Goal: Transaction & Acquisition: Obtain resource

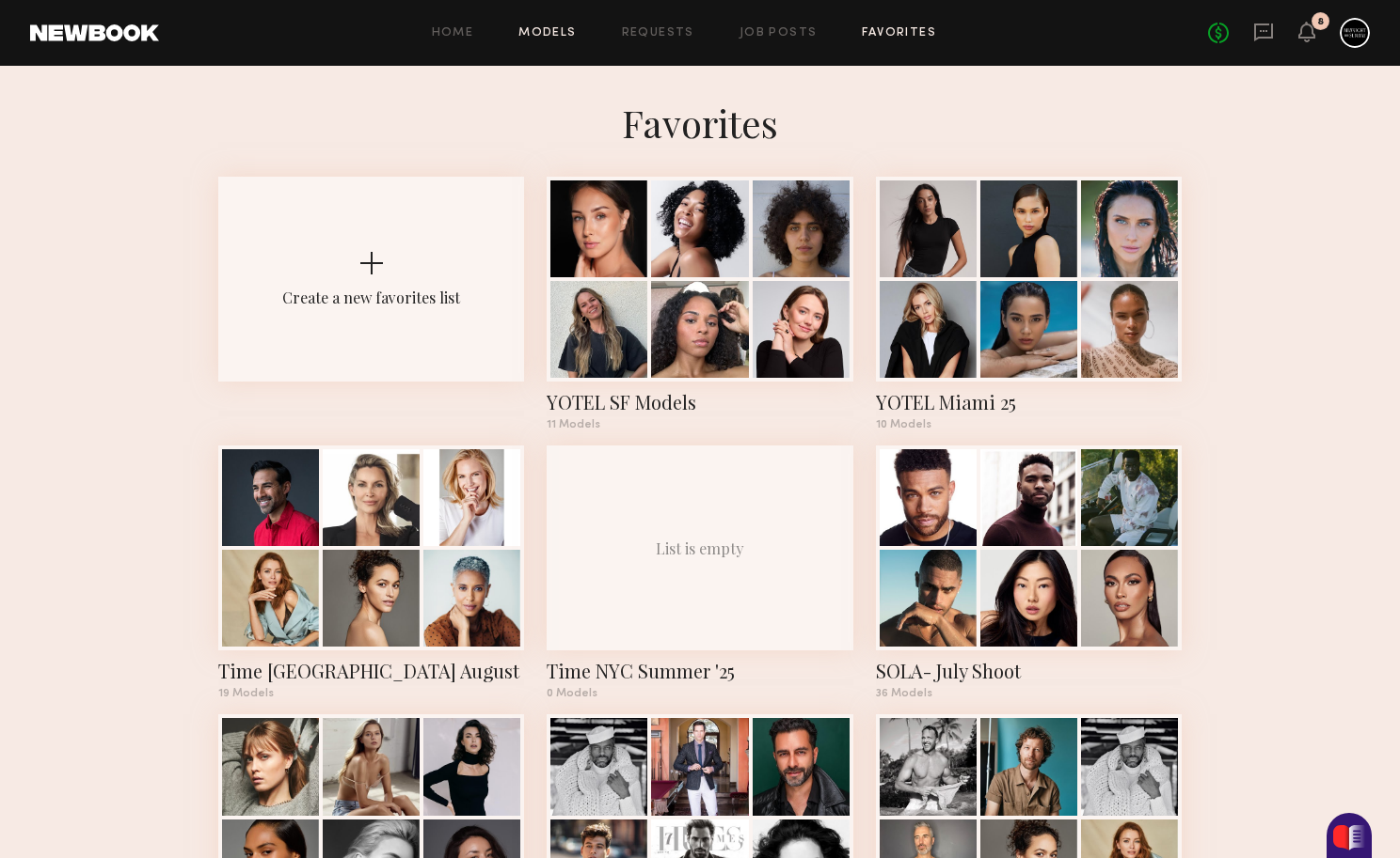
click at [523, 38] on link "Models" at bounding box center [547, 33] width 58 height 12
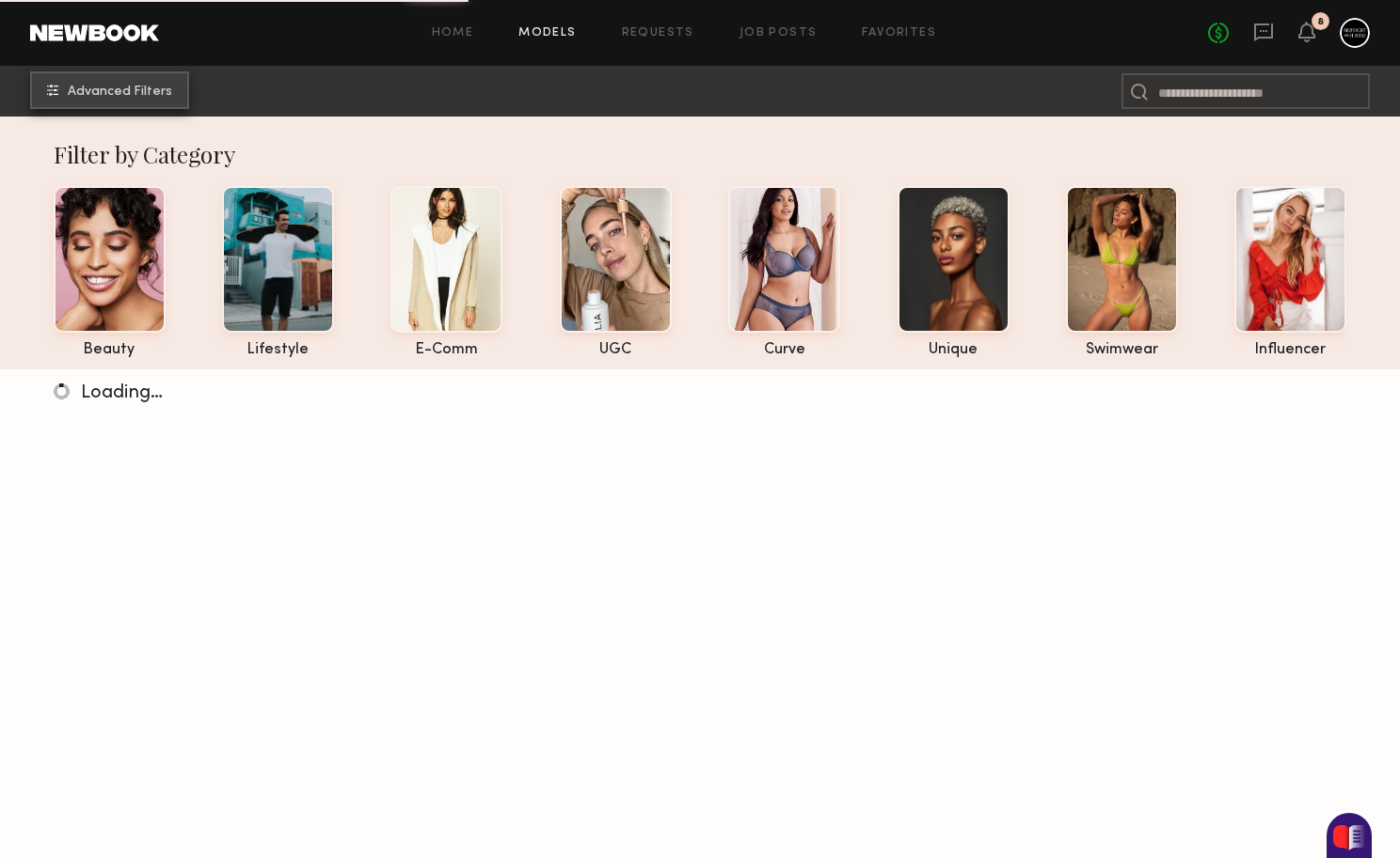
click at [146, 85] on span "Advanced Filters" at bounding box center [119, 91] width 104 height 13
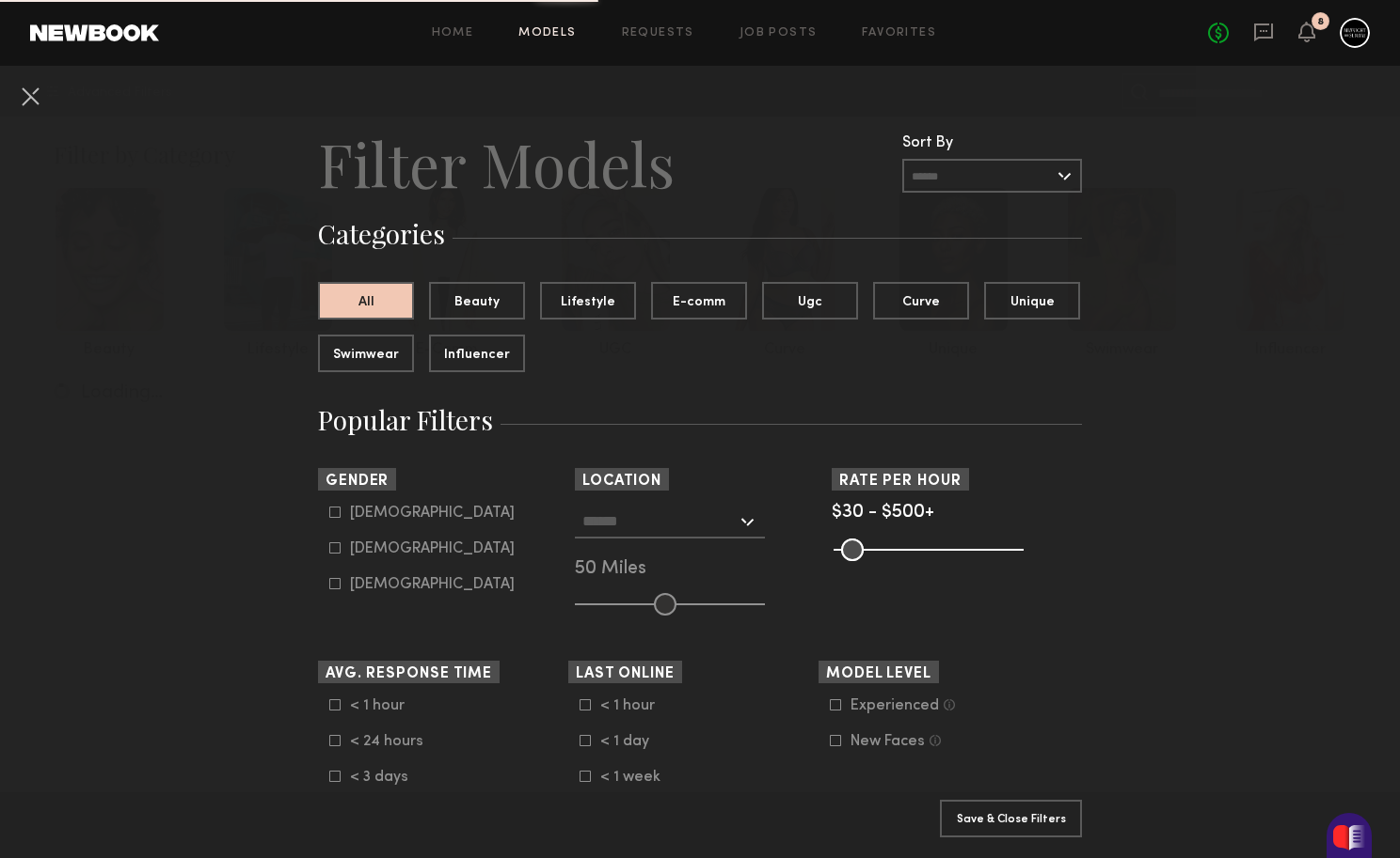
click at [645, 518] on input "text" at bounding box center [659, 520] width 154 height 32
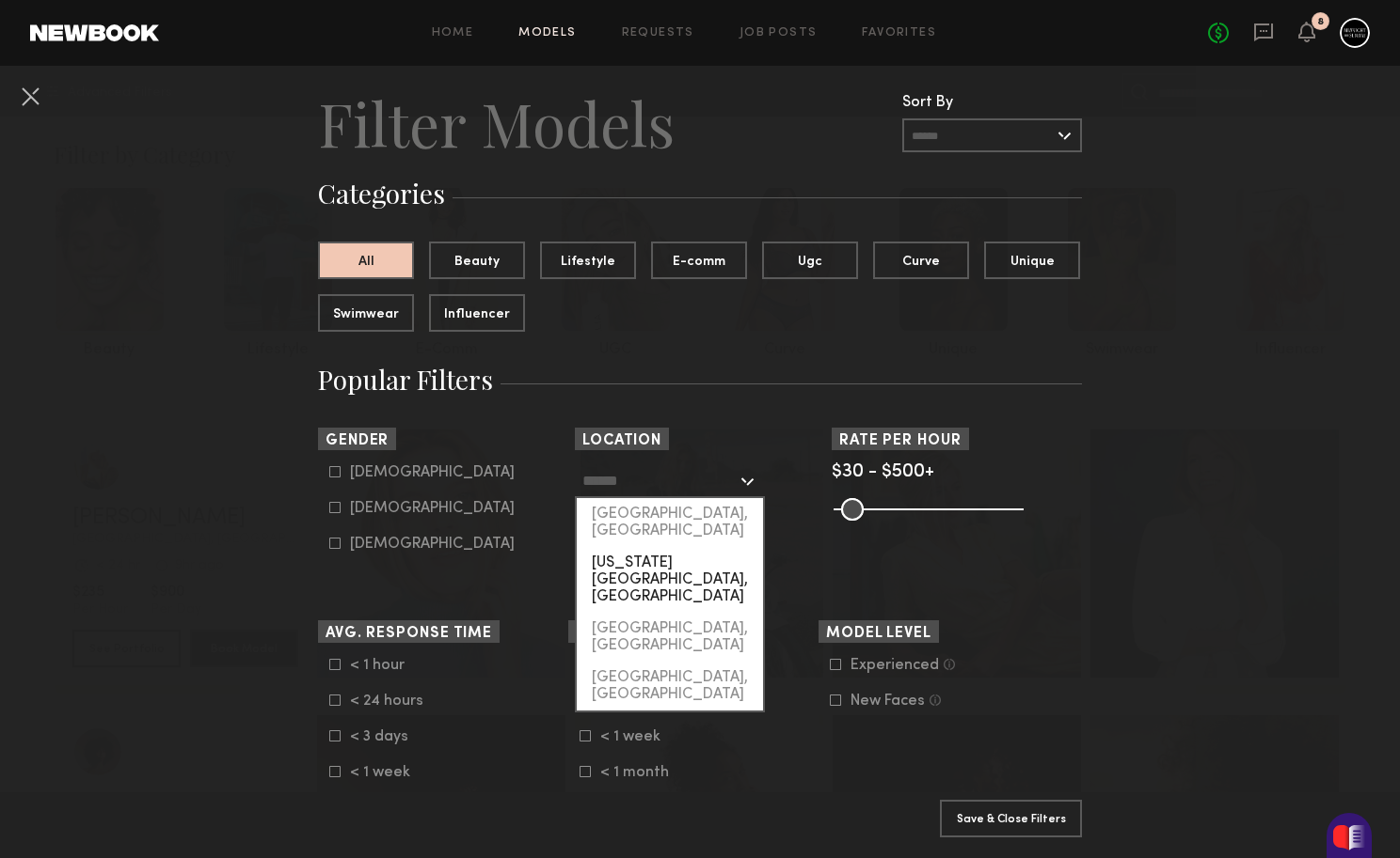
scroll to position [43, 0]
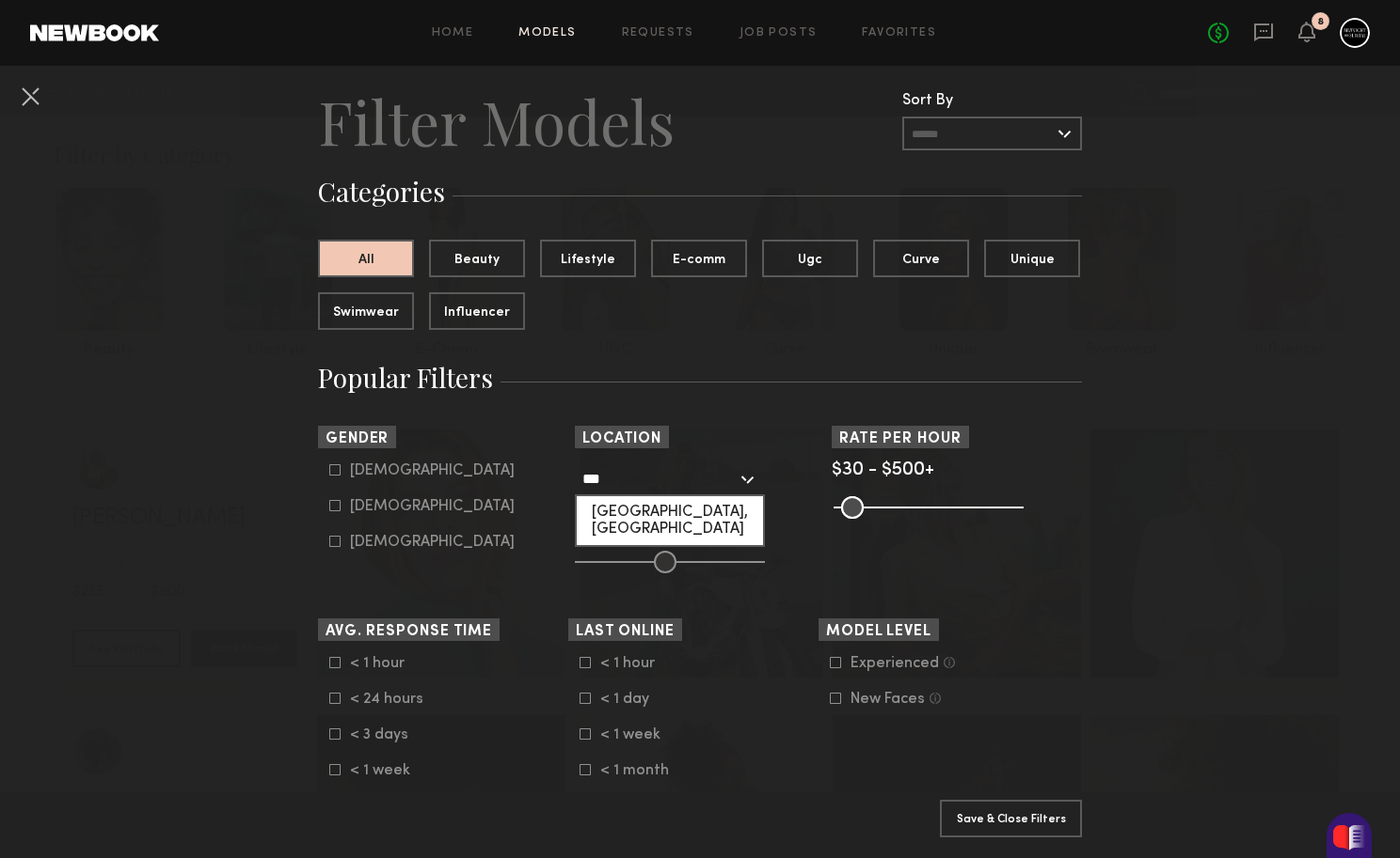
click at [667, 511] on div "Philadelphia, PA" at bounding box center [669, 520] width 186 height 49
type input "**********"
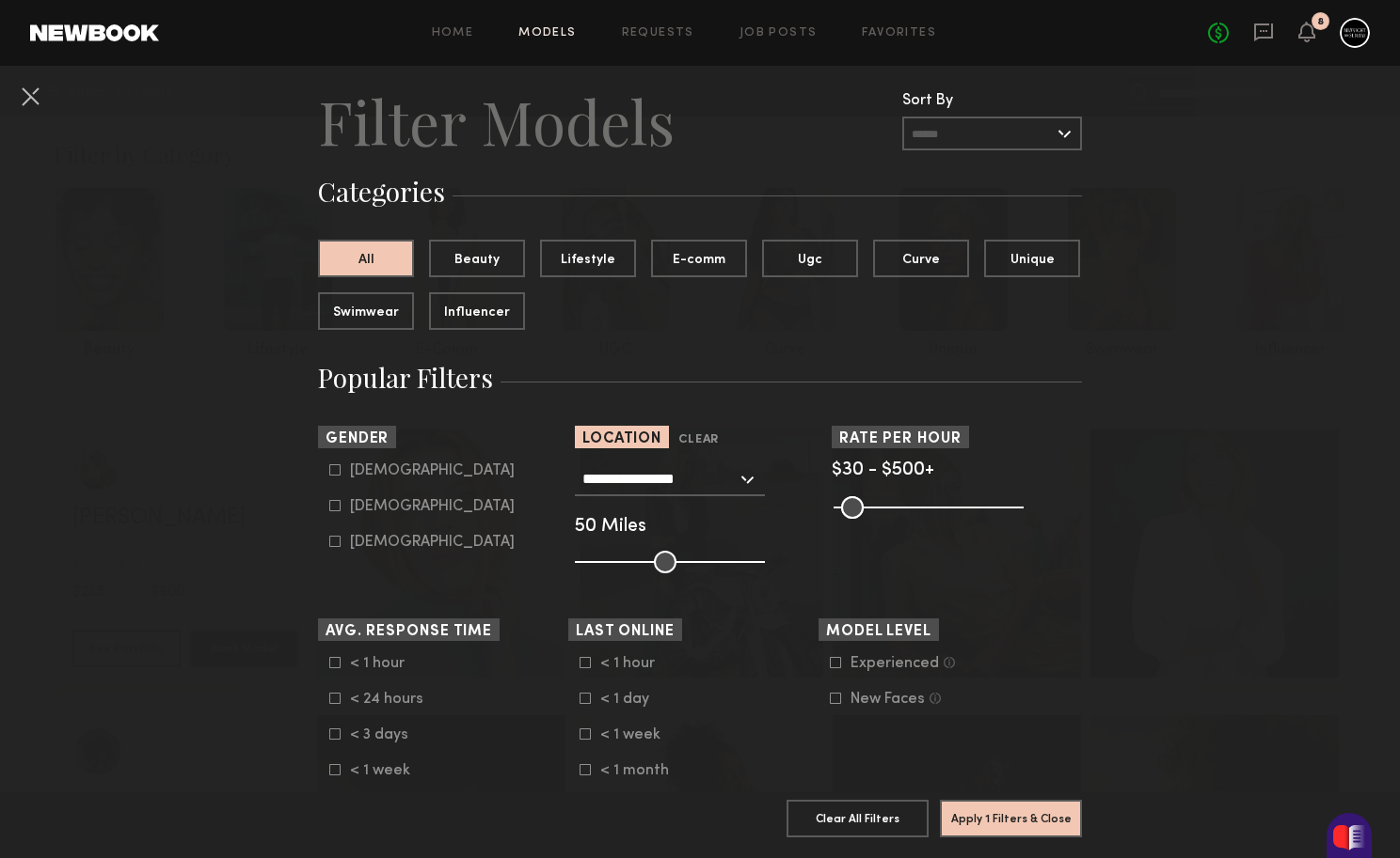
click at [333, 511] on icon at bounding box center [334, 505] width 11 height 11
type input "**"
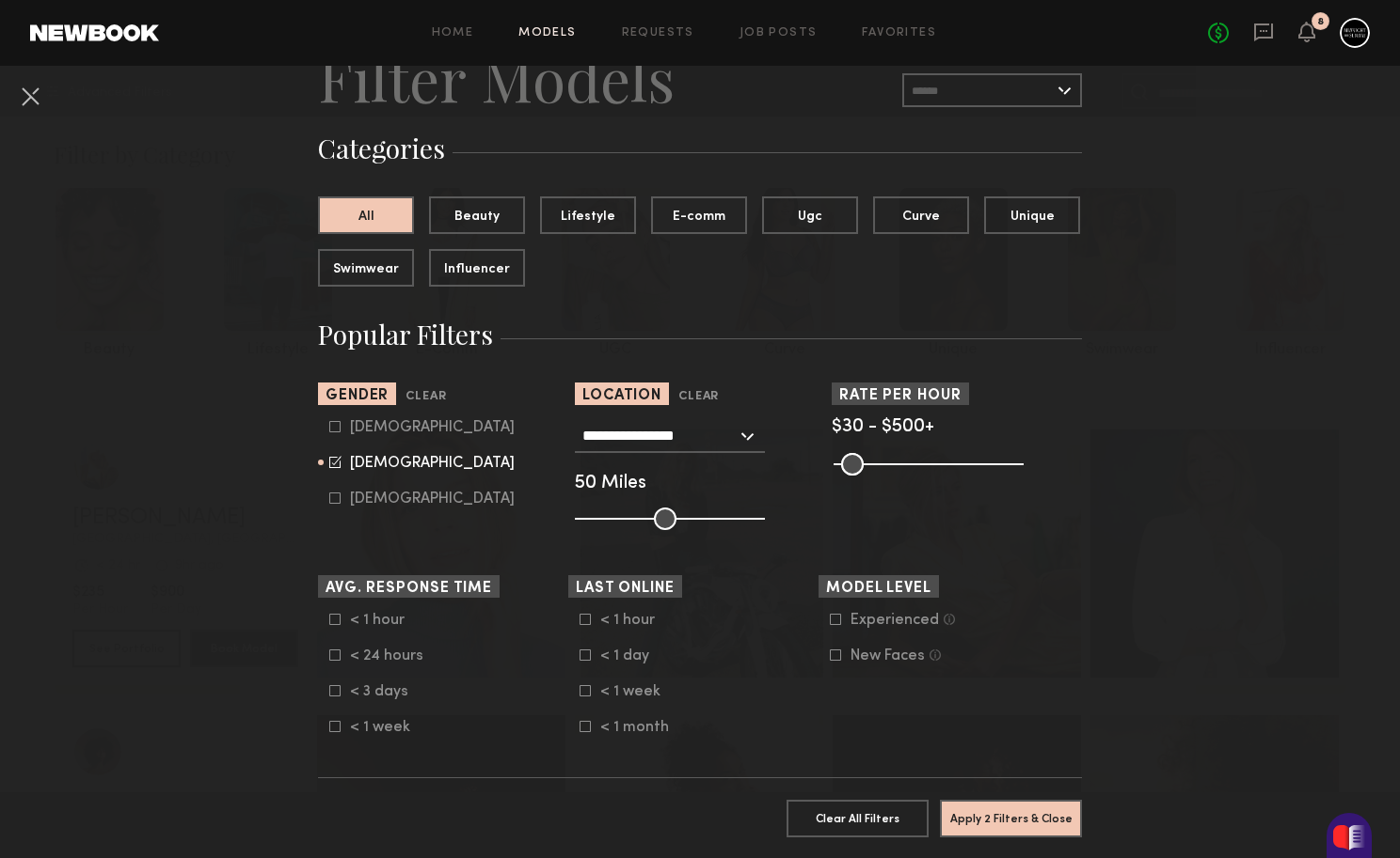
scroll to position [100, 0]
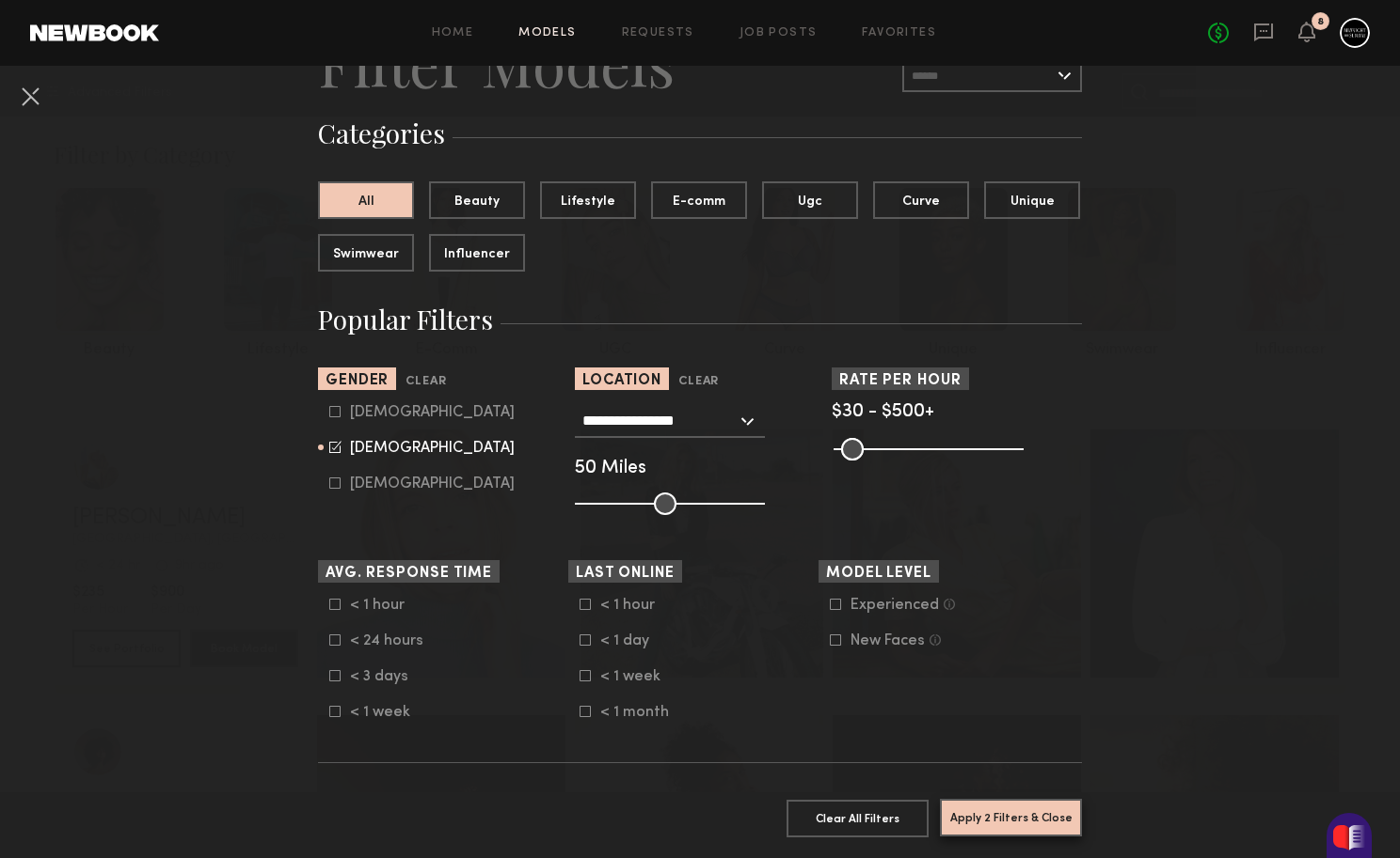
click at [986, 819] on button "Apply 2 Filters & Close" at bounding box center [1011, 818] width 142 height 38
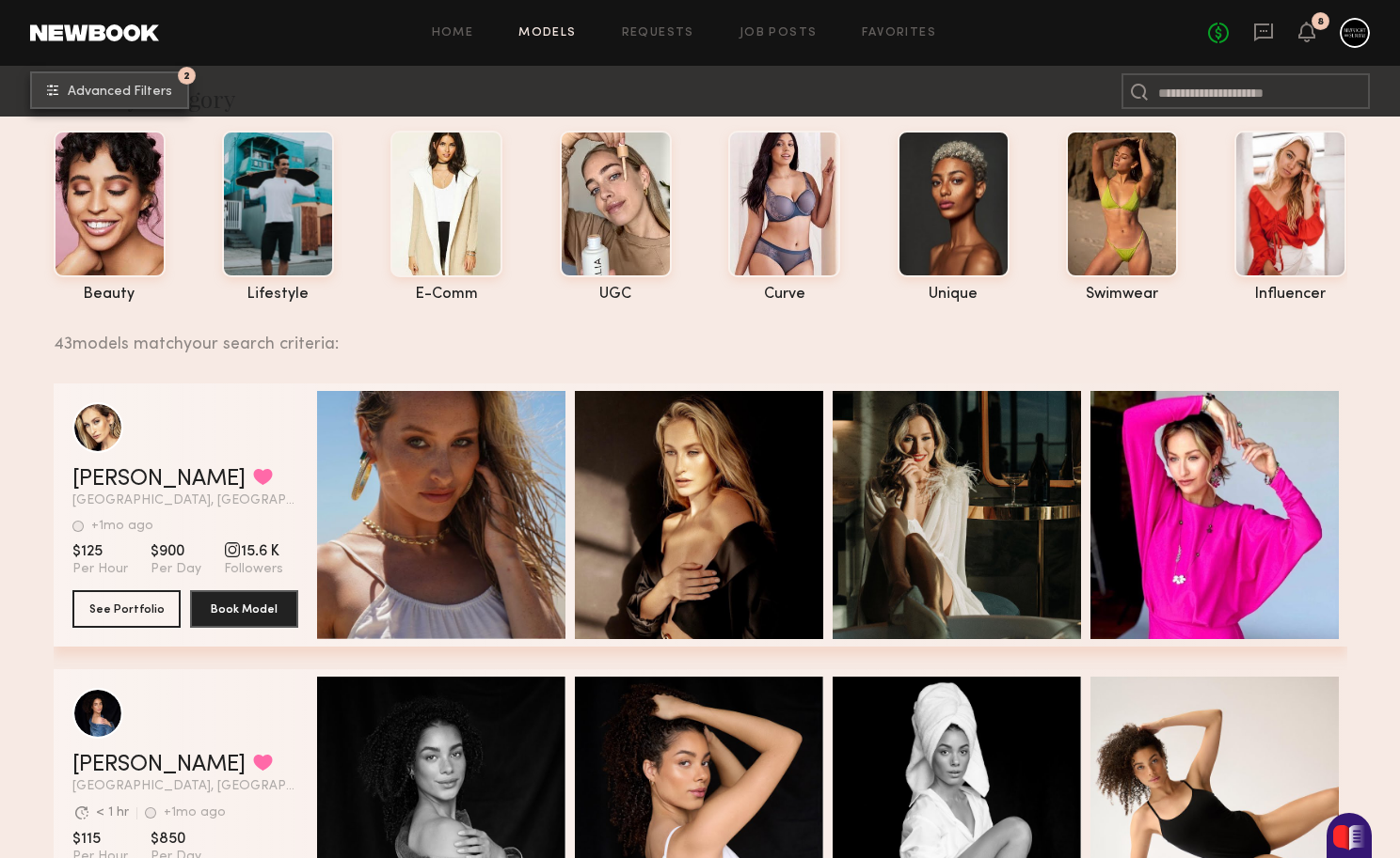
scroll to position [71, 0]
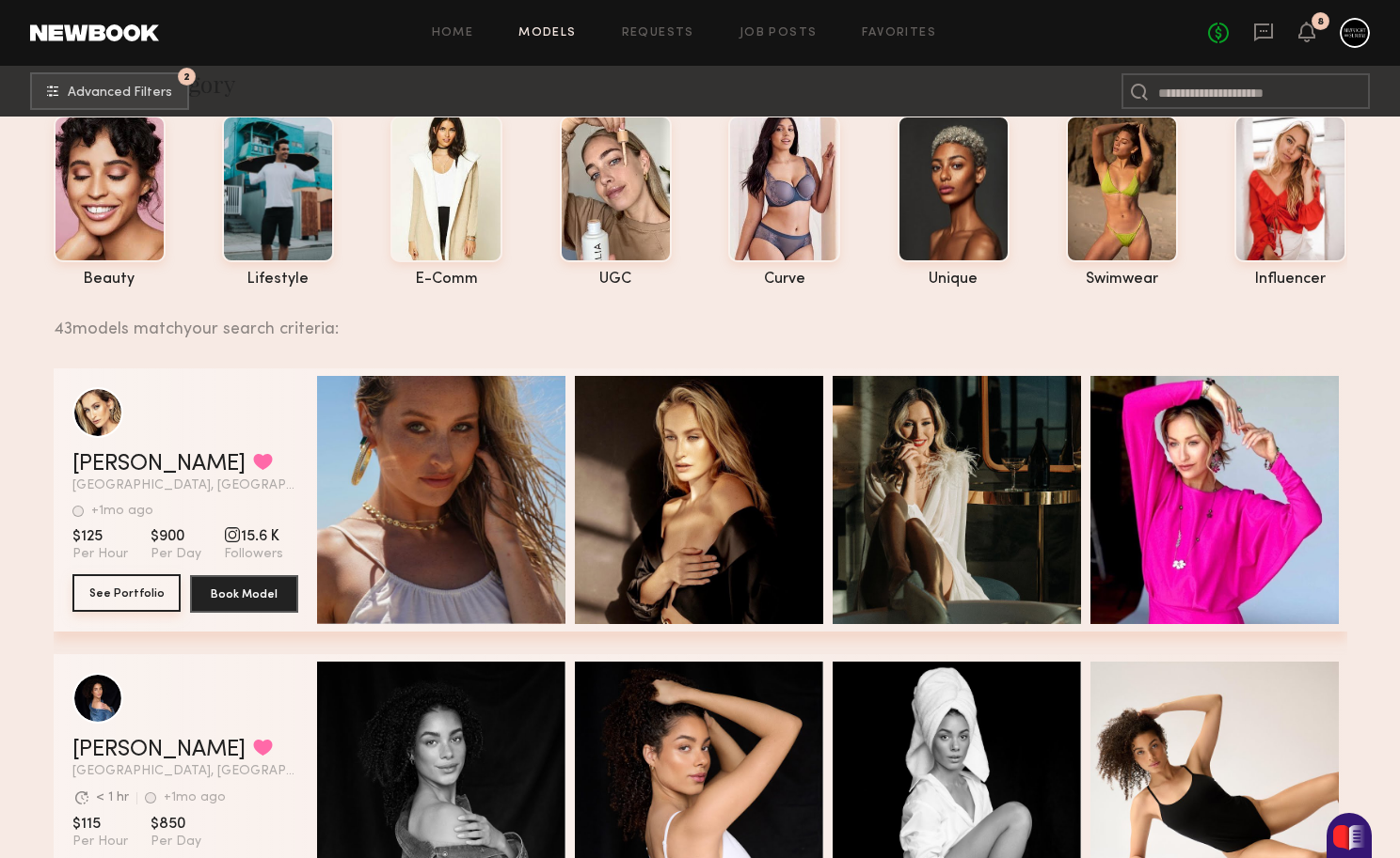
click at [133, 600] on button "See Portfolio" at bounding box center [126, 593] width 108 height 38
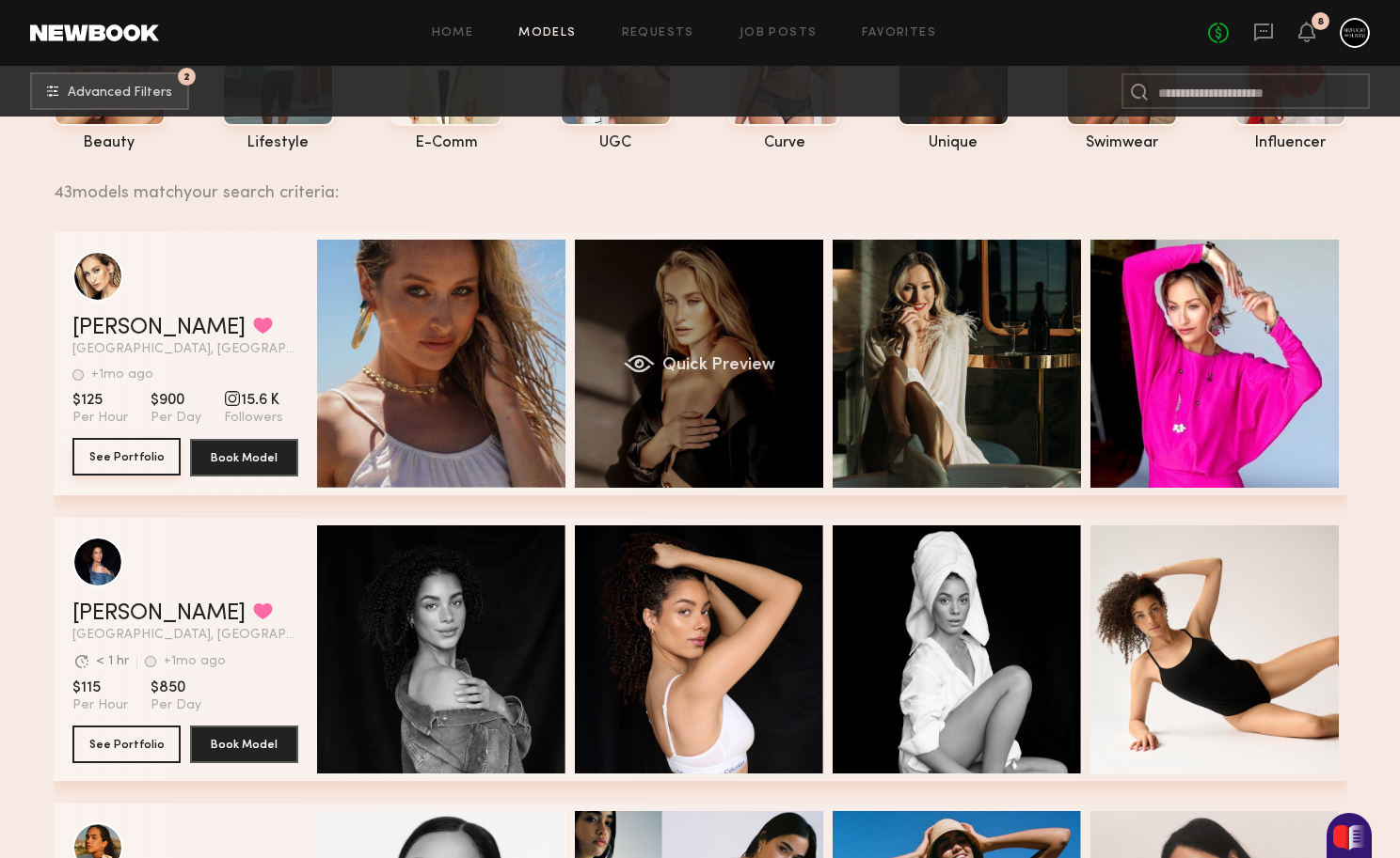
scroll to position [367, 0]
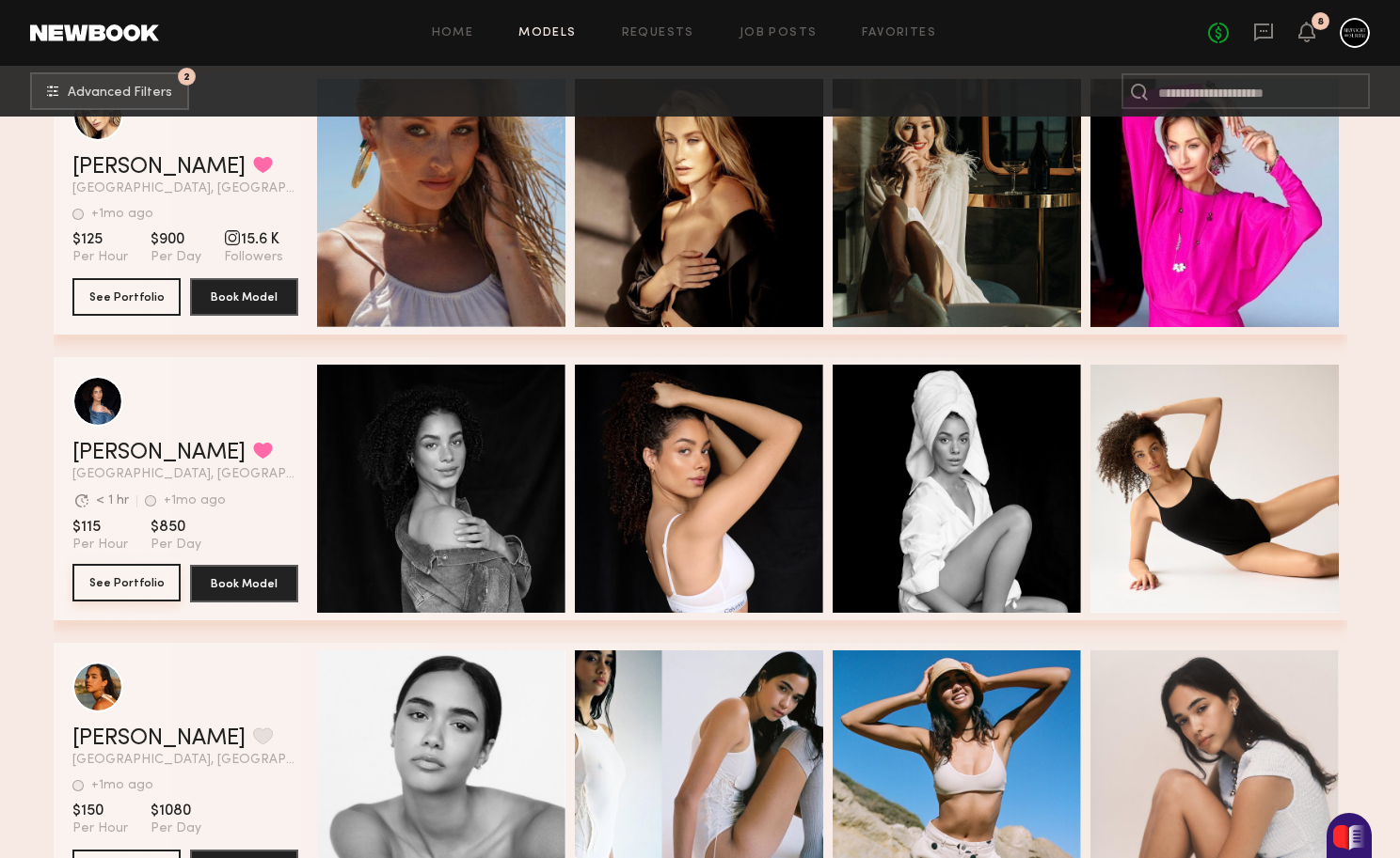
click at [139, 577] on button "See Portfolio" at bounding box center [126, 583] width 108 height 38
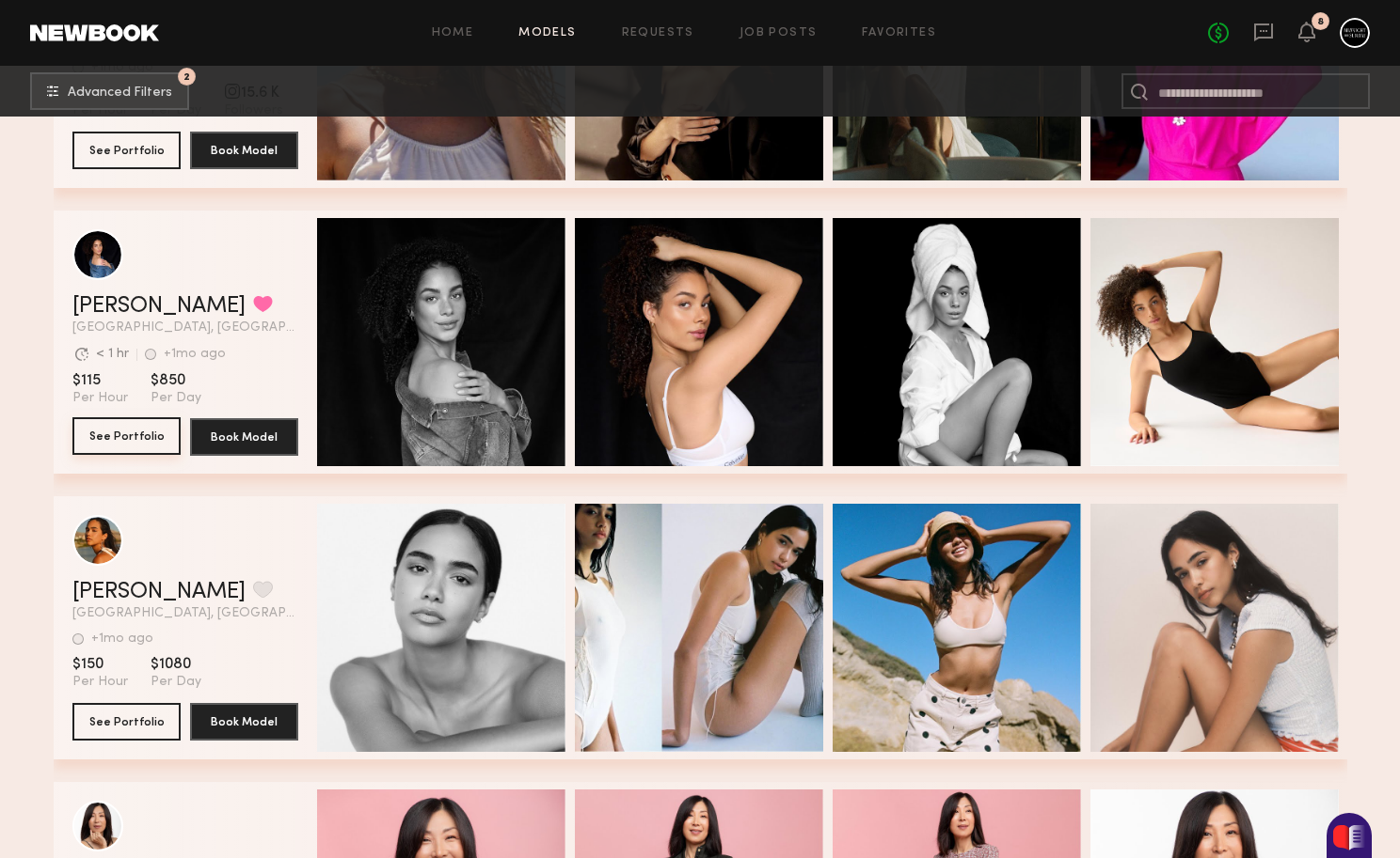
scroll to position [598, 0]
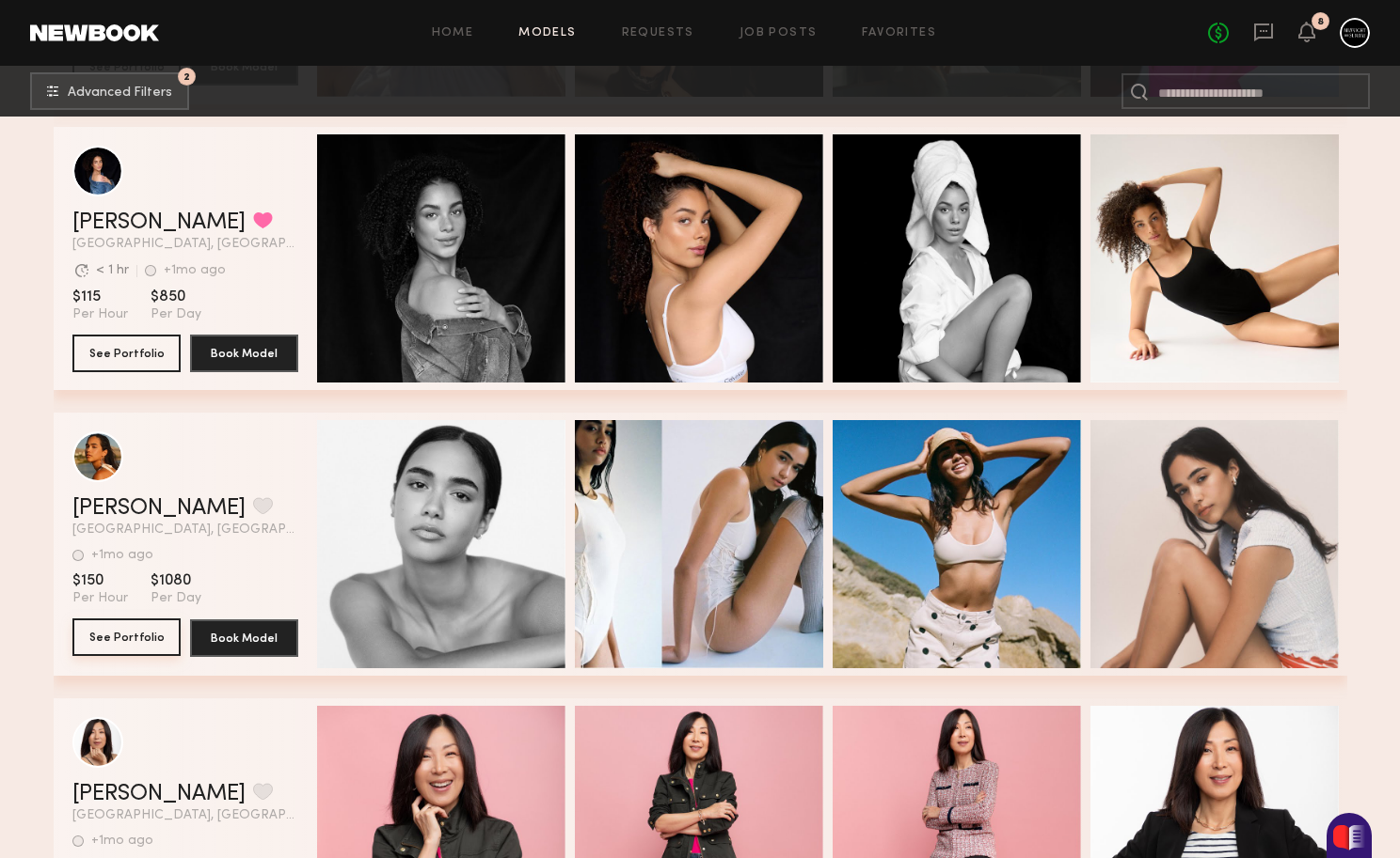
click at [134, 640] on button "See Portfolio" at bounding box center [126, 638] width 108 height 38
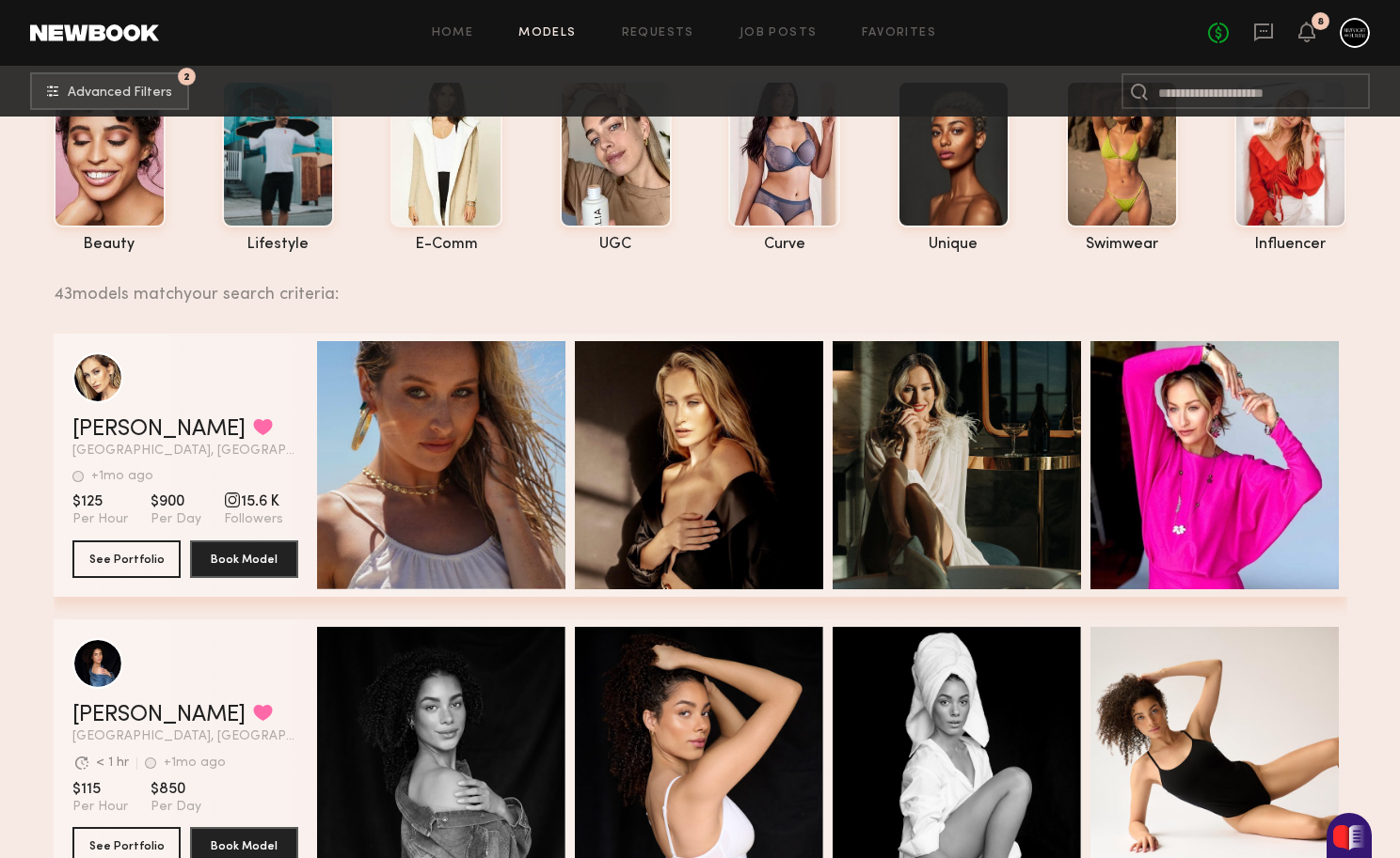
scroll to position [0, 0]
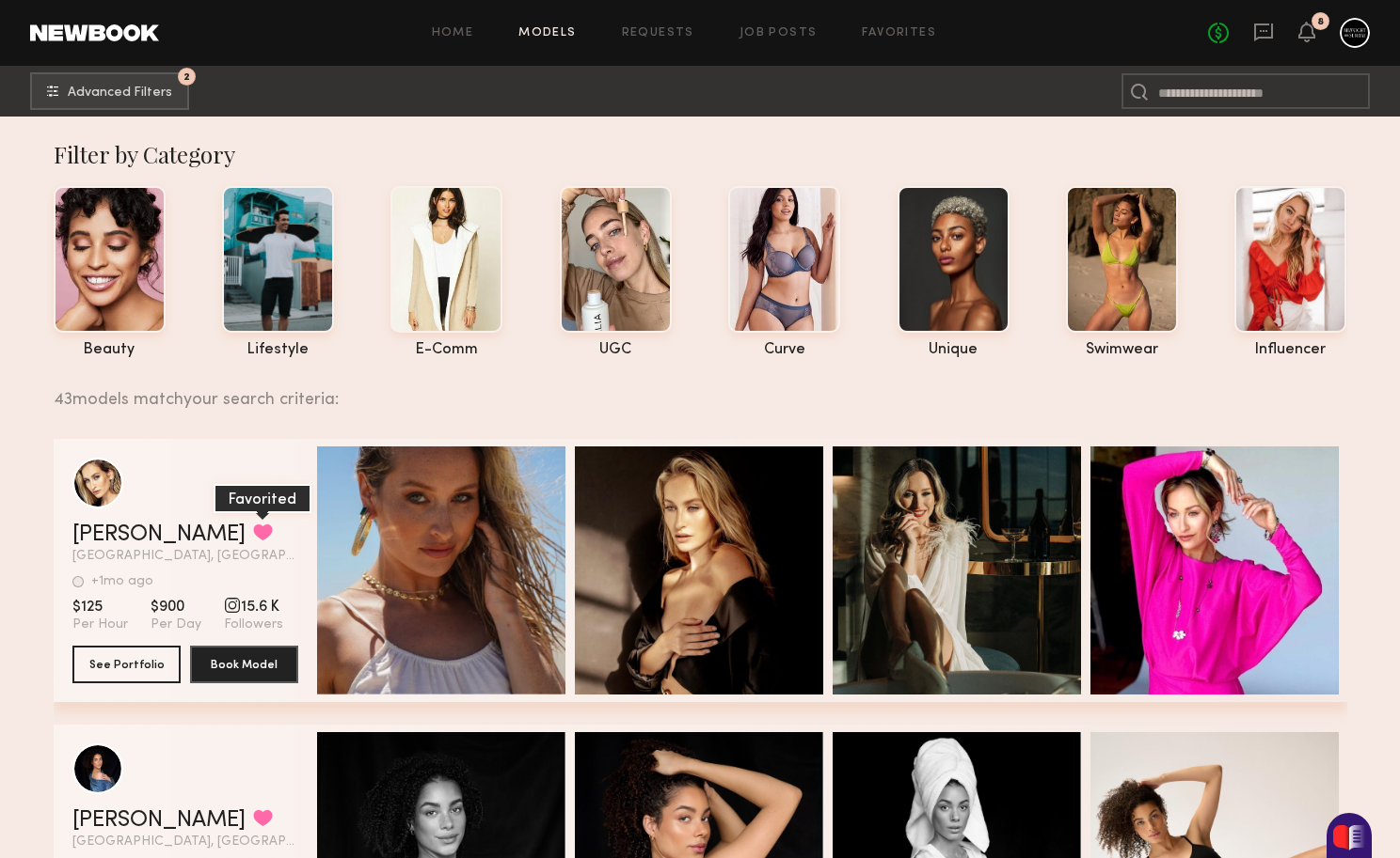
click at [253, 528] on button "grid" at bounding box center [263, 531] width 20 height 17
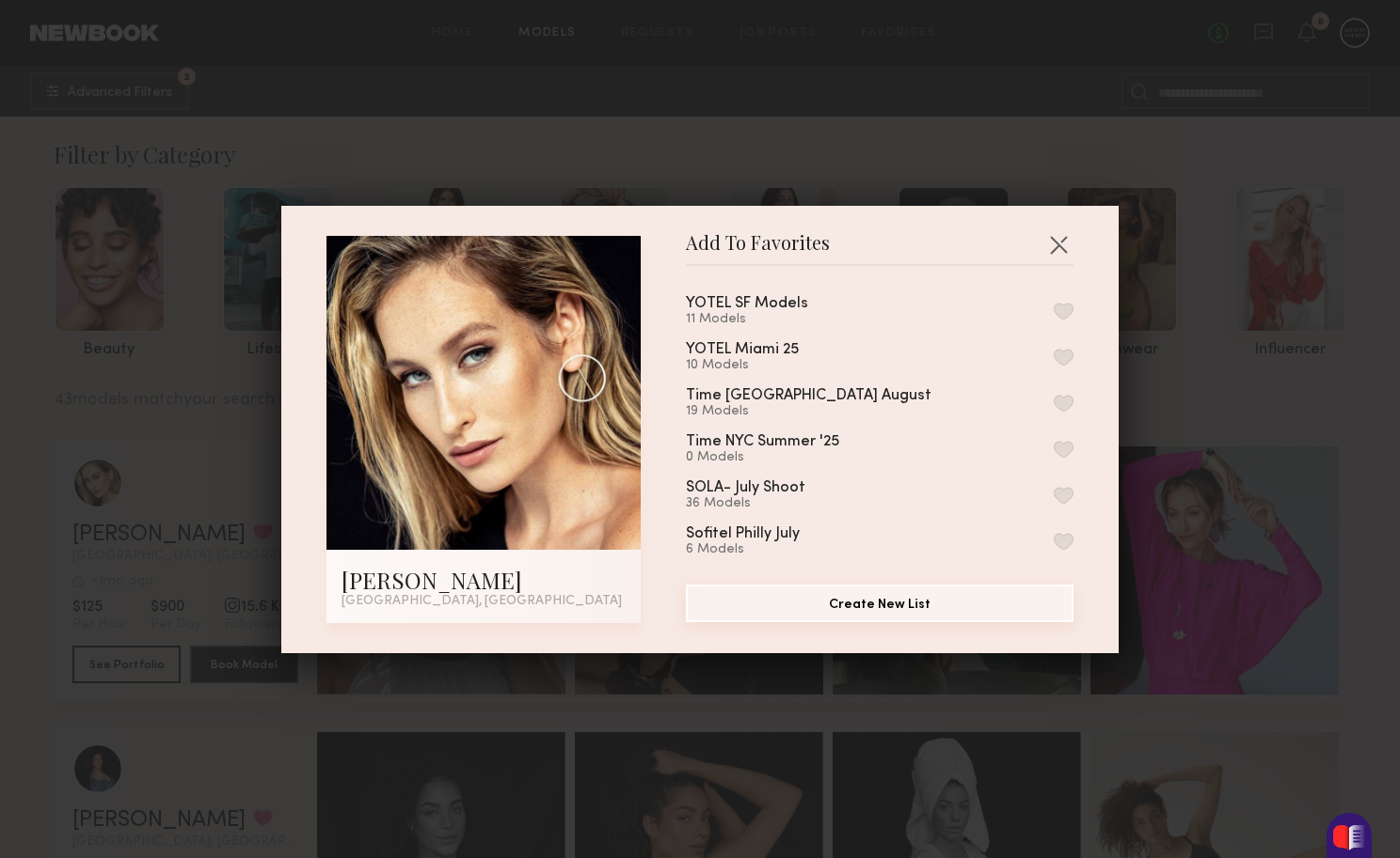
click at [847, 604] on button "Create New List" at bounding box center [879, 604] width 388 height 38
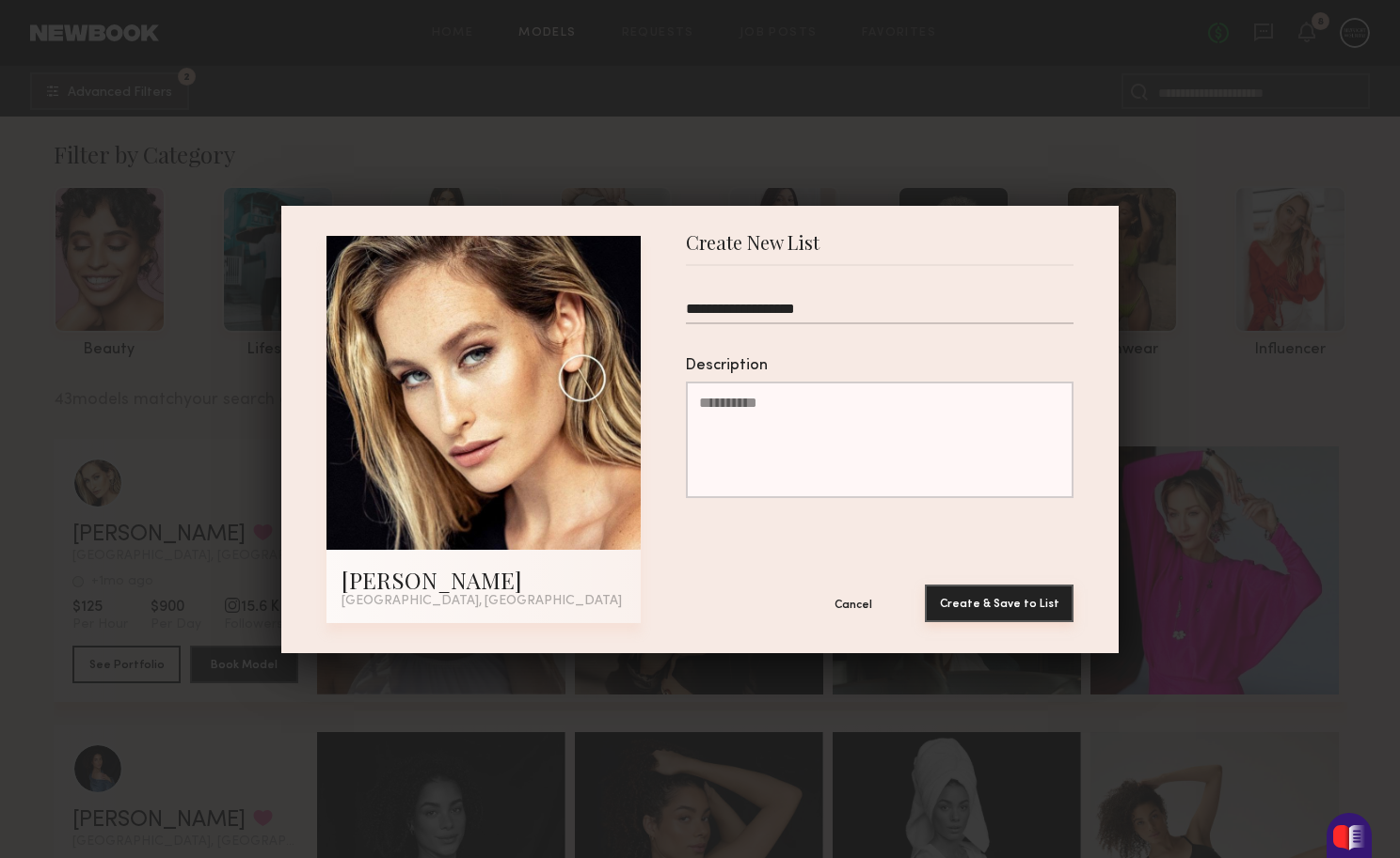
type input "**********"
click at [992, 611] on button "Create & Save to List" at bounding box center [1000, 604] width 149 height 38
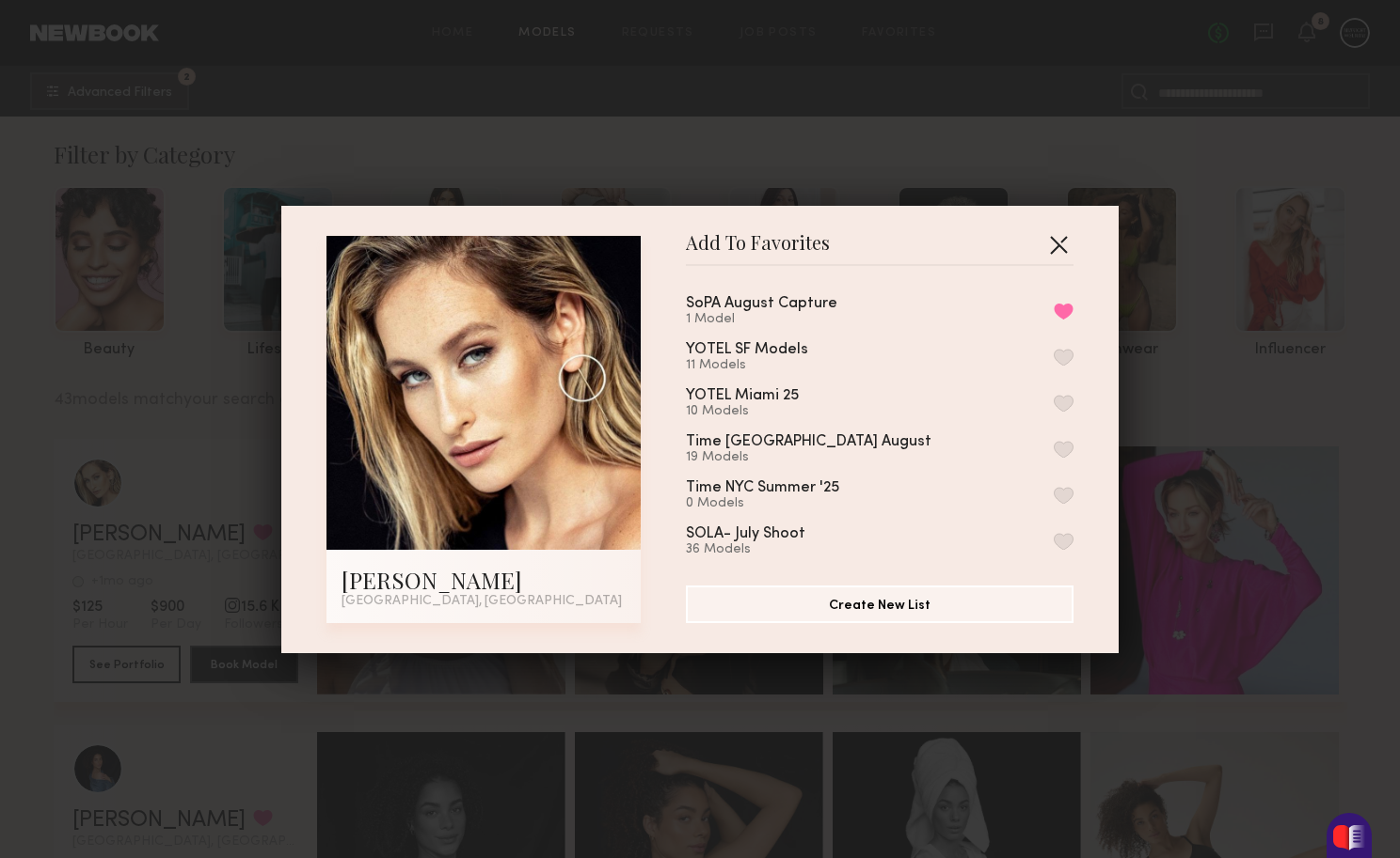
click at [1053, 237] on button "button" at bounding box center [1058, 244] width 30 height 30
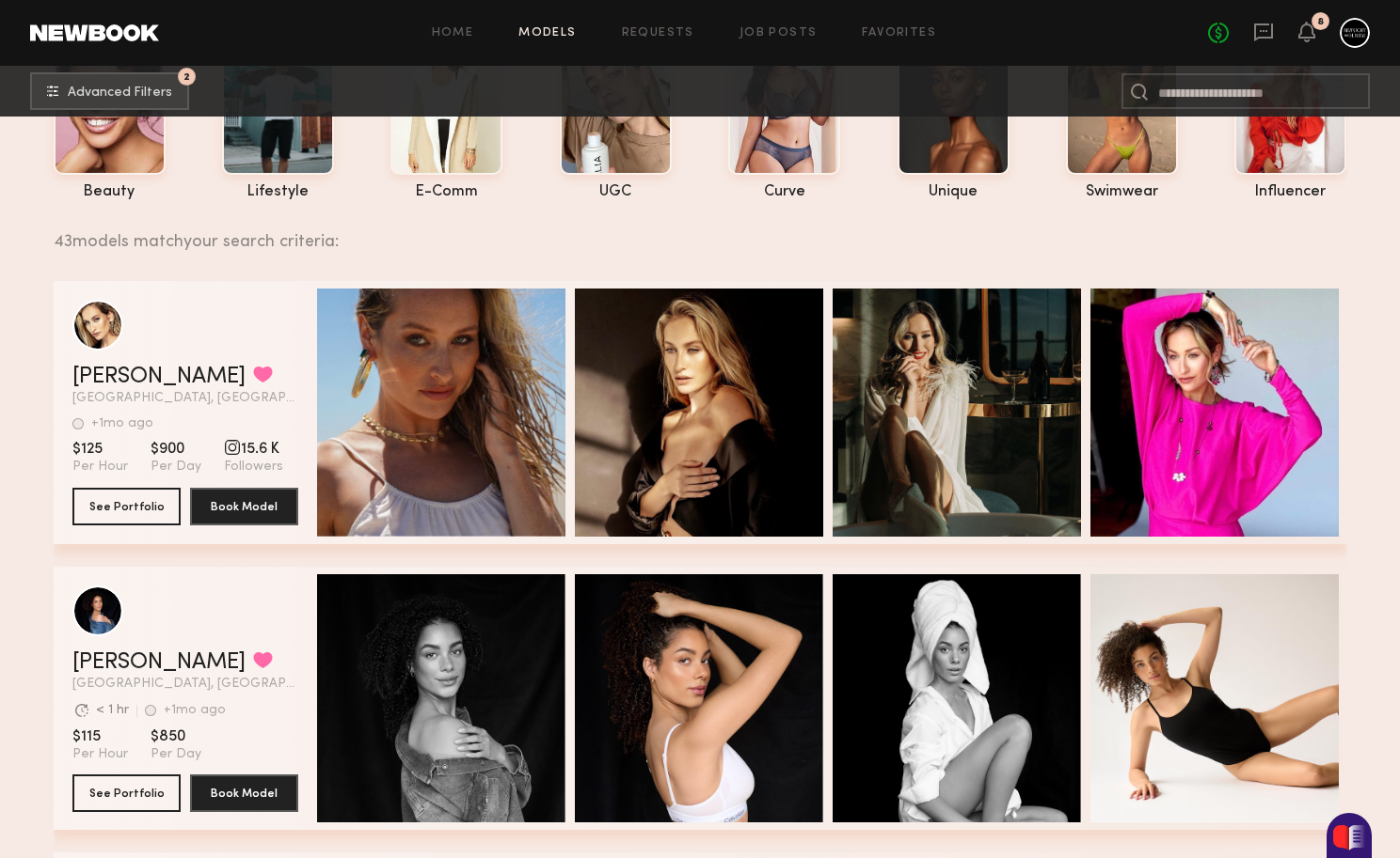
scroll to position [176, 0]
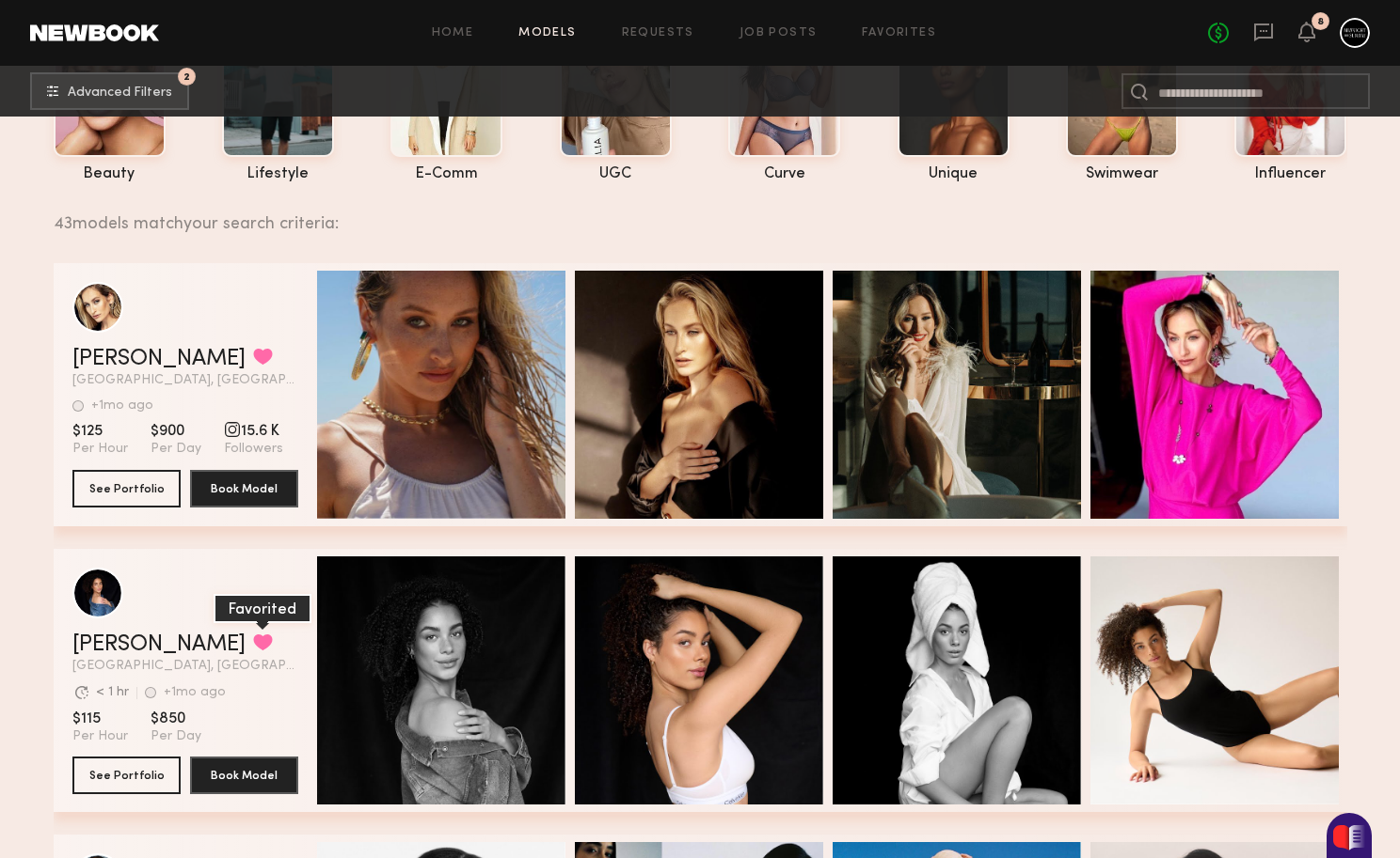
click at [253, 643] on button "grid" at bounding box center [263, 642] width 20 height 17
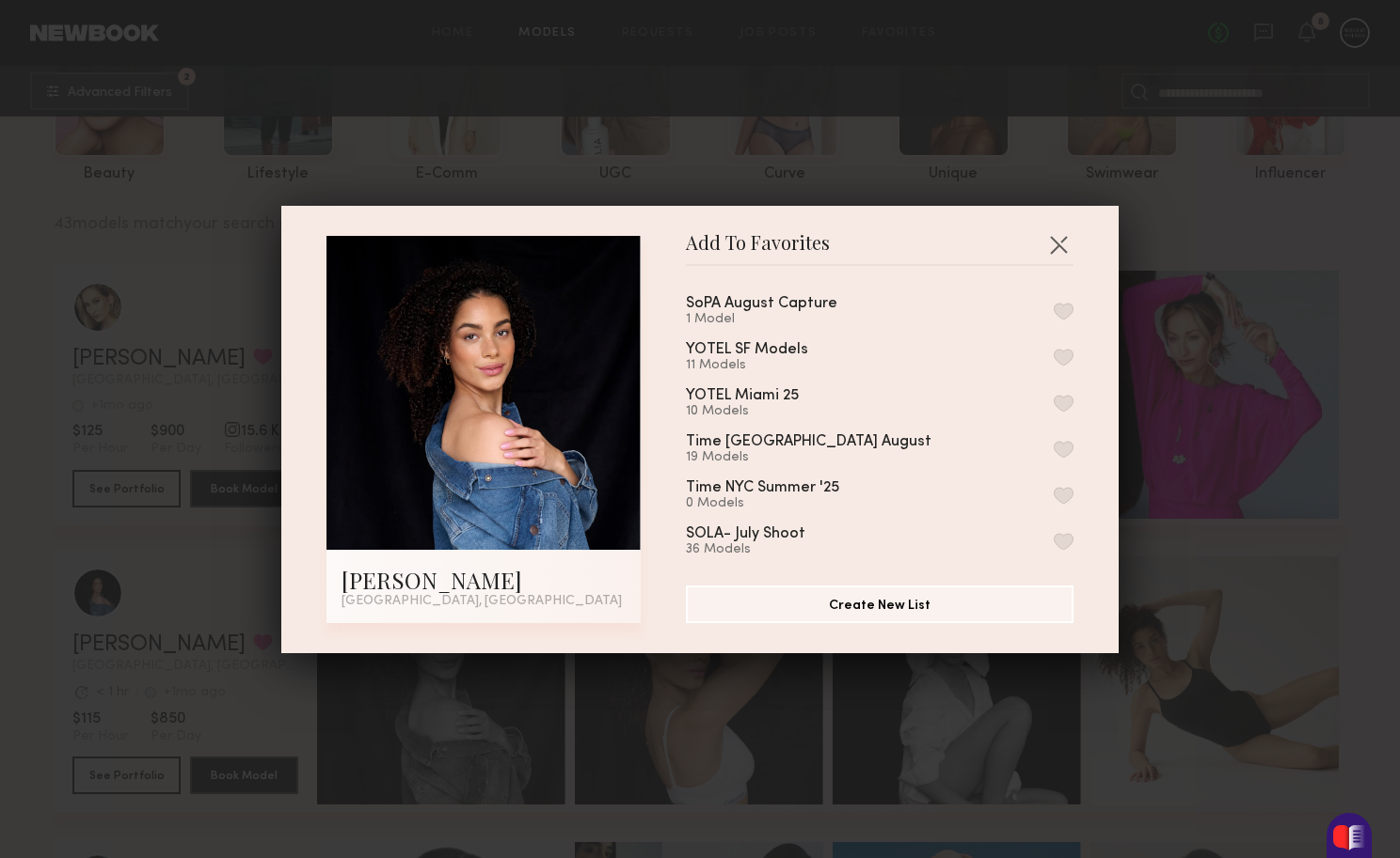
click at [820, 301] on div "SoPA August Capture" at bounding box center [761, 304] width 151 height 16
click at [1068, 305] on button "button" at bounding box center [1063, 311] width 20 height 17
click at [1056, 247] on button "button" at bounding box center [1058, 244] width 30 height 30
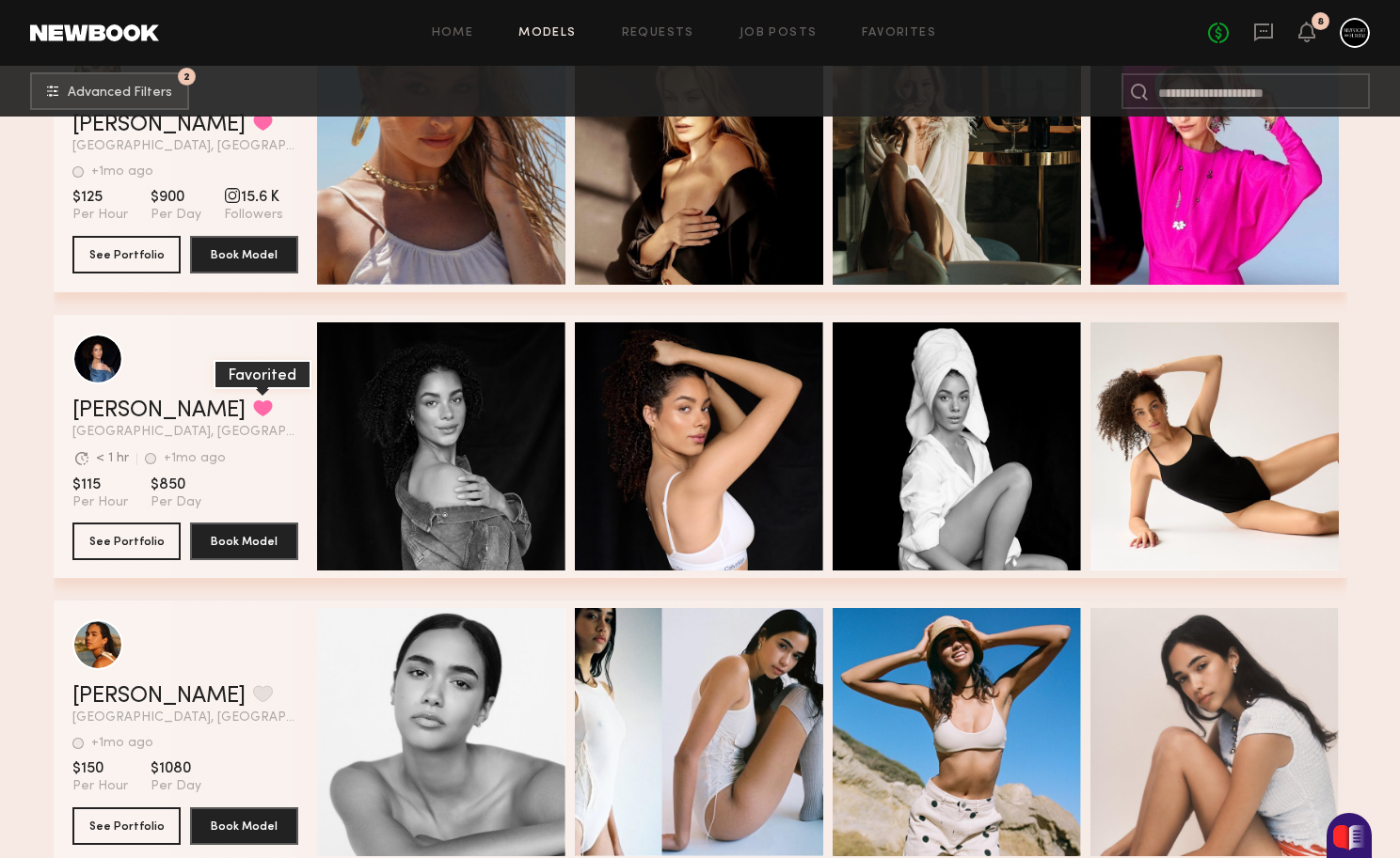
scroll to position [413, 0]
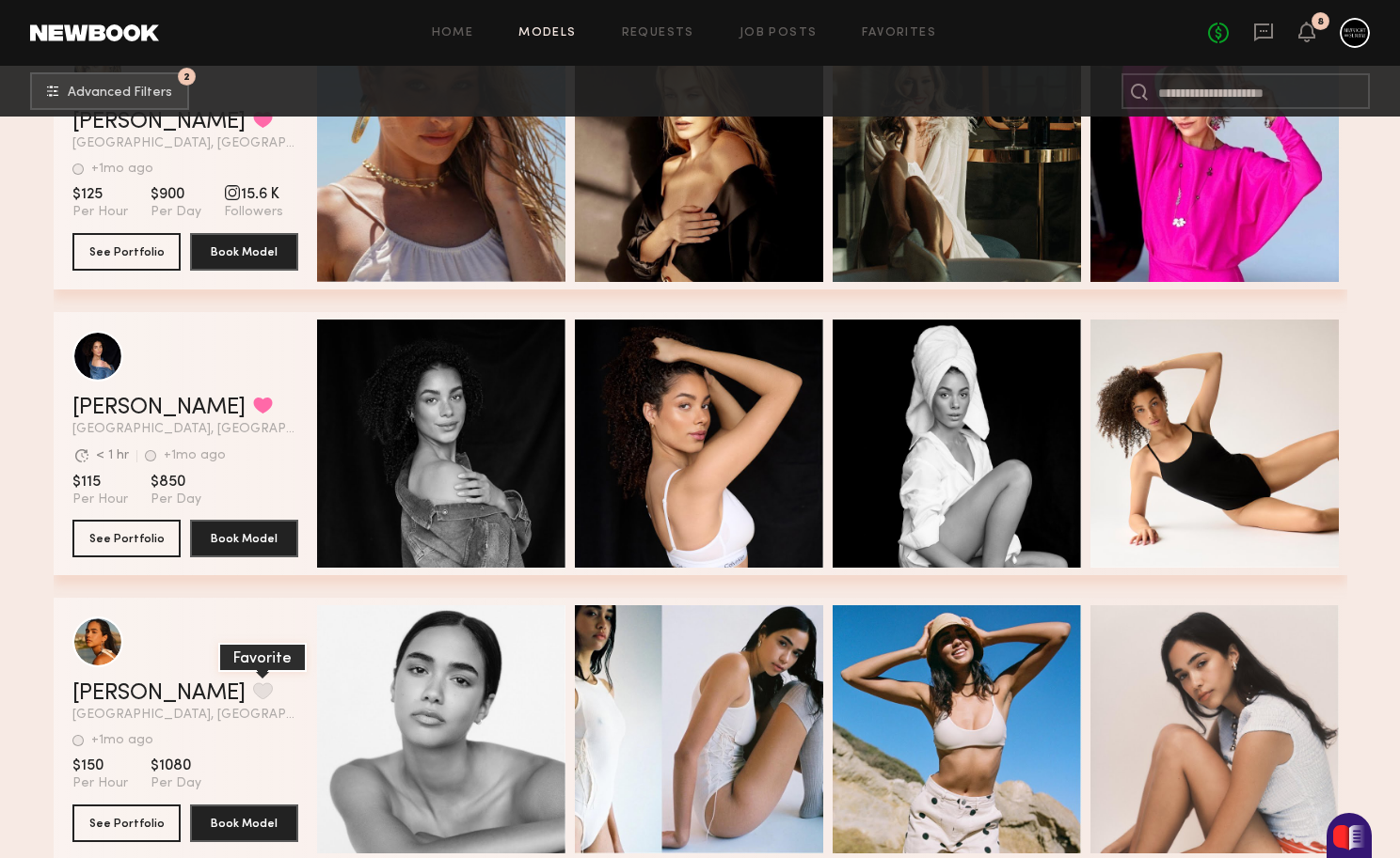
click at [253, 692] on button "grid" at bounding box center [263, 690] width 20 height 17
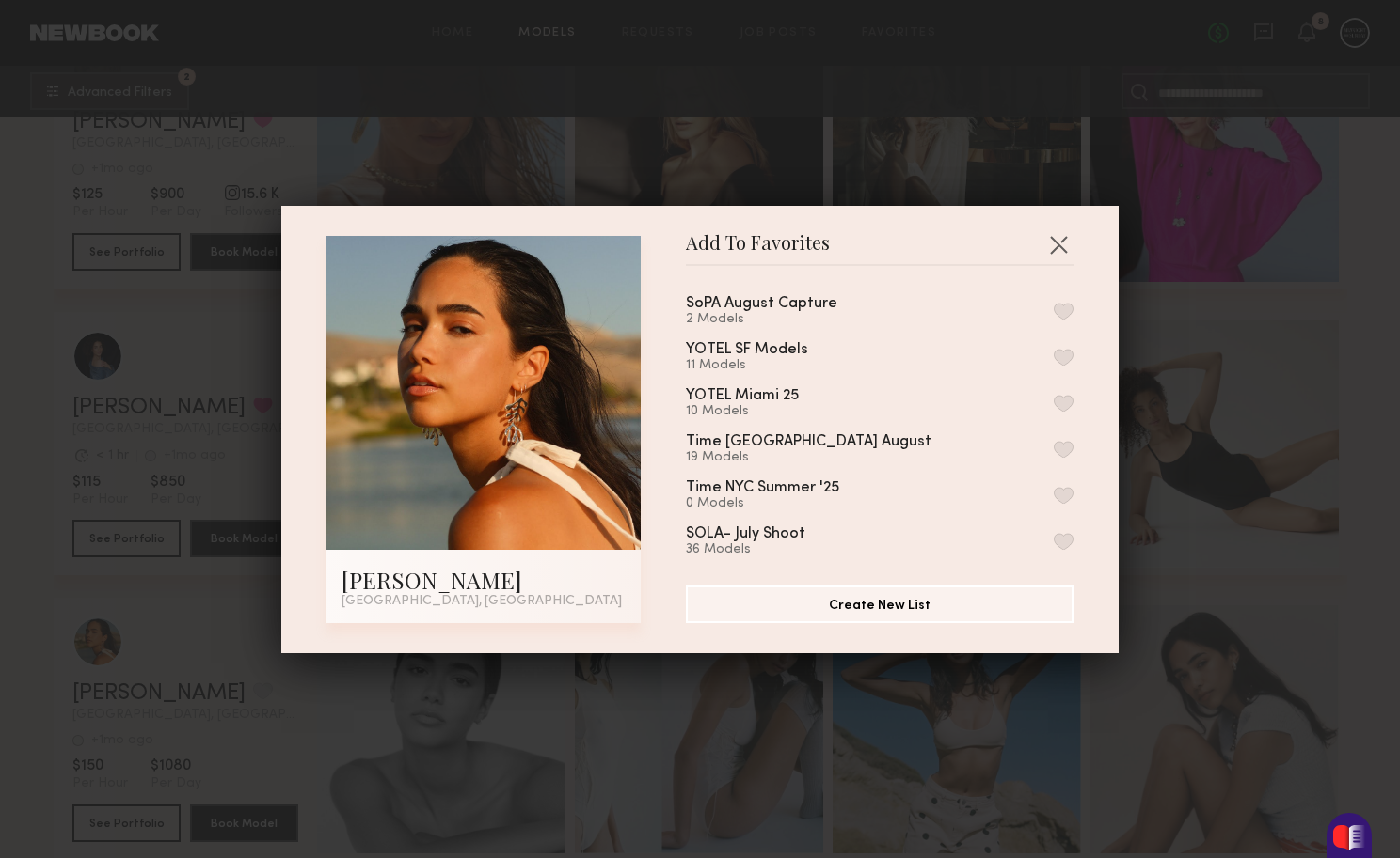
click at [1044, 316] on div "SoPA August Capture 2 Models" at bounding box center [879, 311] width 388 height 31
click at [1067, 312] on button "button" at bounding box center [1063, 311] width 20 height 17
click at [1070, 245] on button "button" at bounding box center [1058, 244] width 30 height 30
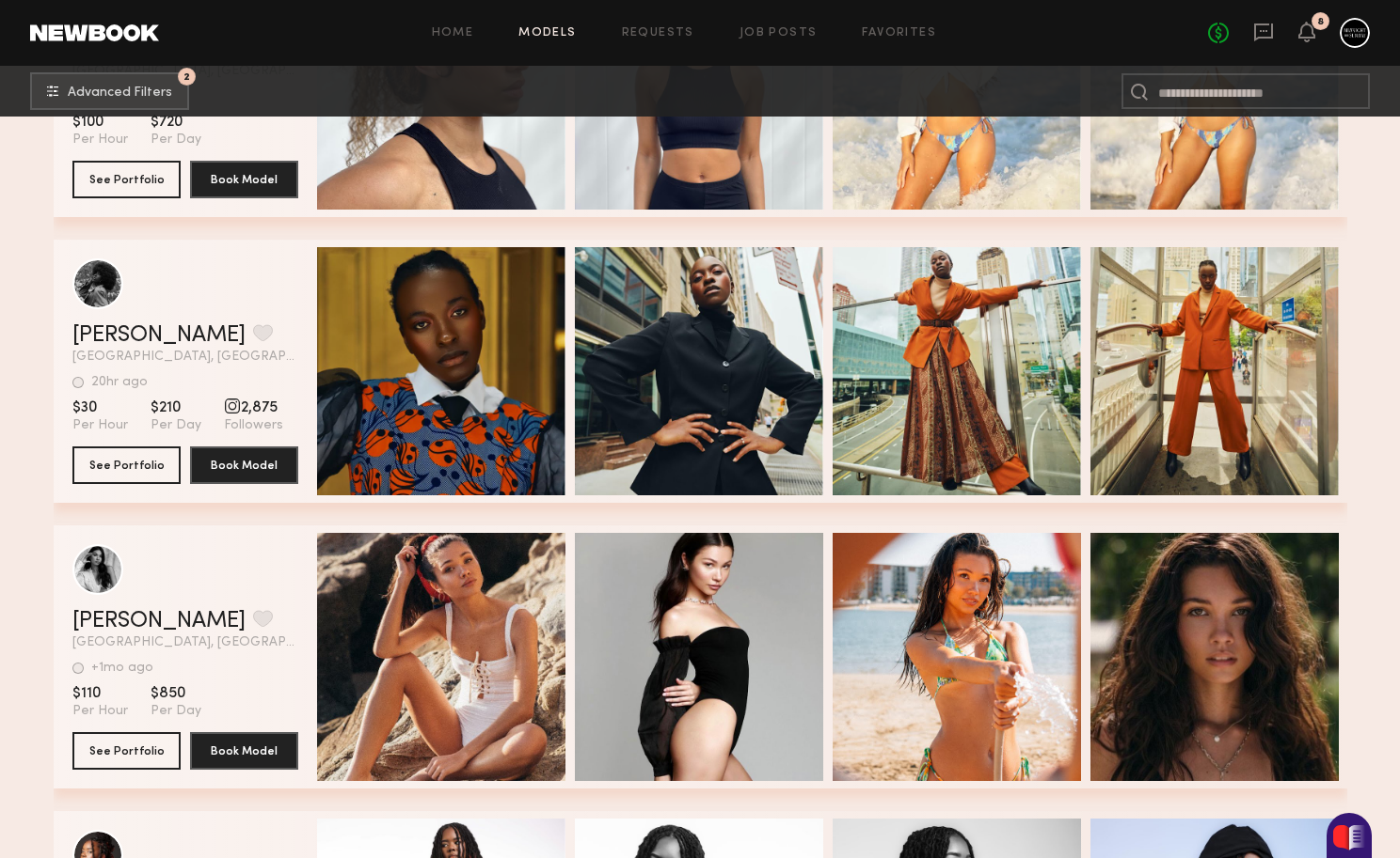
scroll to position [6478, 0]
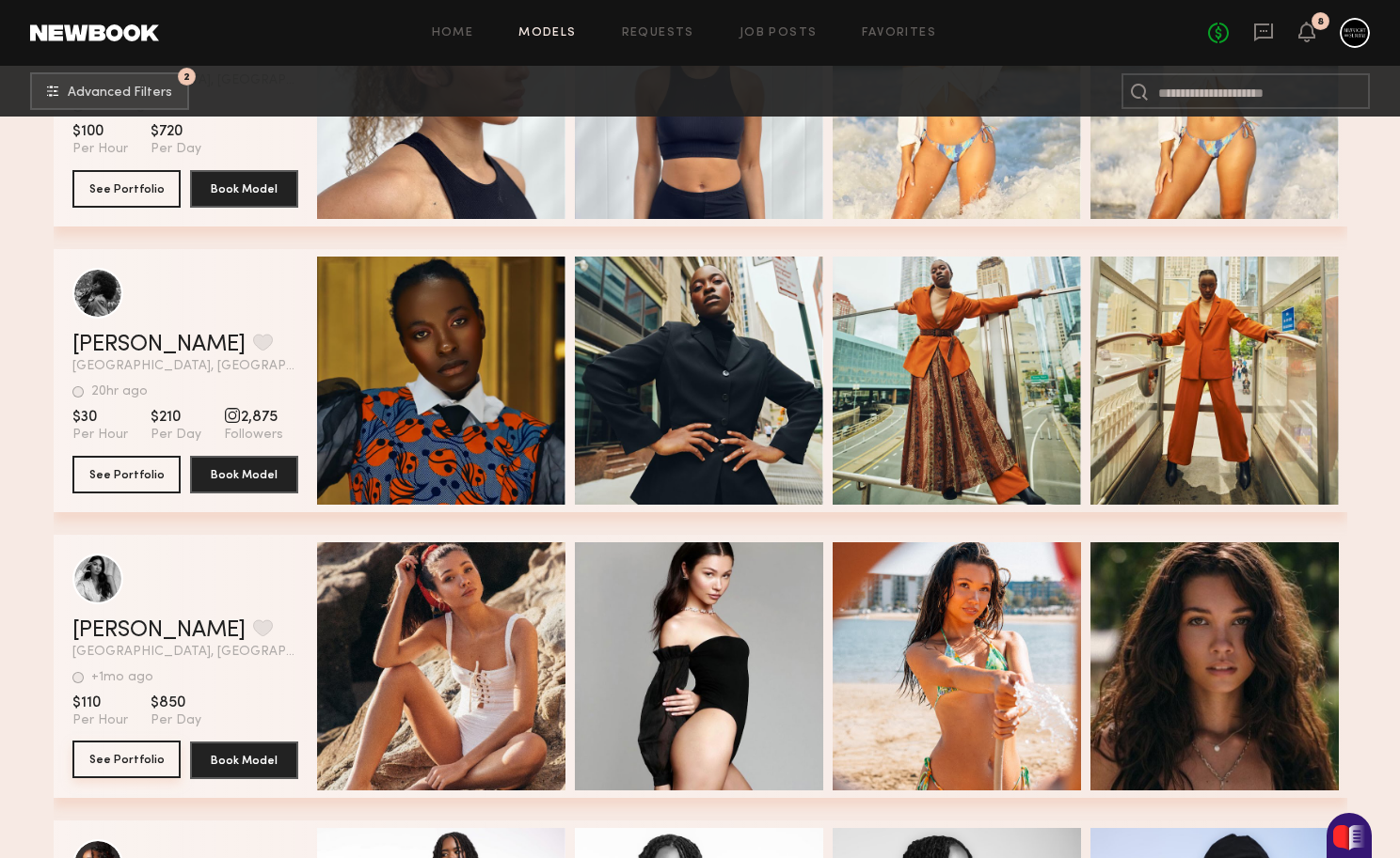
click at [119, 765] on button "See Portfolio" at bounding box center [126, 760] width 108 height 38
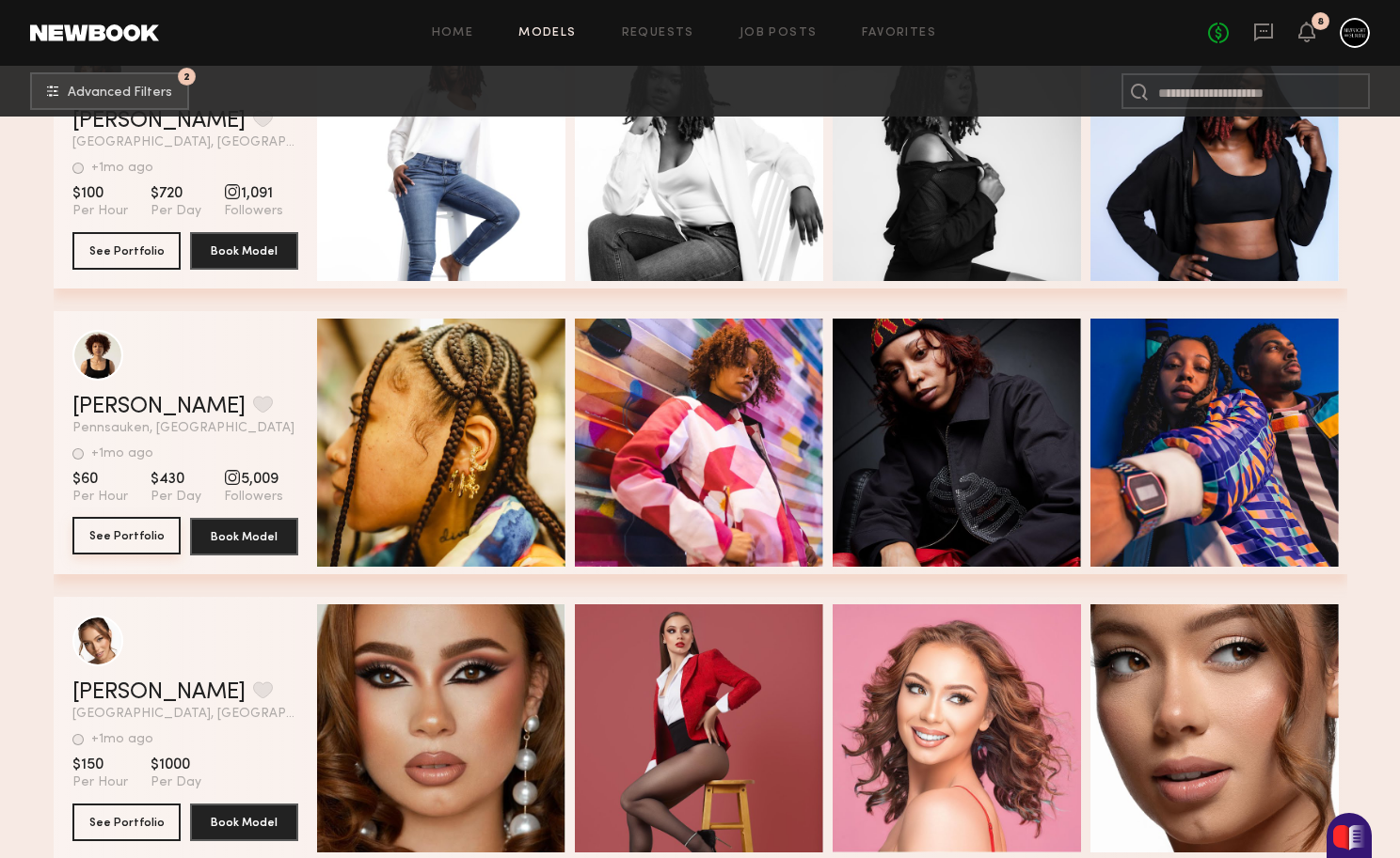
scroll to position [7412, 0]
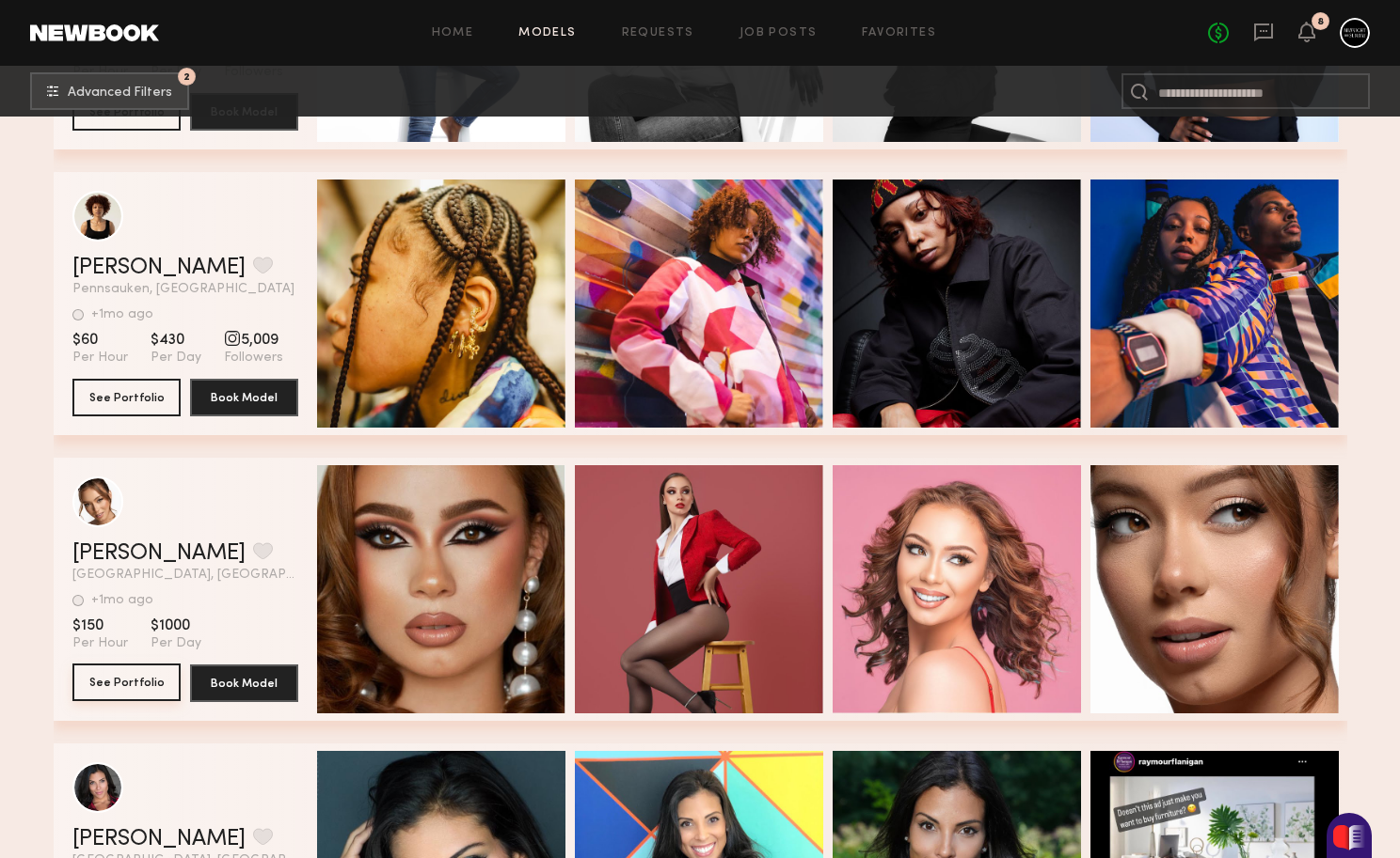
click at [117, 680] on button "See Portfolio" at bounding box center [126, 682] width 108 height 38
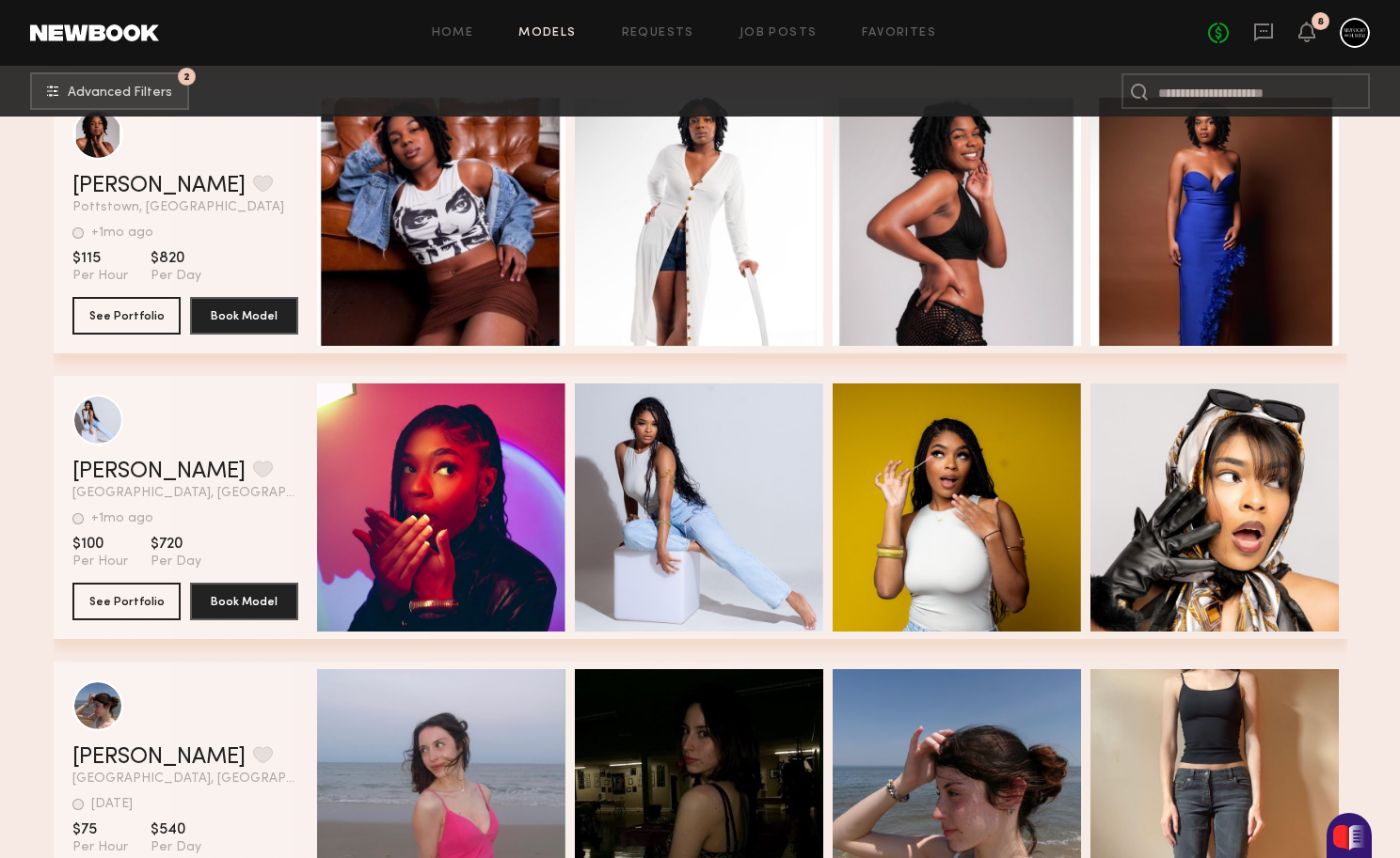
scroll to position [9779, 0]
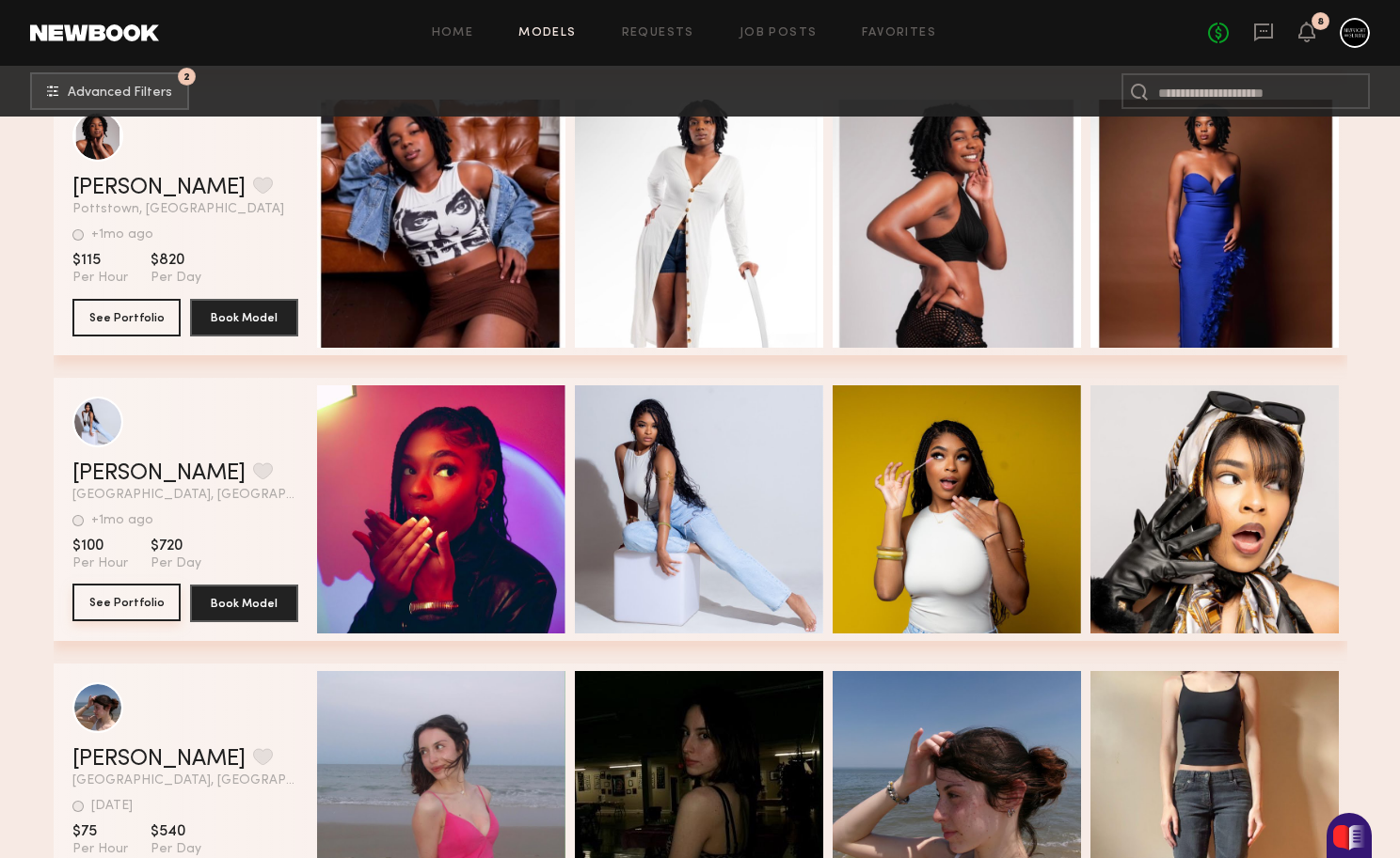
click at [140, 606] on button "See Portfolio" at bounding box center [126, 603] width 108 height 38
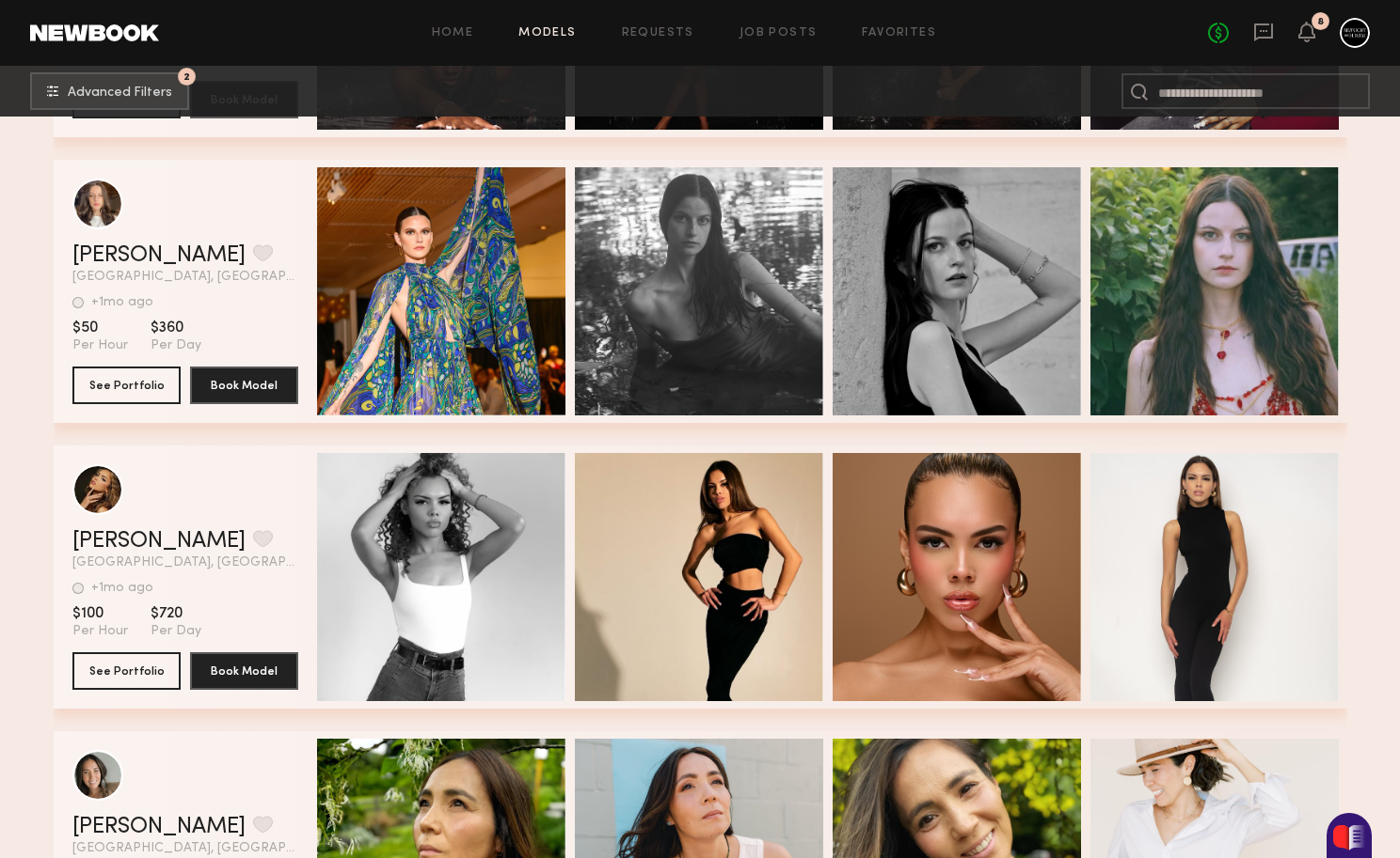
scroll to position [11799, 0]
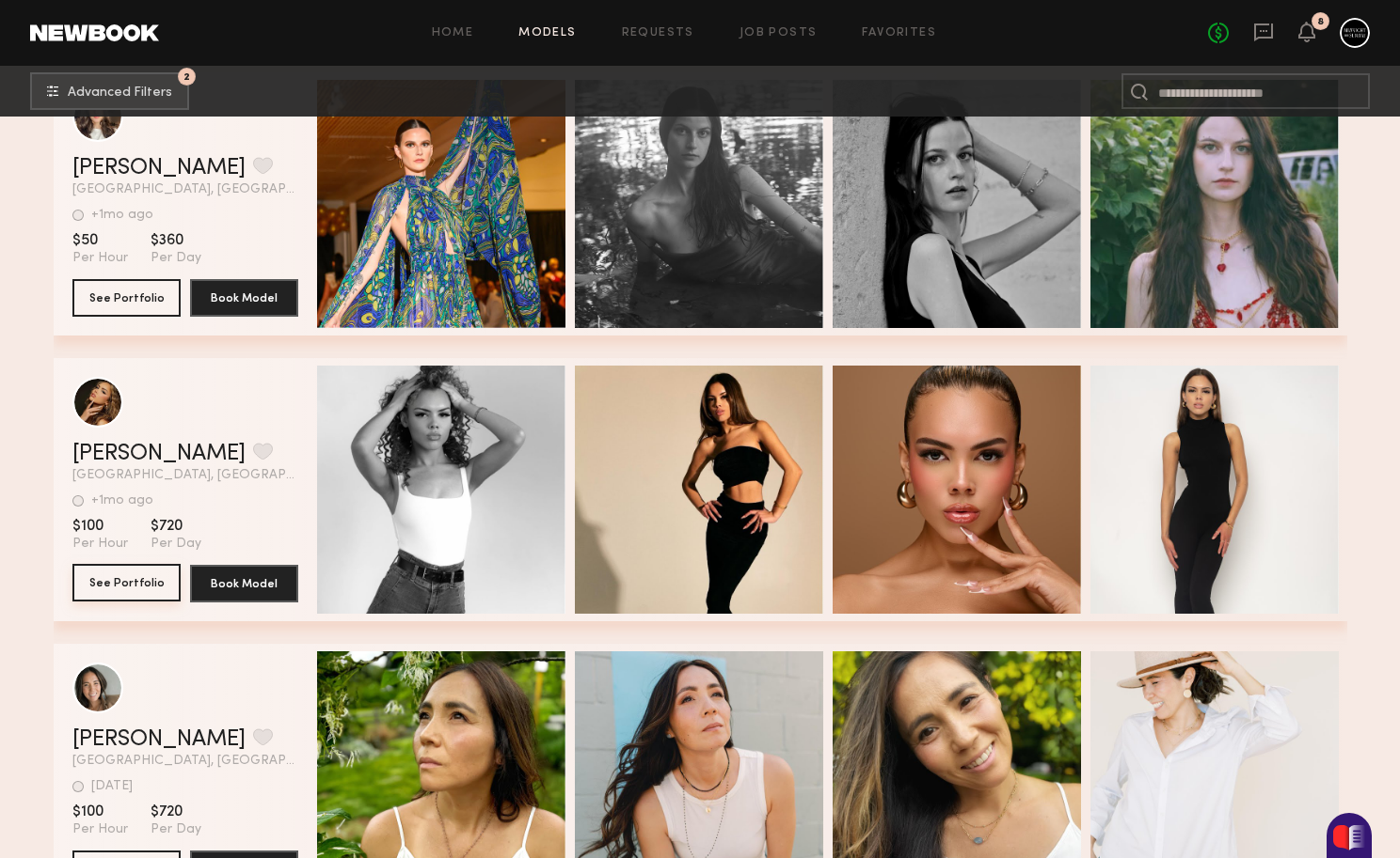
click at [107, 579] on button "See Portfolio" at bounding box center [126, 583] width 108 height 38
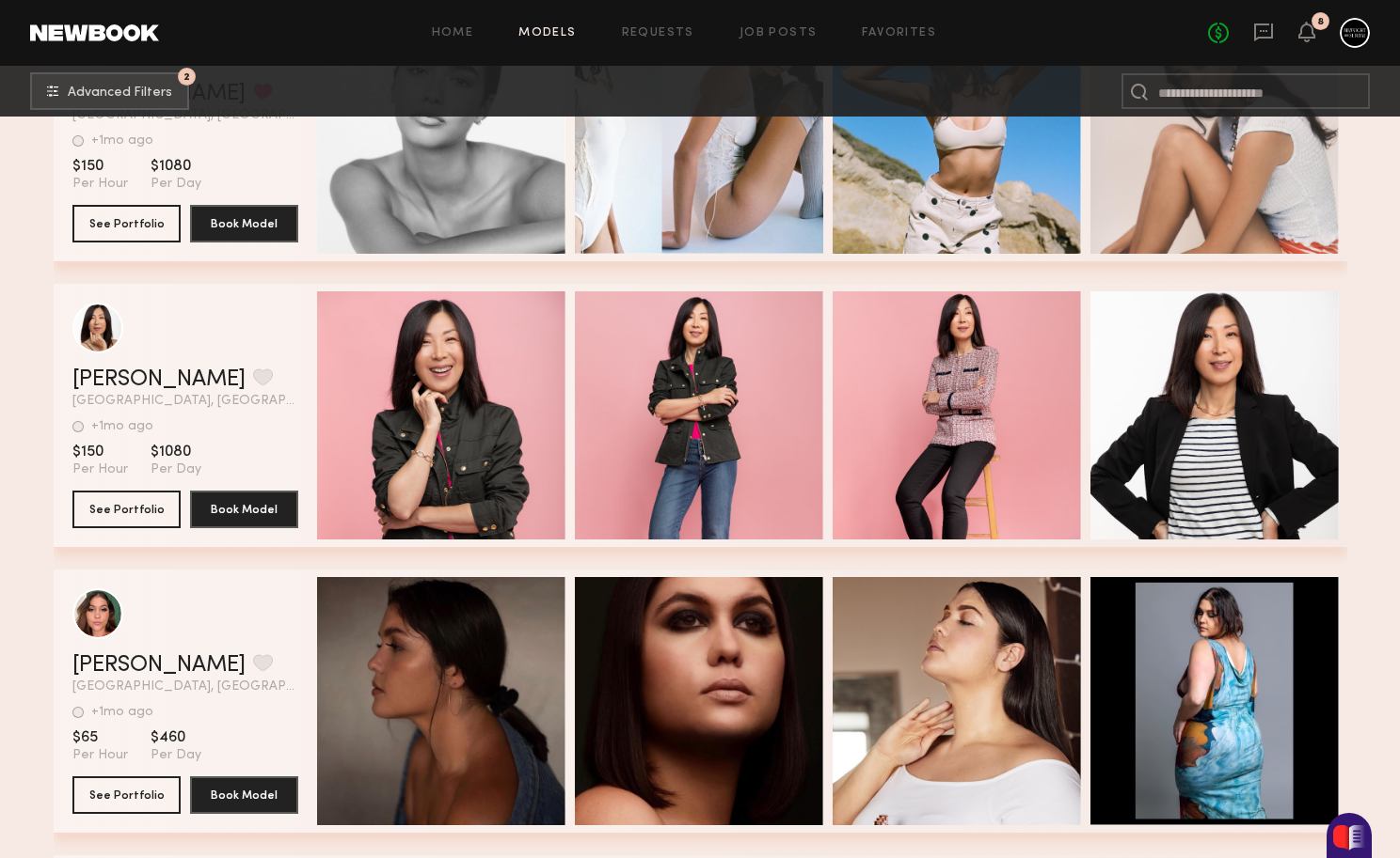
scroll to position [1017, 0]
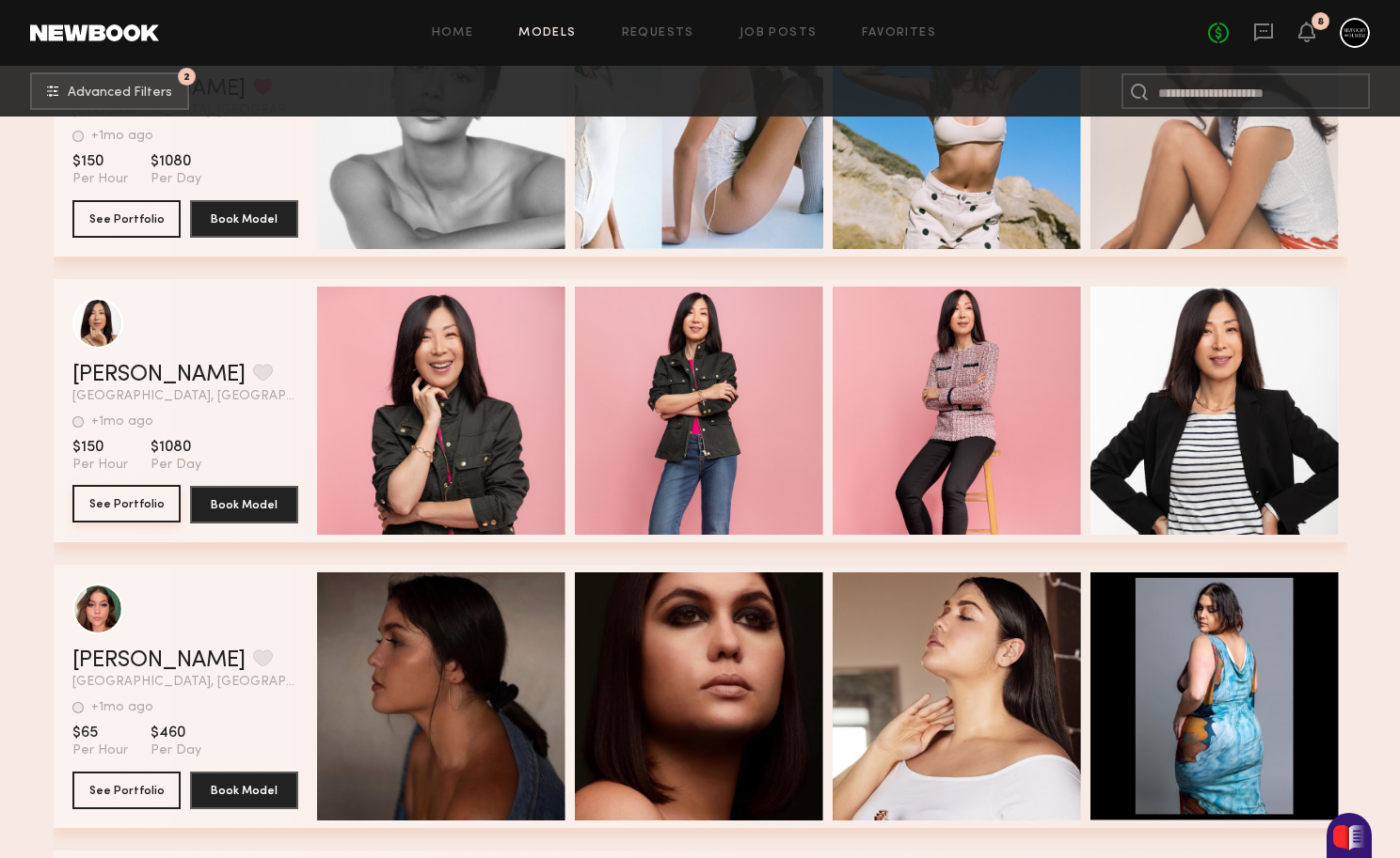
click at [137, 507] on button "See Portfolio" at bounding box center [126, 504] width 108 height 38
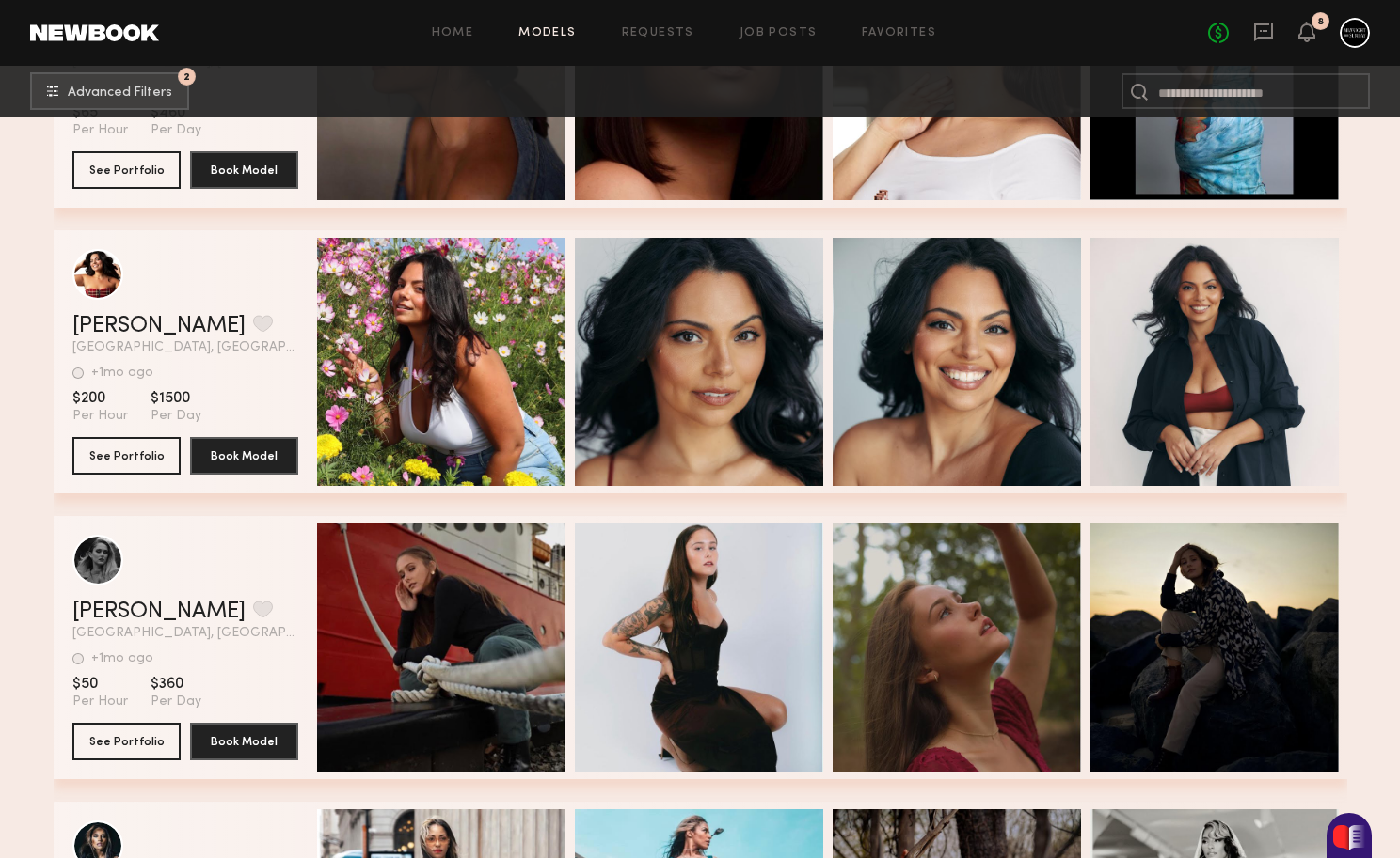
scroll to position [1648, 0]
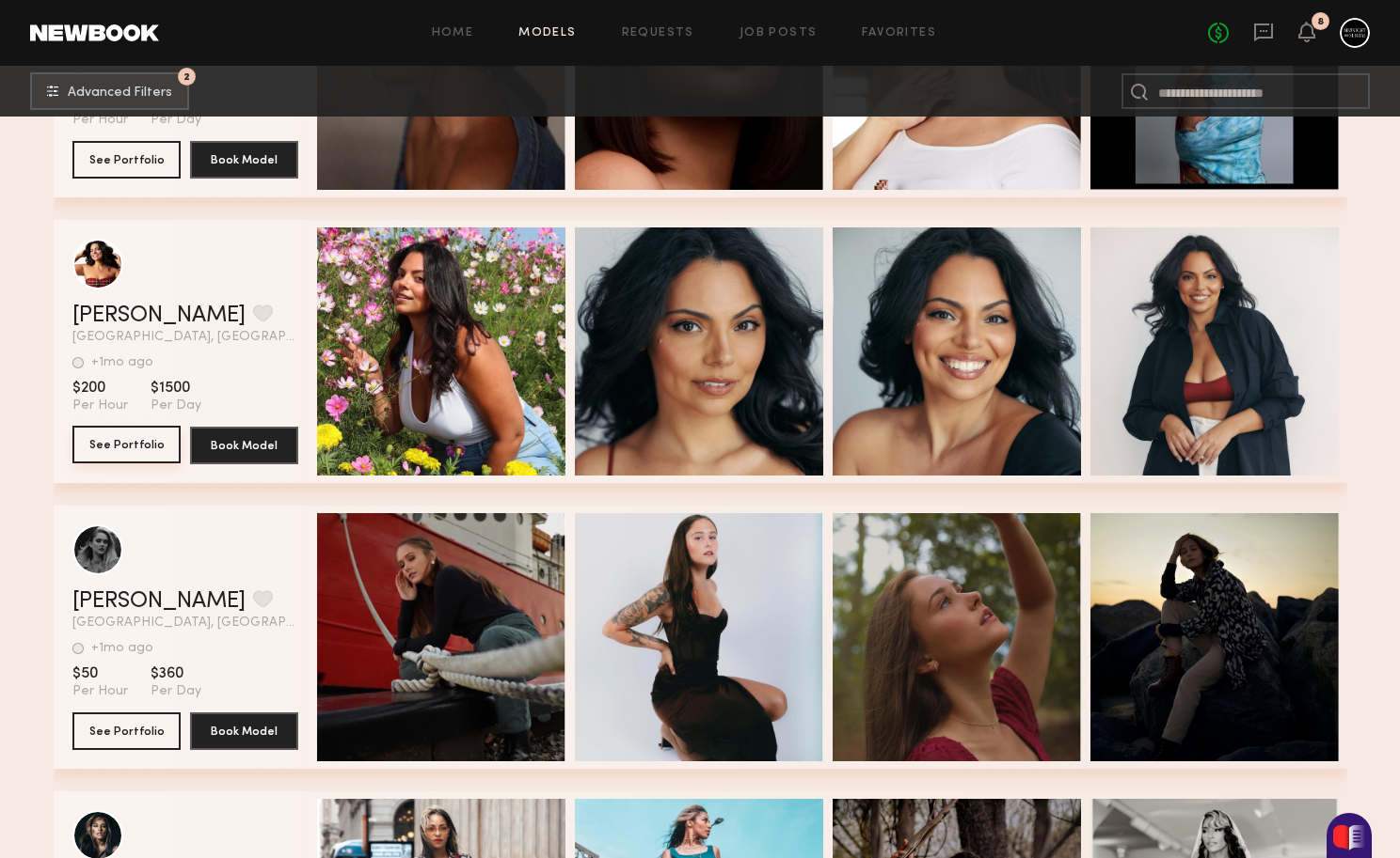
click at [111, 443] on button "See Portfolio" at bounding box center [126, 445] width 108 height 38
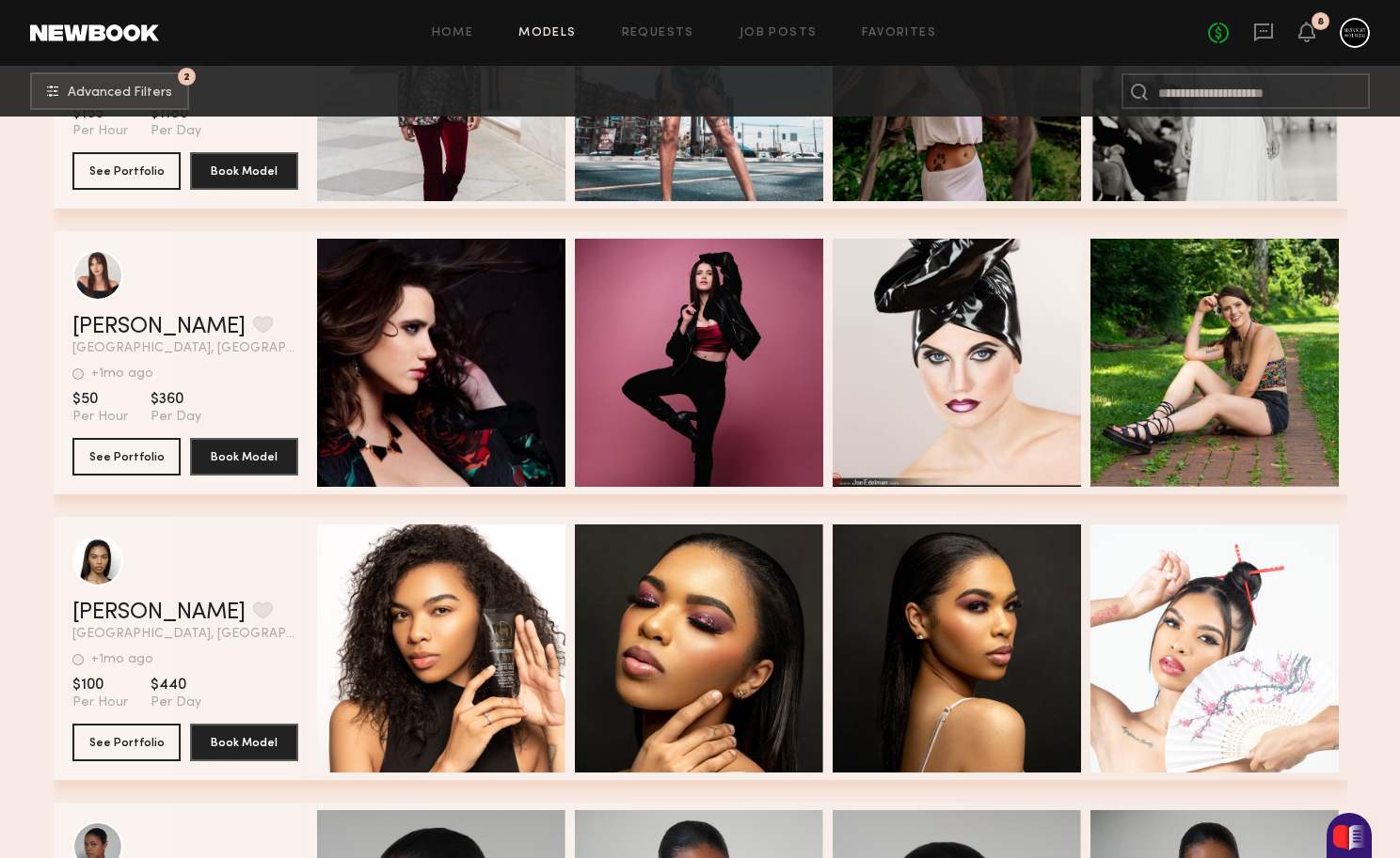
scroll to position [2785, 0]
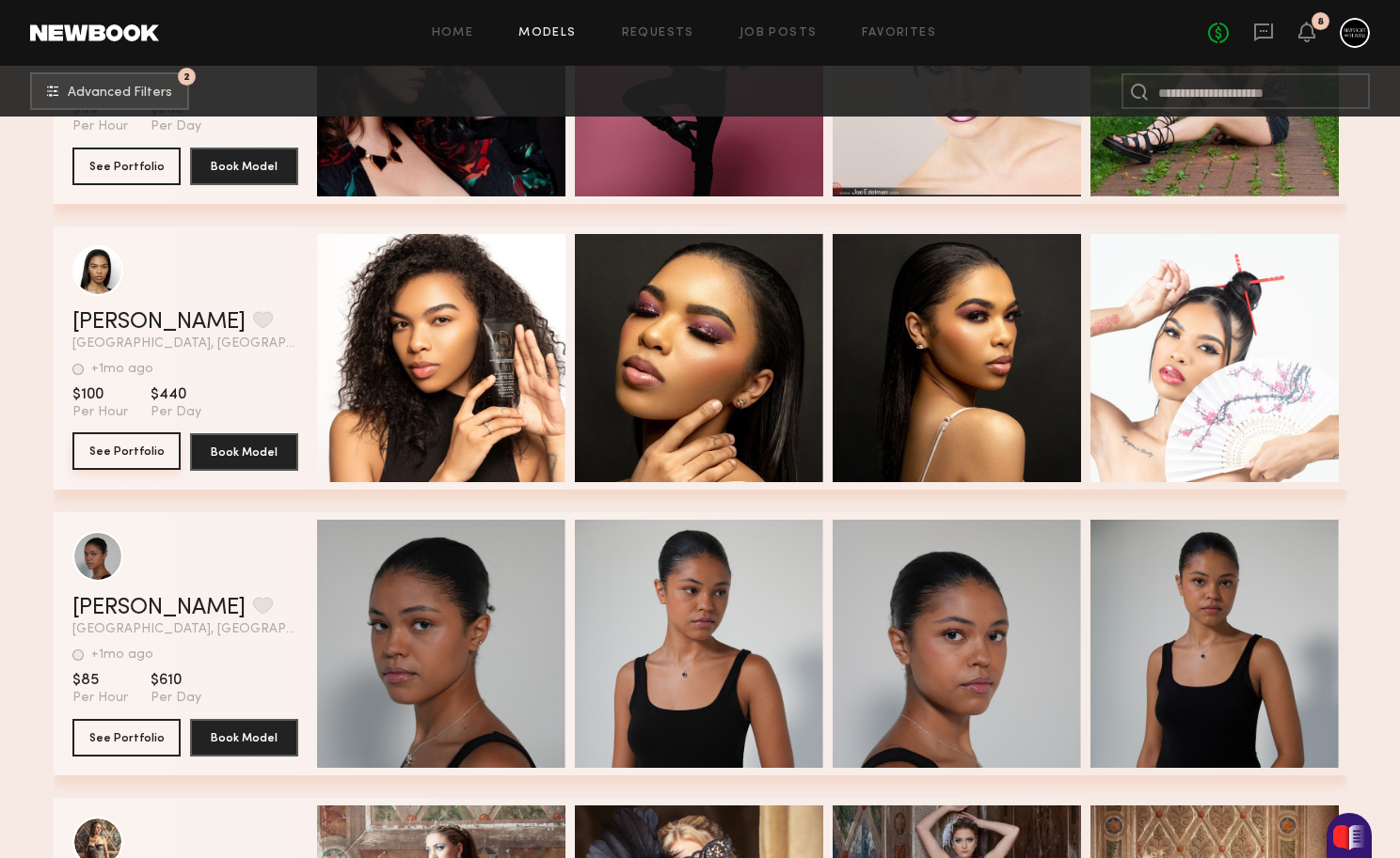
click at [132, 453] on button "See Portfolio" at bounding box center [126, 452] width 108 height 38
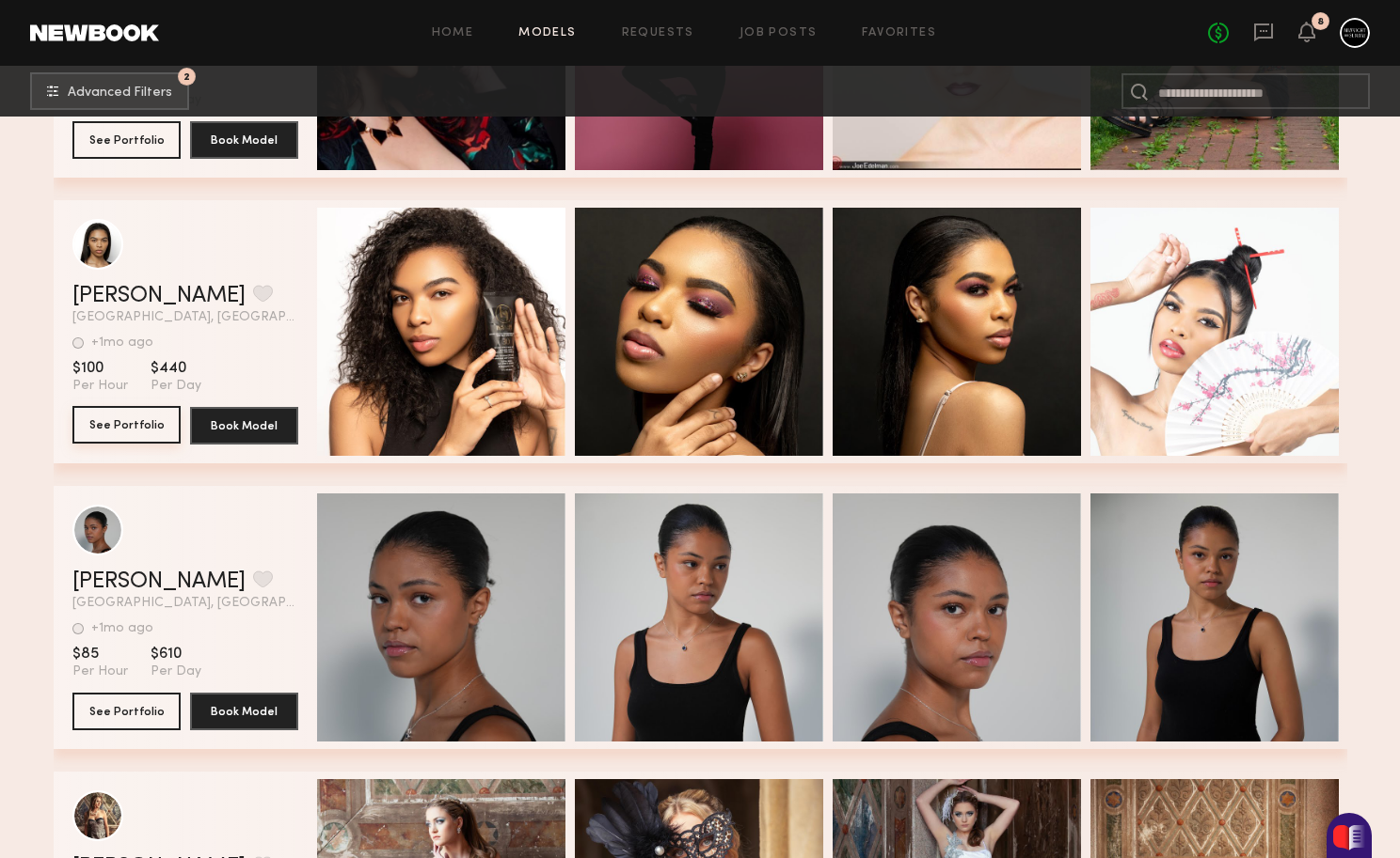
scroll to position [3171, 0]
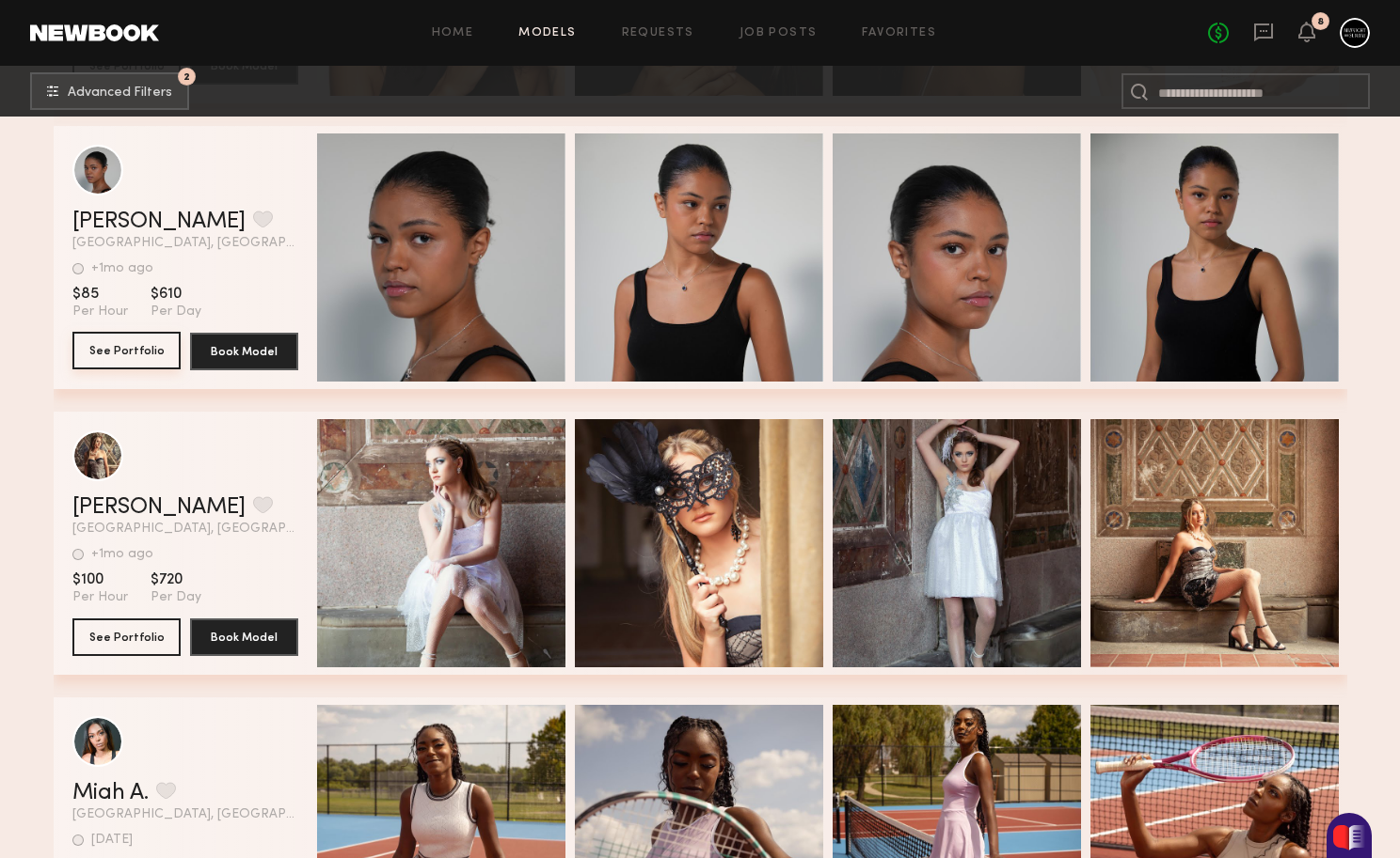
click at [123, 352] on button "See Portfolio" at bounding box center [126, 351] width 108 height 38
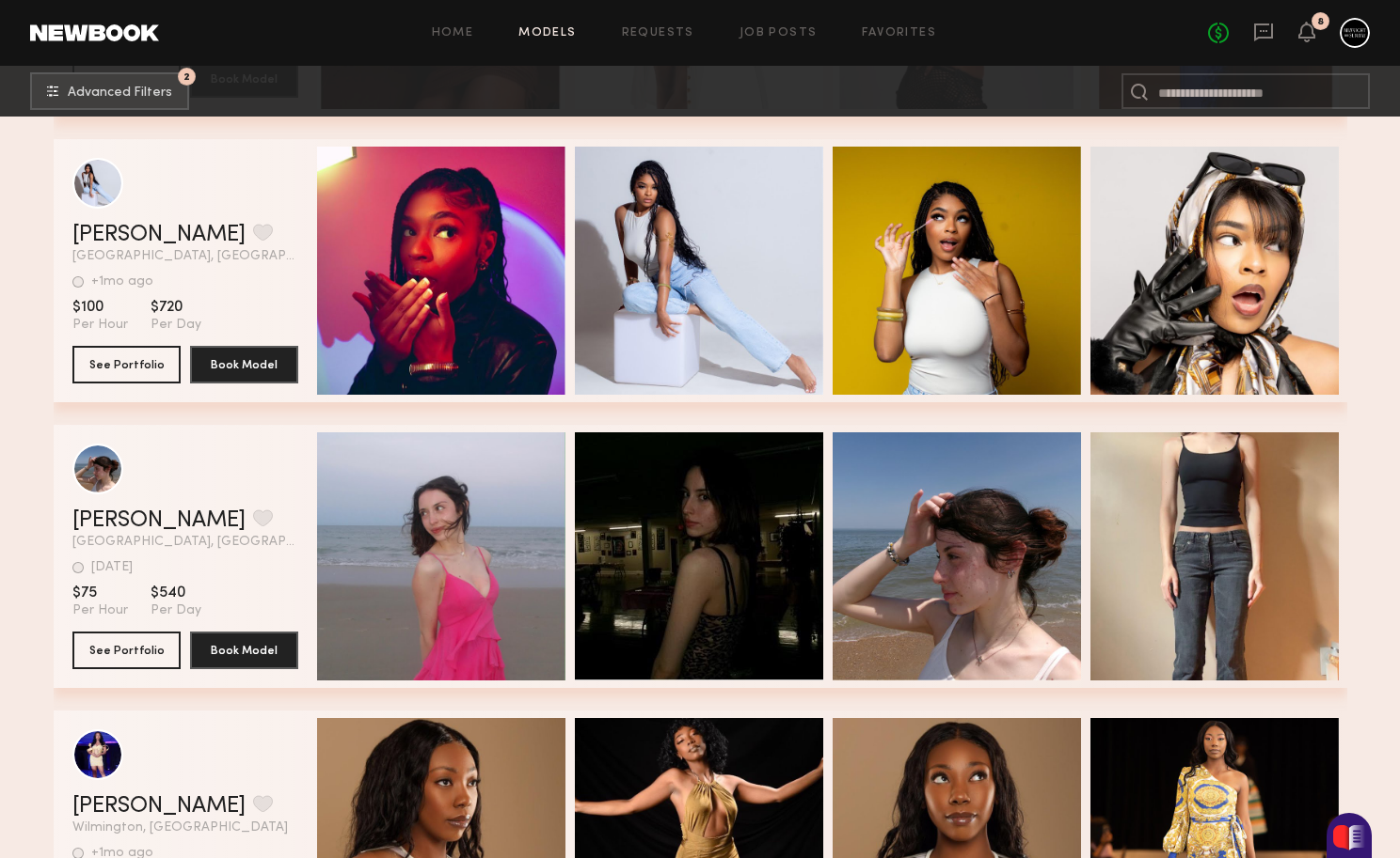
scroll to position [10040, 0]
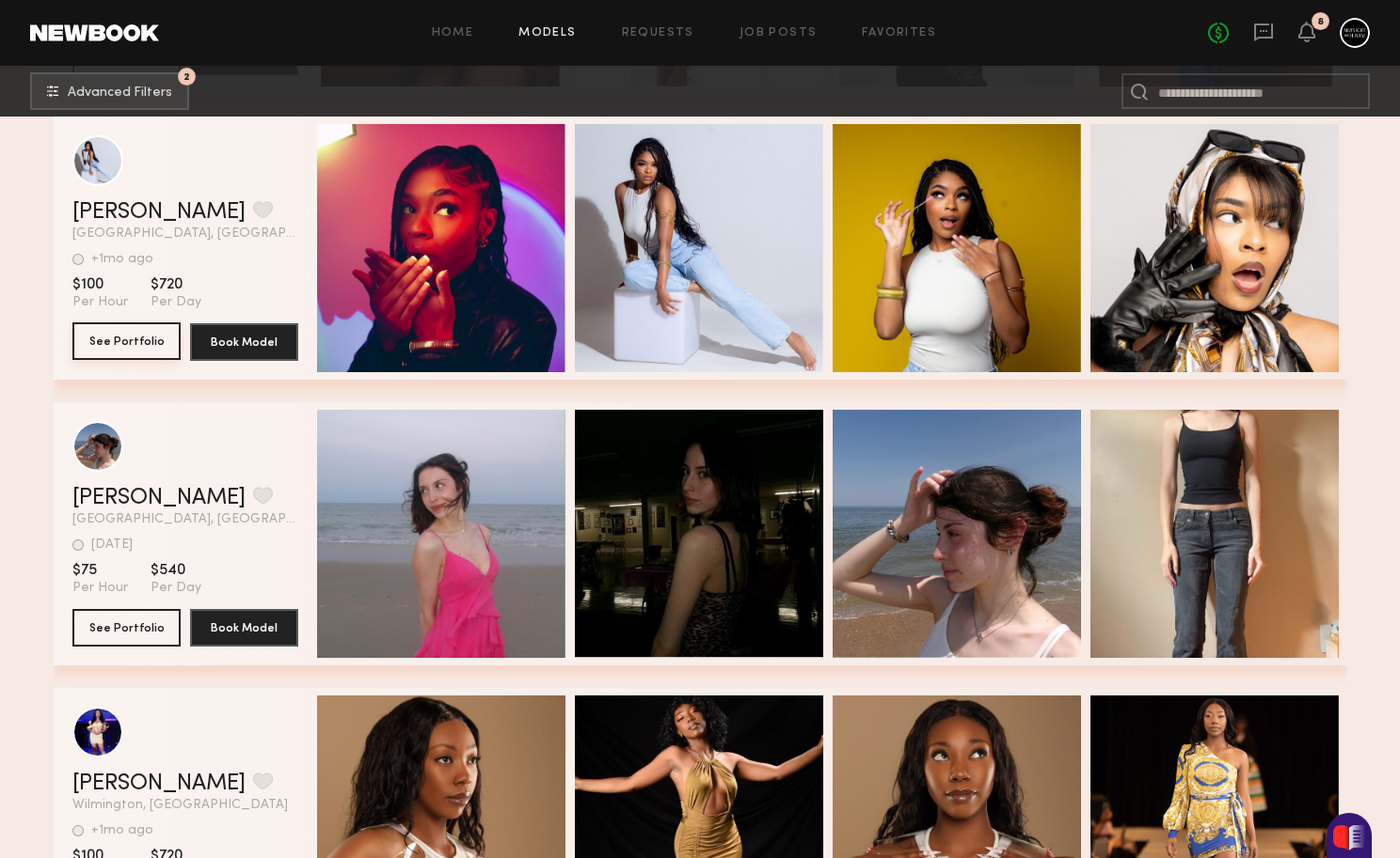
click at [148, 340] on button "See Portfolio" at bounding box center [126, 342] width 108 height 38
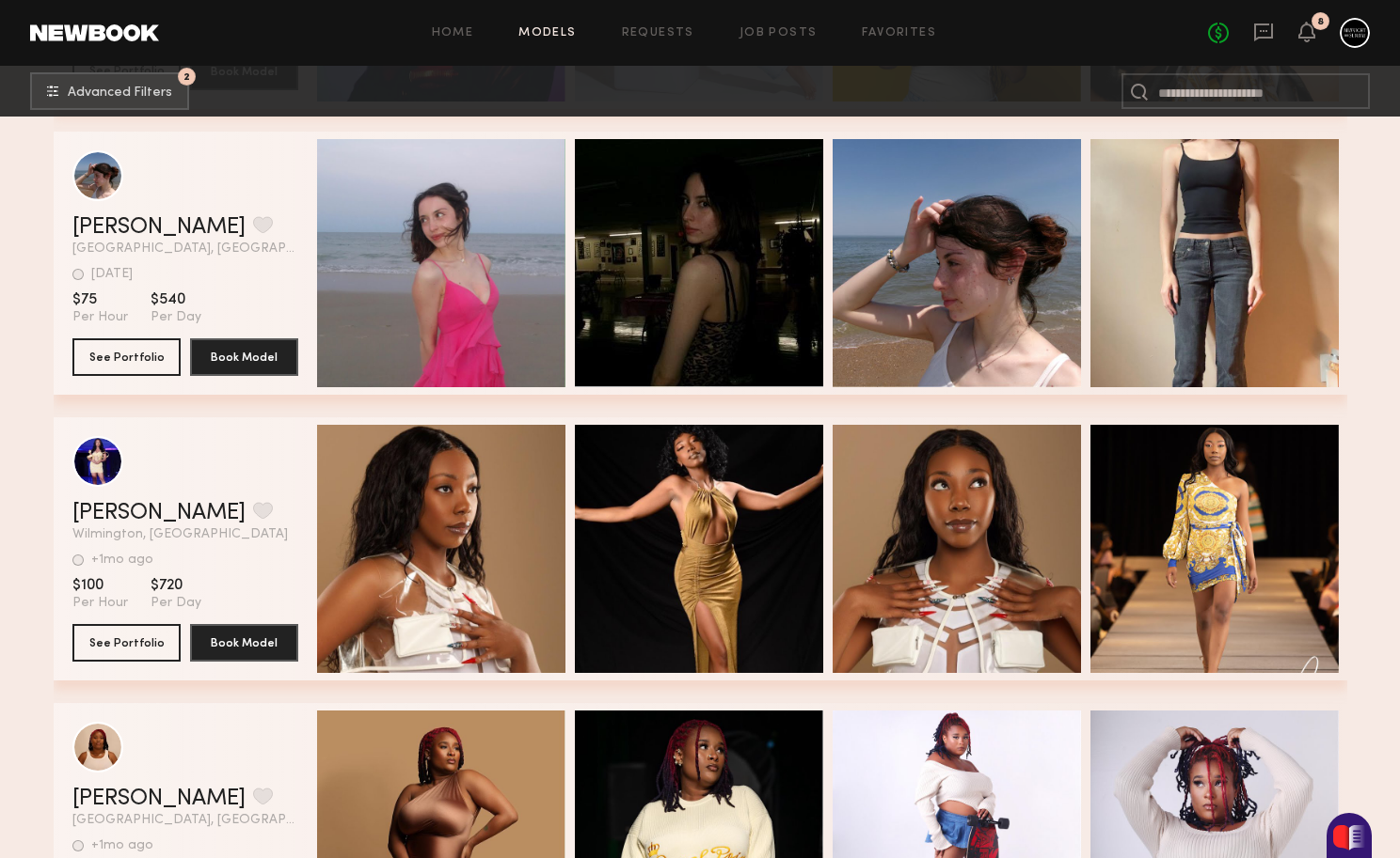
scroll to position [10316, 0]
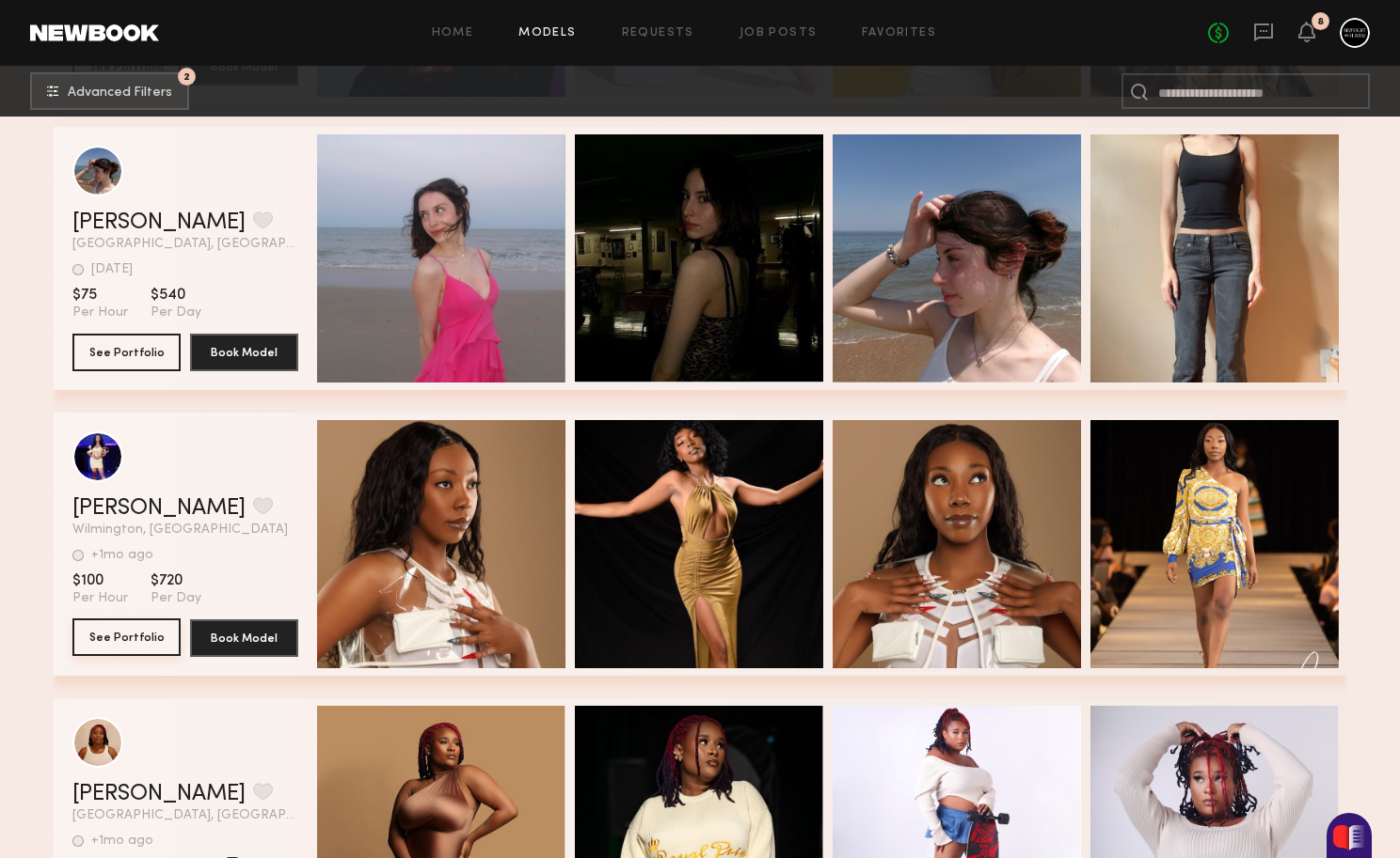
click at [157, 637] on button "See Portfolio" at bounding box center [126, 638] width 108 height 38
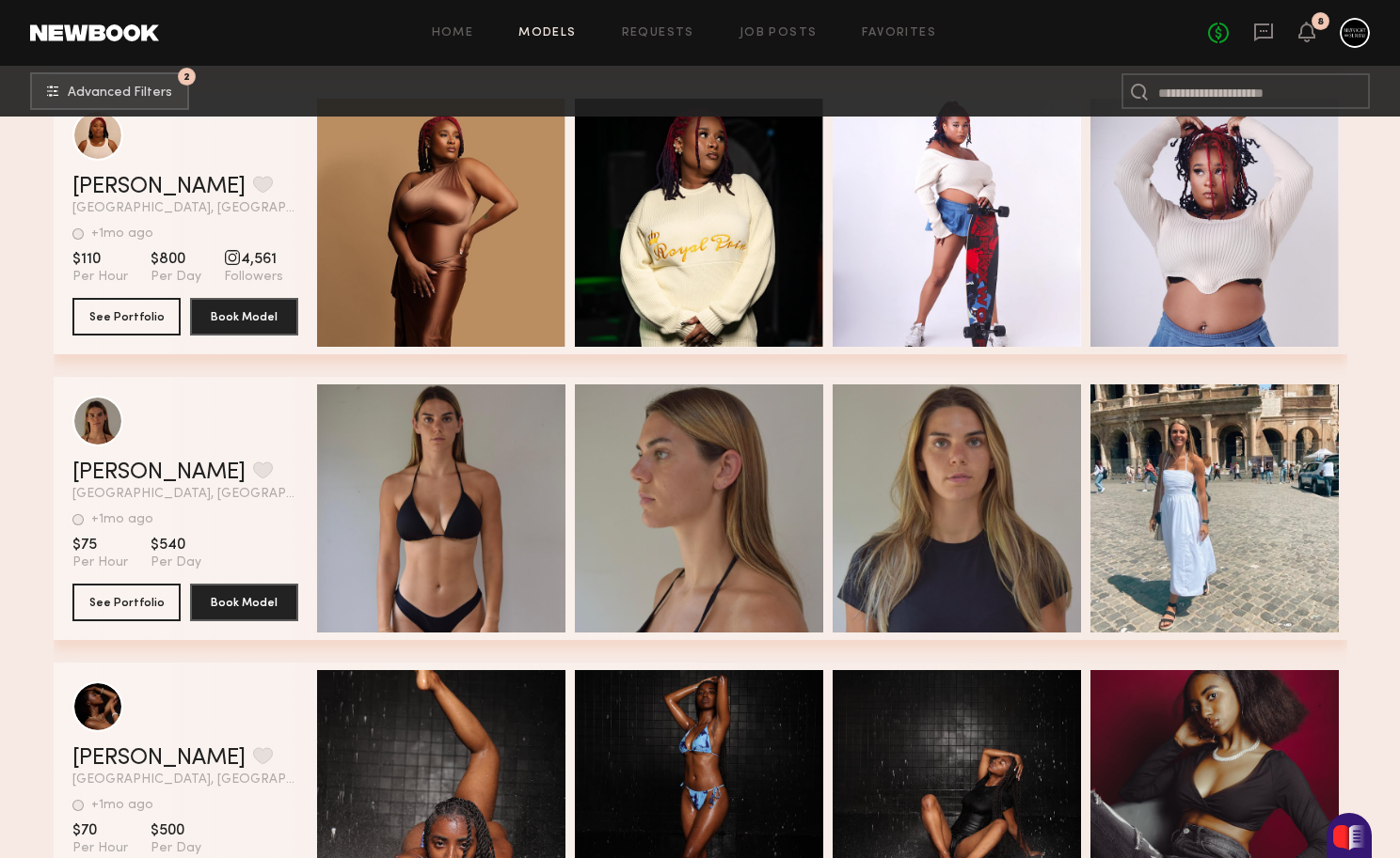
scroll to position [11015, 0]
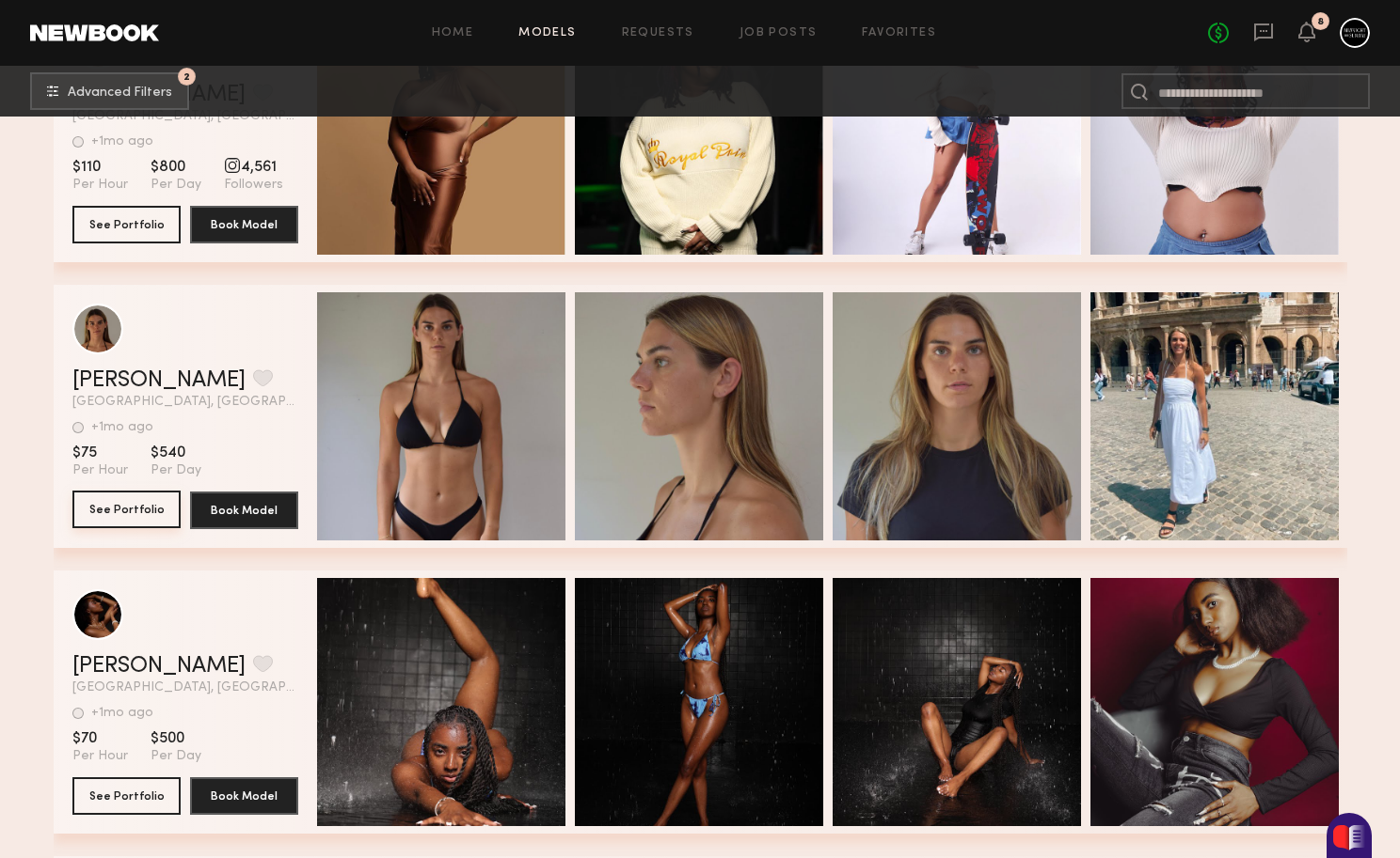
click at [138, 505] on button "See Portfolio" at bounding box center [126, 509] width 108 height 38
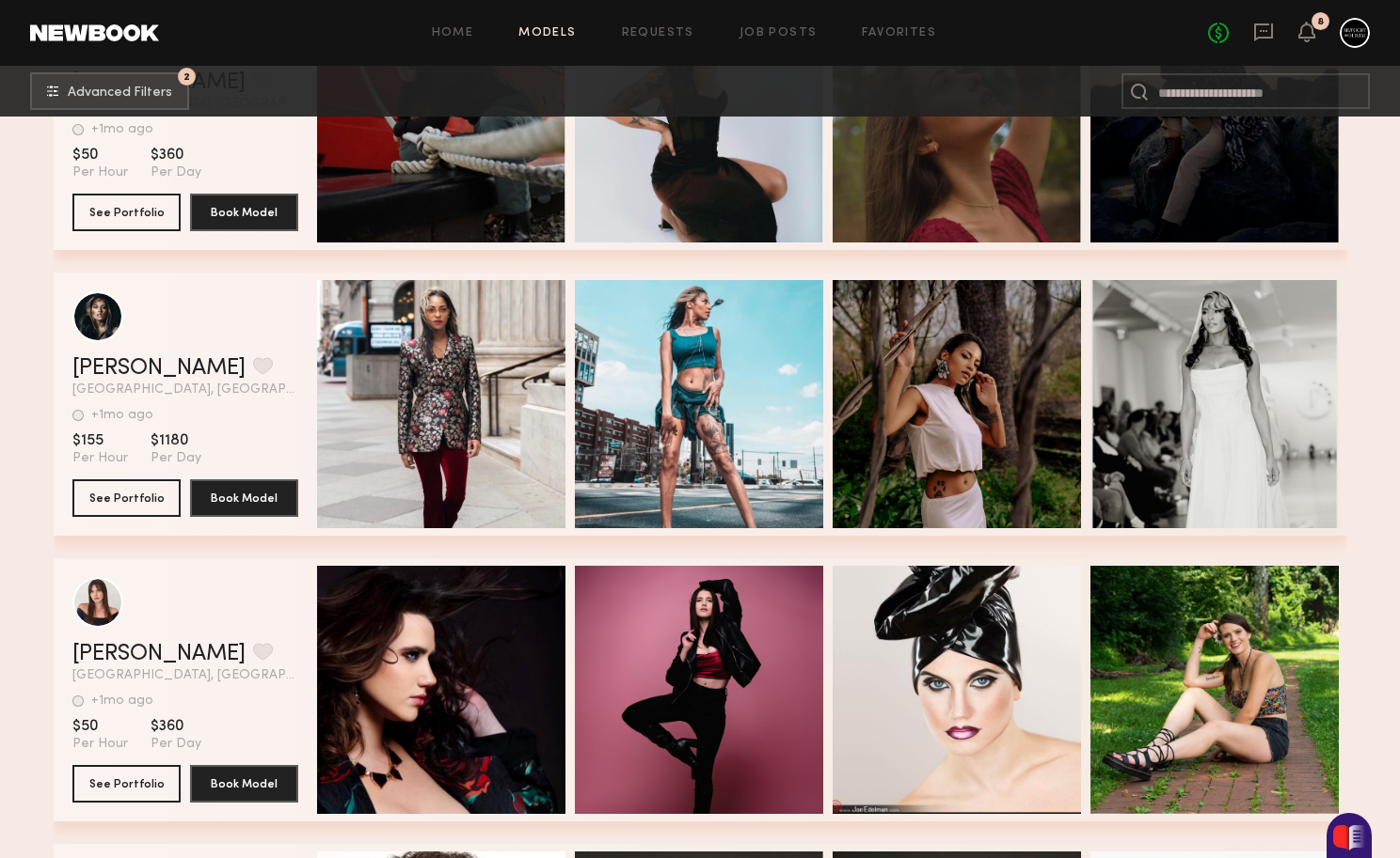
scroll to position [2392, 0]
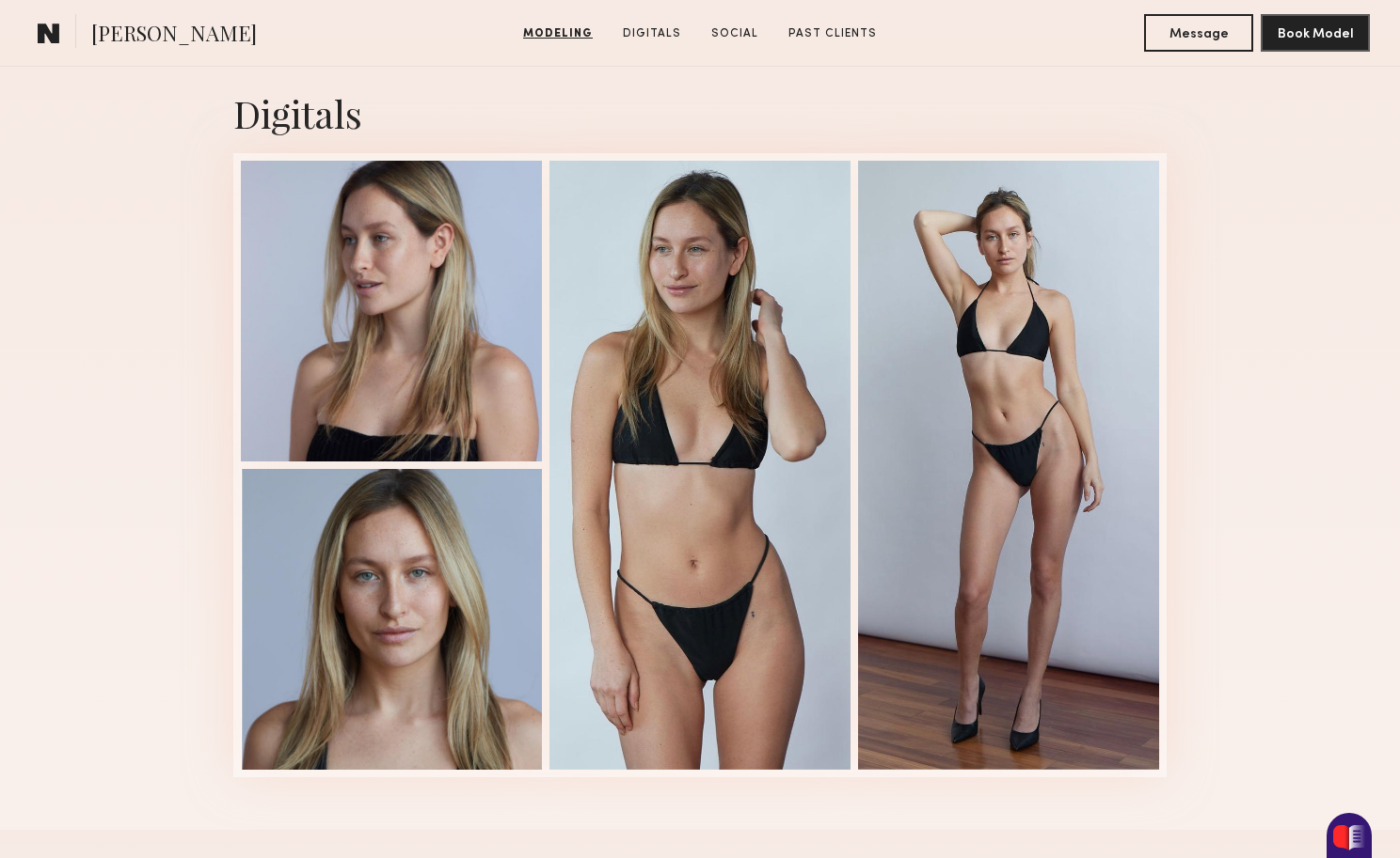
scroll to position [1860, 0]
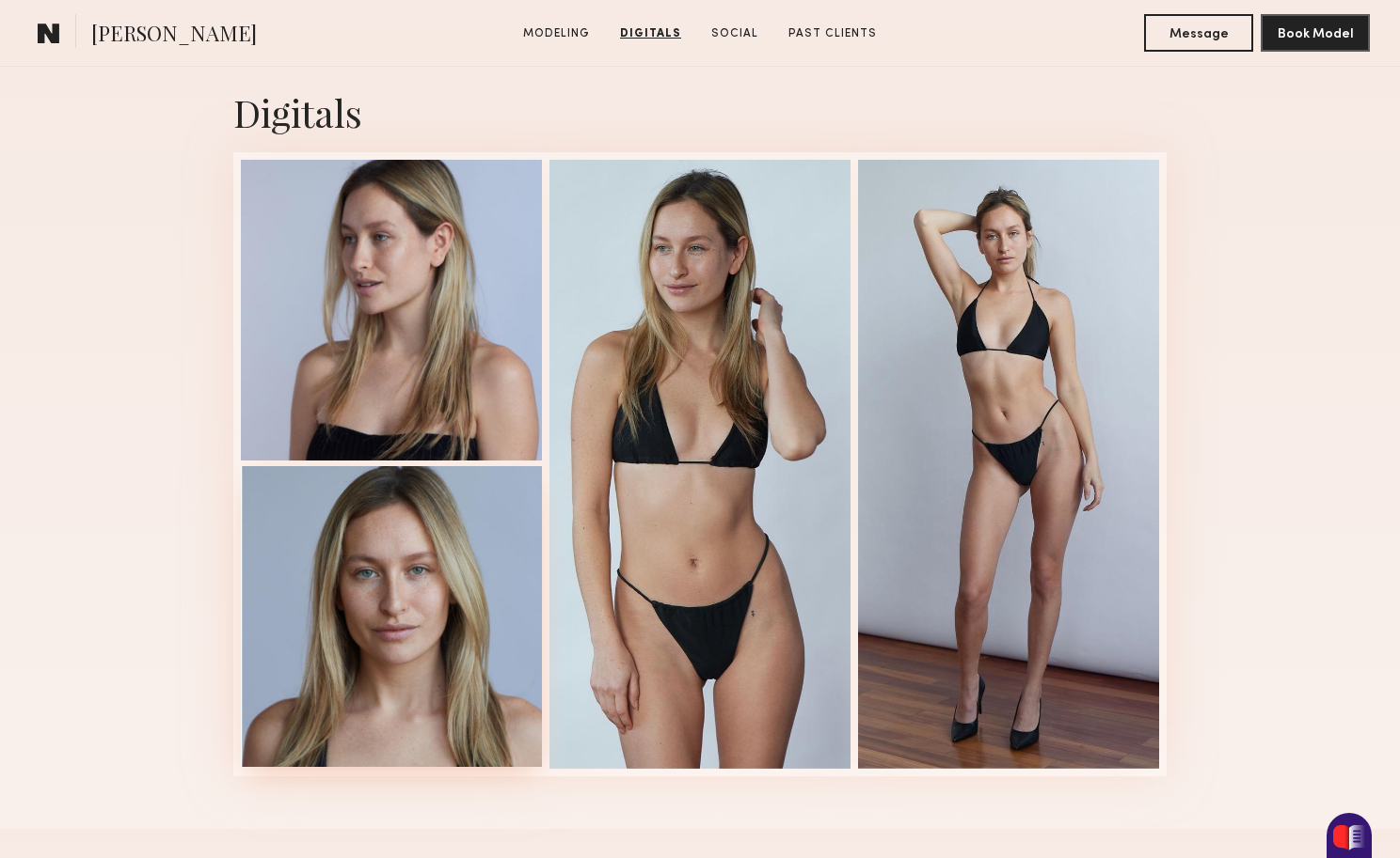
click at [434, 606] on div at bounding box center [390, 617] width 301 height 301
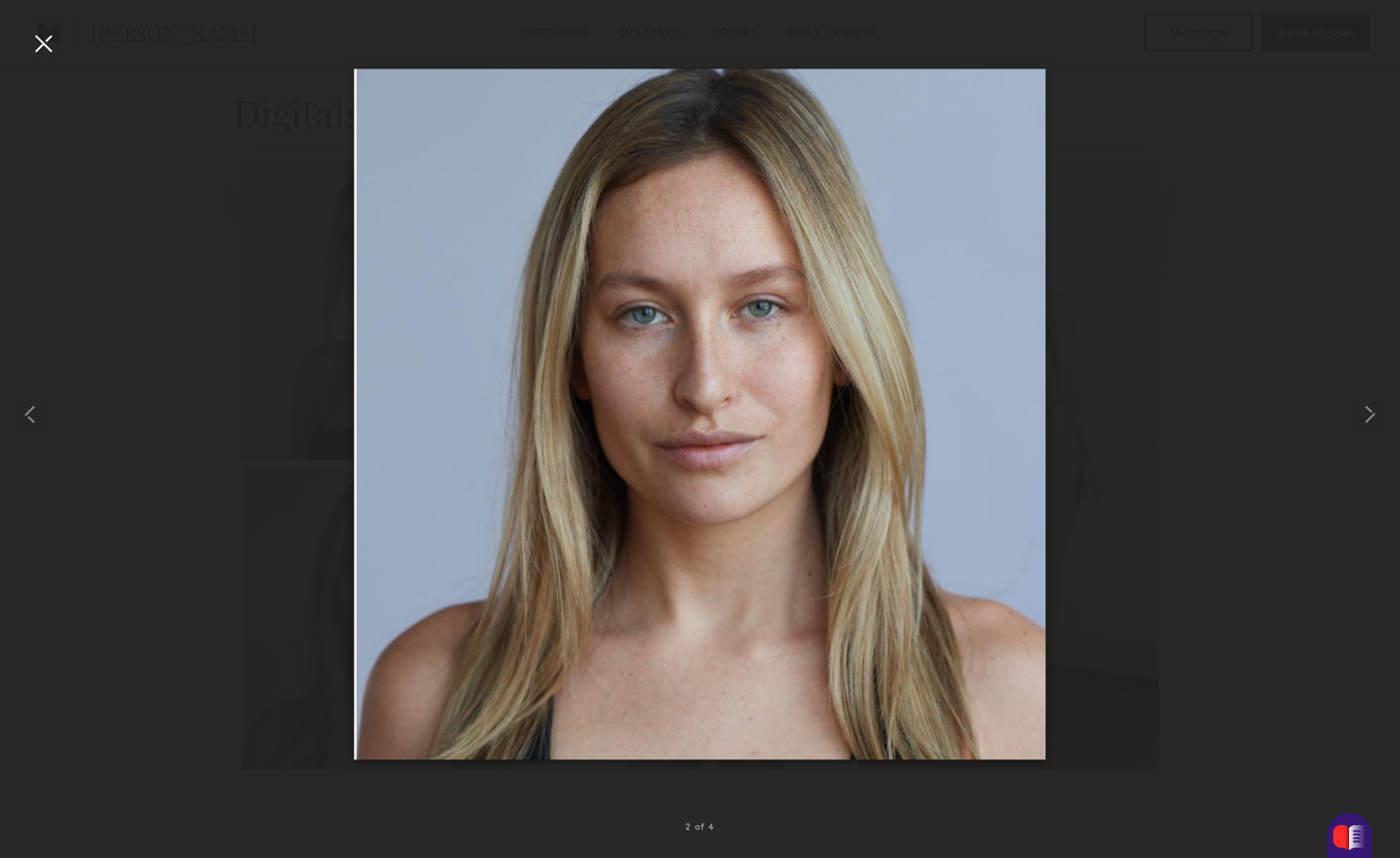
click at [1319, 111] on div at bounding box center [700, 413] width 1400 height 768
click at [44, 34] on div at bounding box center [43, 43] width 30 height 30
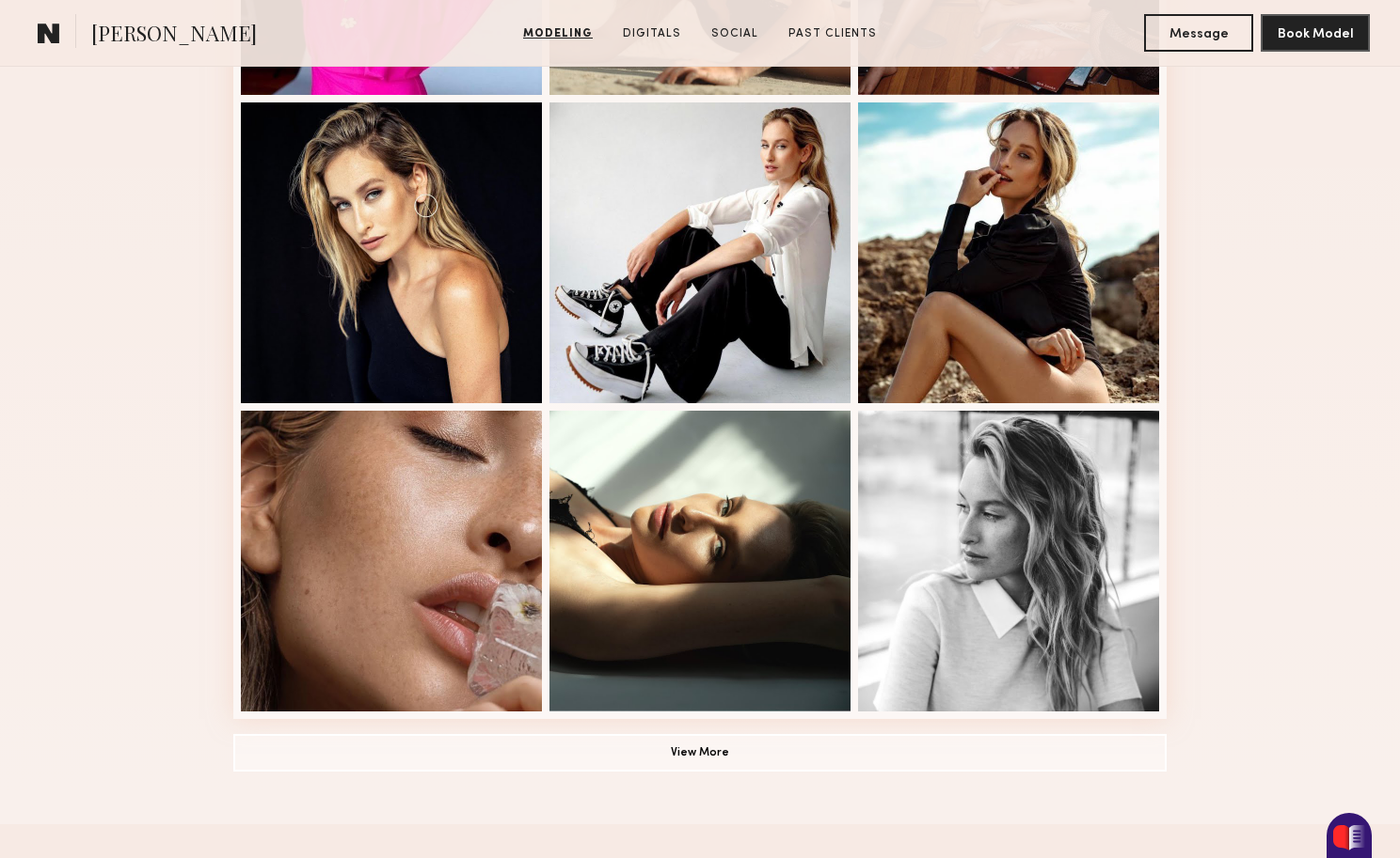
scroll to position [1084, 0]
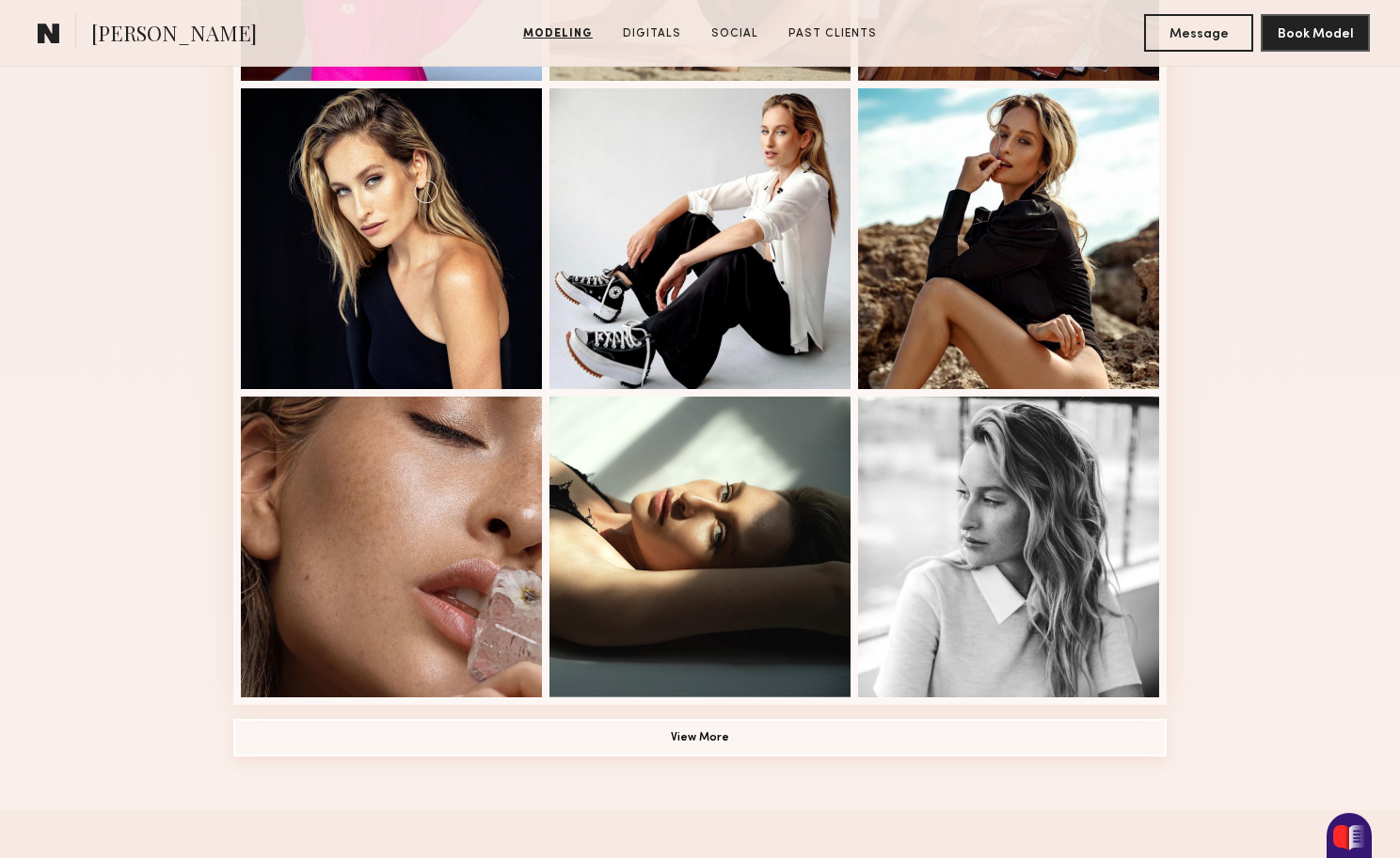
click at [539, 751] on button "View More" at bounding box center [700, 738] width 933 height 38
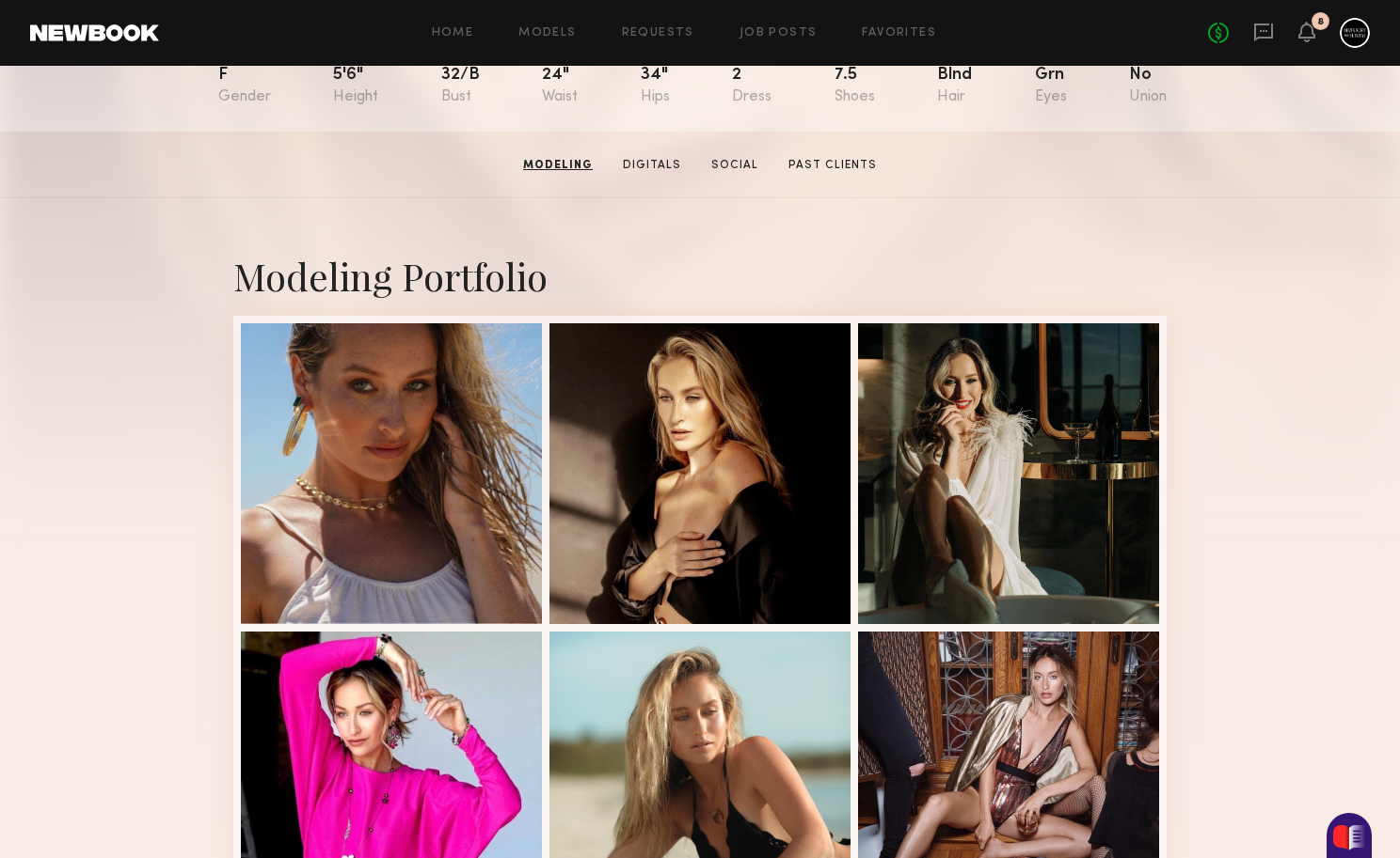
scroll to position [82, 0]
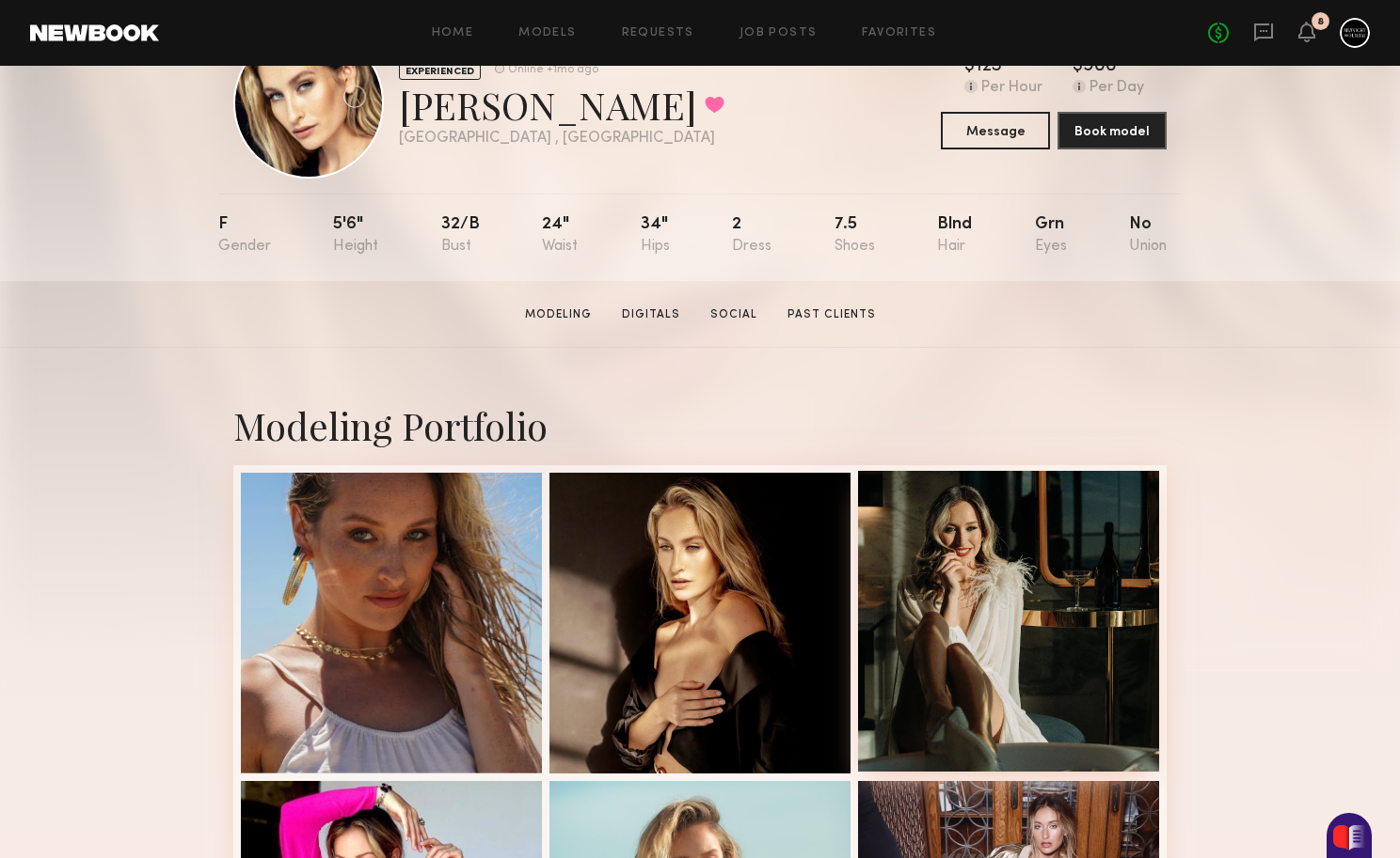
click at [928, 644] on div at bounding box center [1008, 621] width 301 height 301
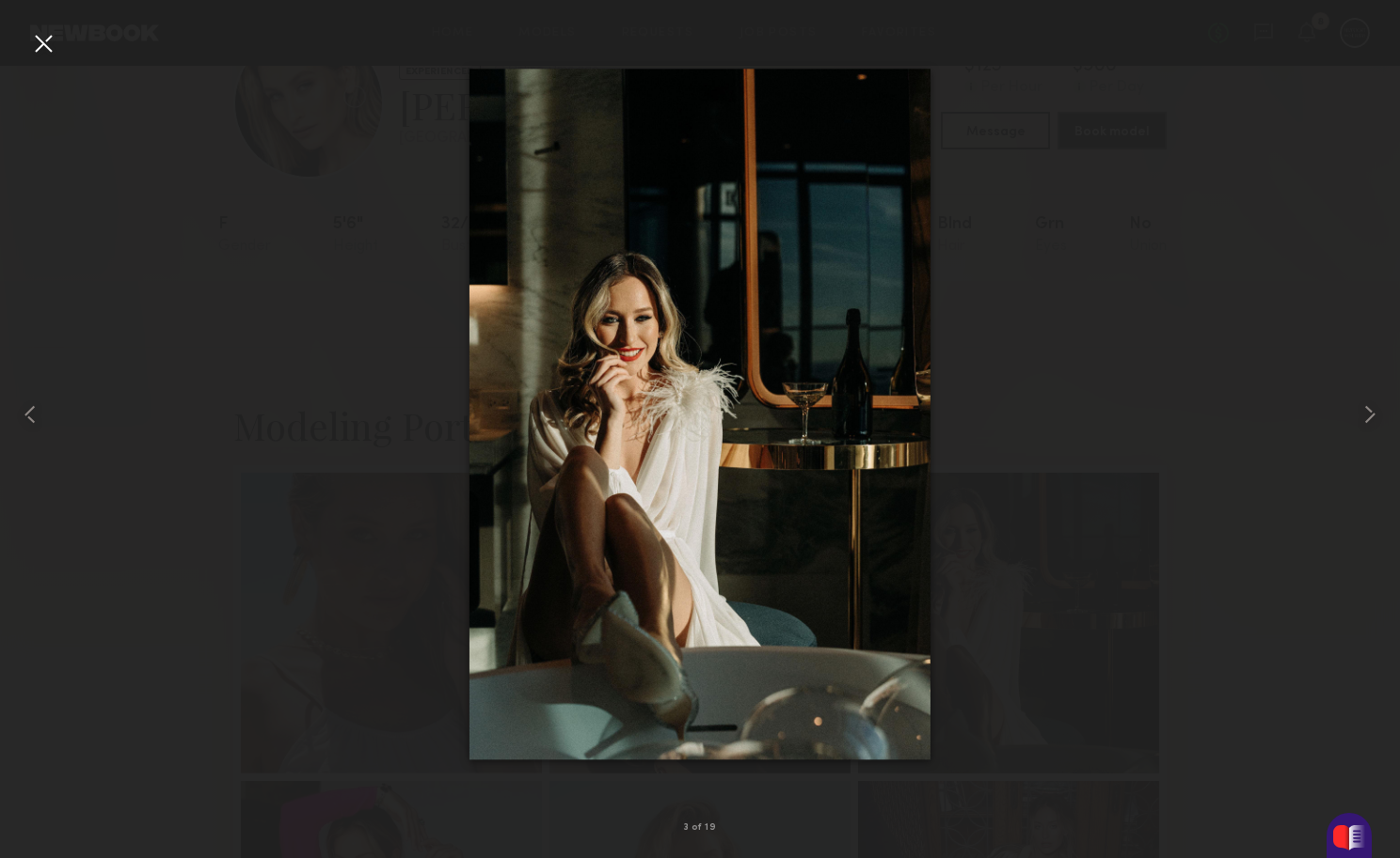
click at [55, 47] on div at bounding box center [43, 43] width 30 height 30
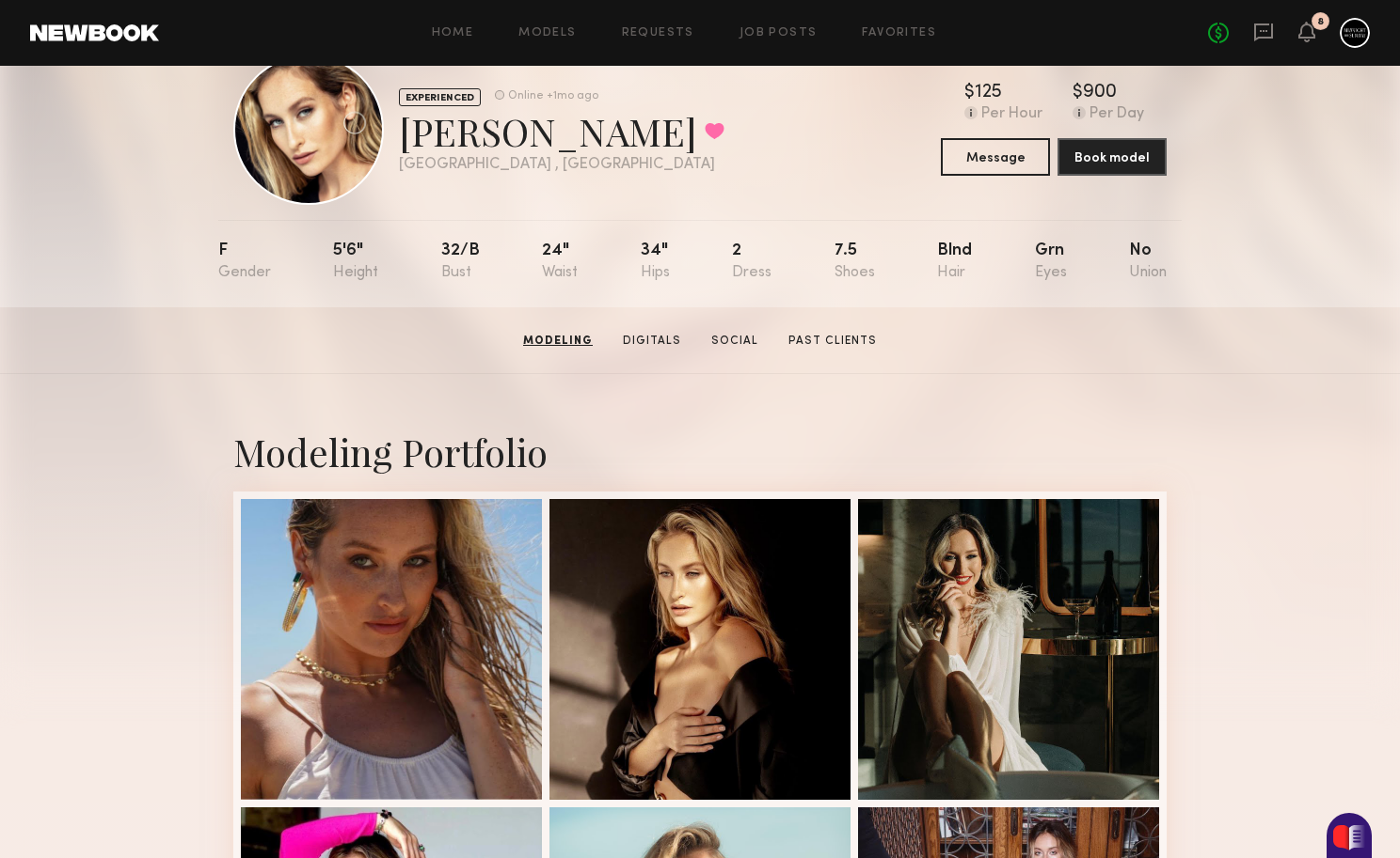
scroll to position [10, 0]
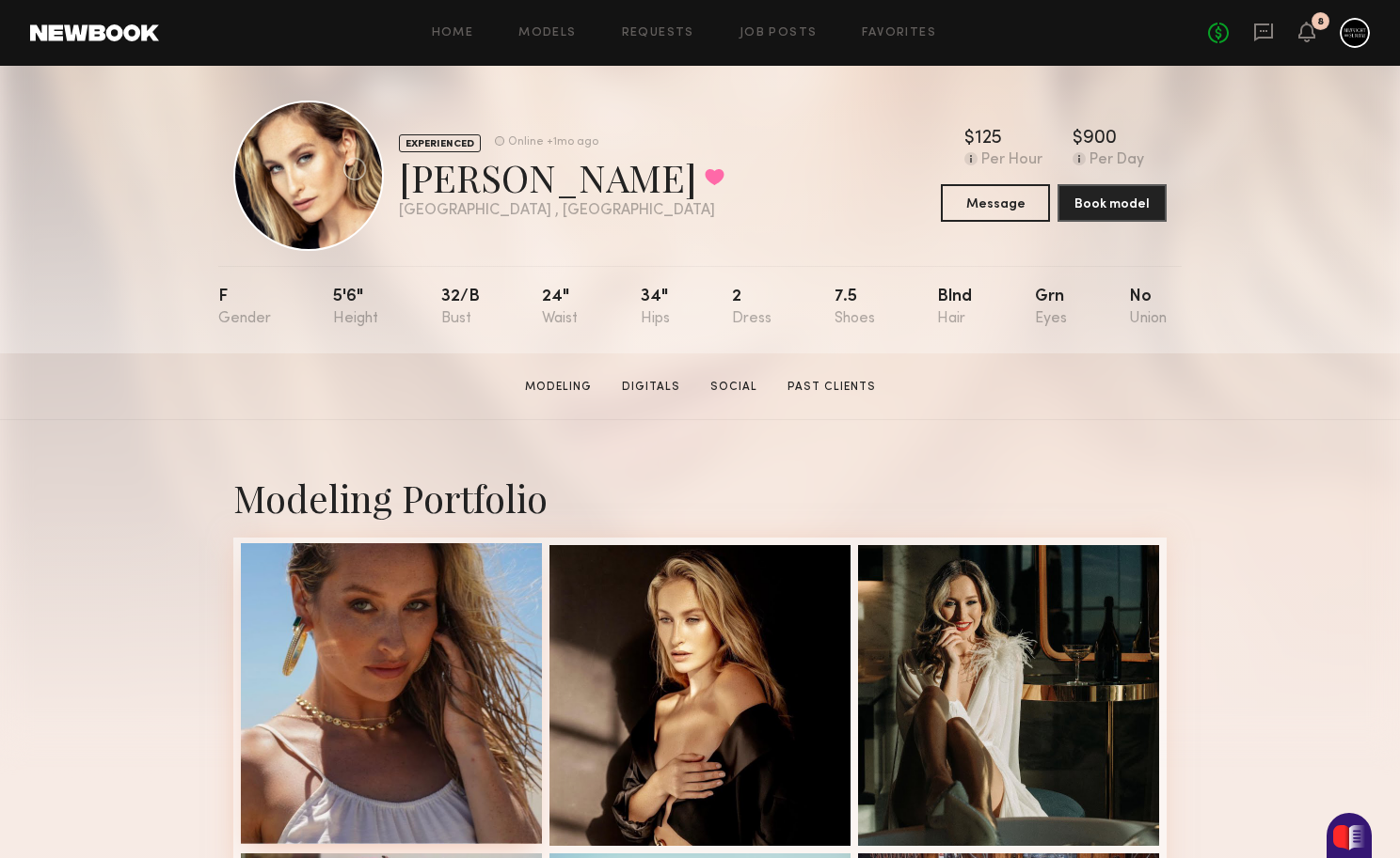
click at [428, 665] on div at bounding box center [390, 693] width 301 height 301
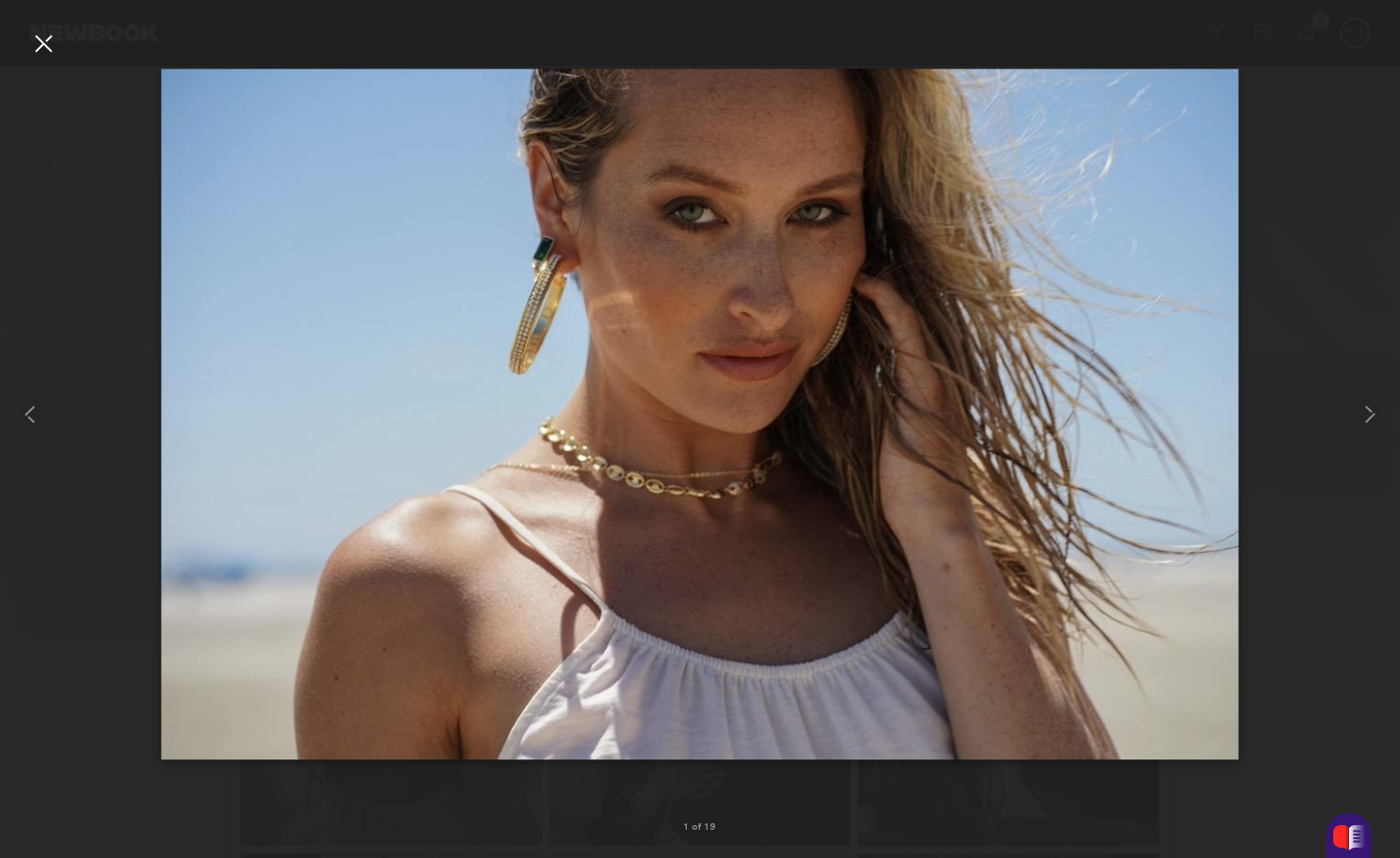
click at [1311, 110] on div at bounding box center [700, 413] width 1400 height 768
click at [39, 46] on div at bounding box center [43, 43] width 30 height 30
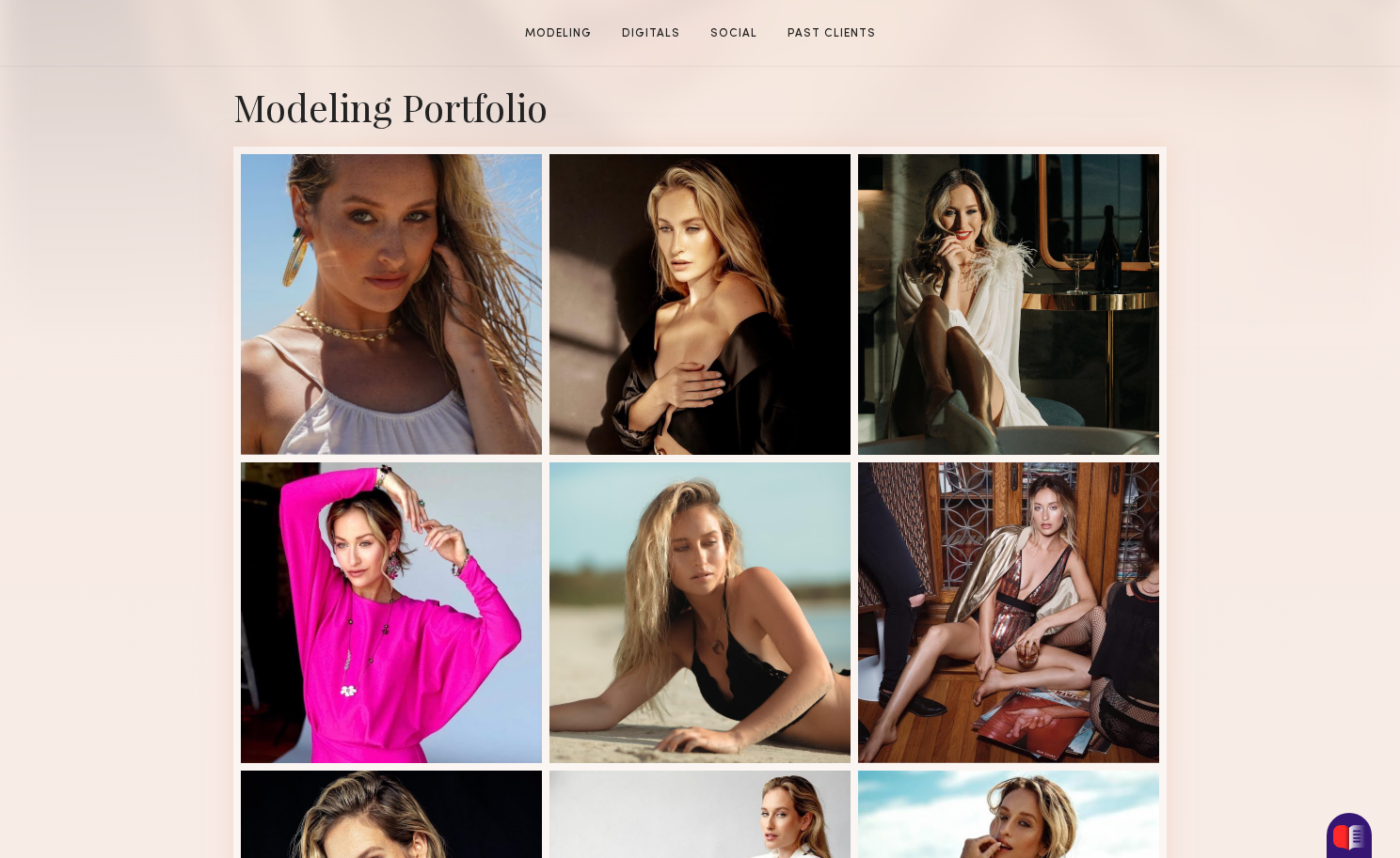
scroll to position [600, 0]
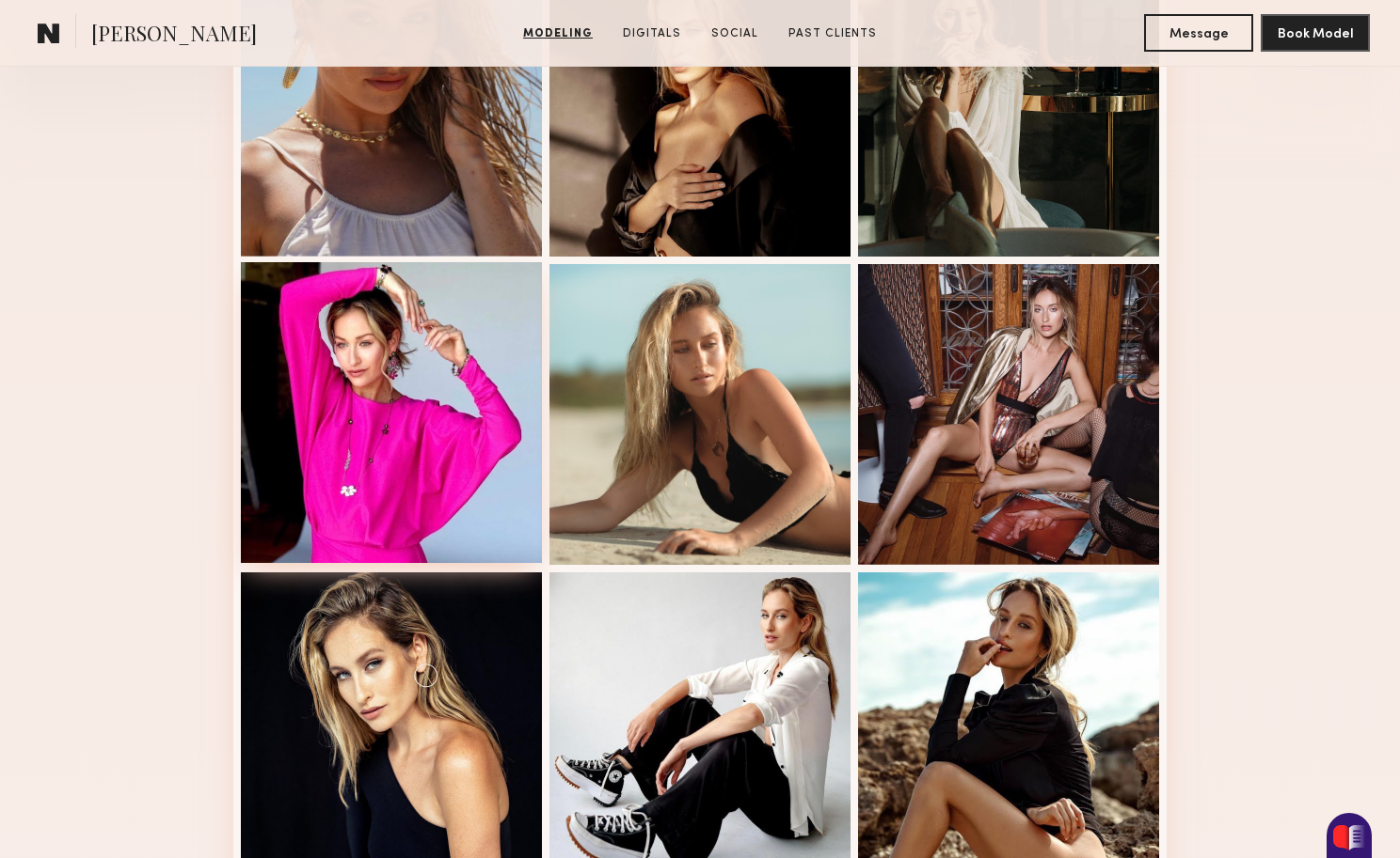
click at [423, 466] on div at bounding box center [390, 412] width 301 height 301
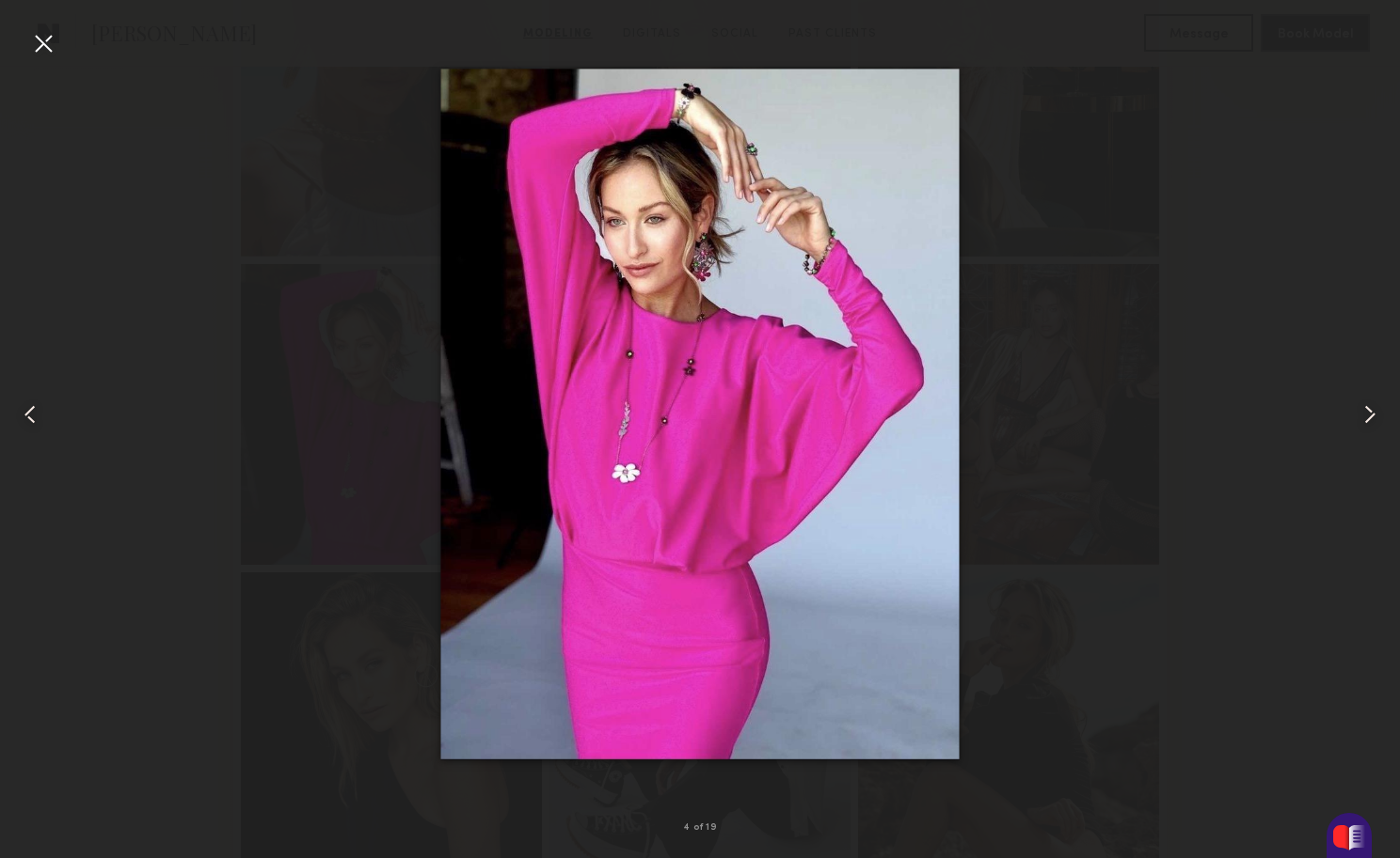
click at [382, 464] on div at bounding box center [700, 413] width 1400 height 768
click at [50, 48] on div at bounding box center [43, 43] width 30 height 30
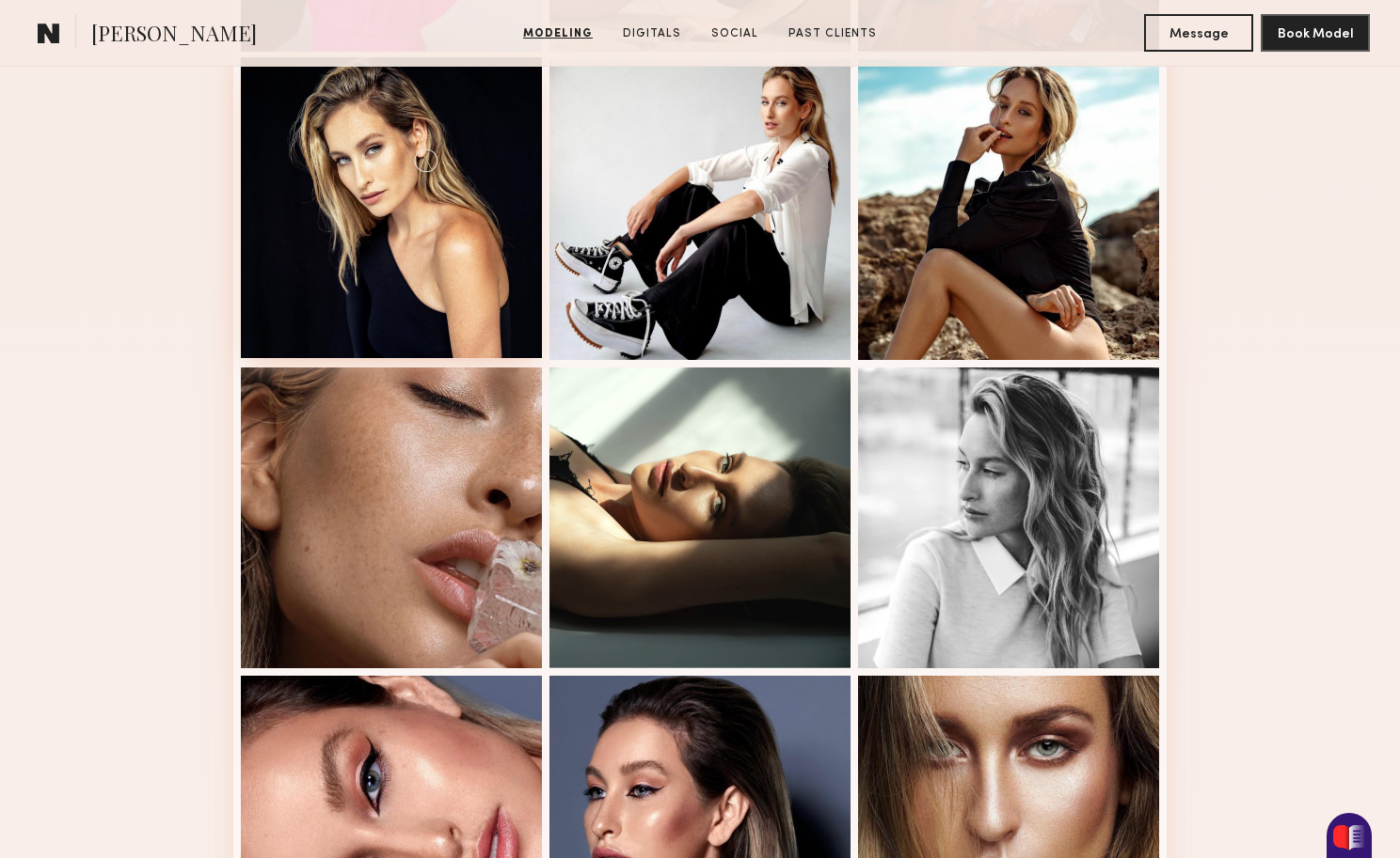
scroll to position [1003, 0]
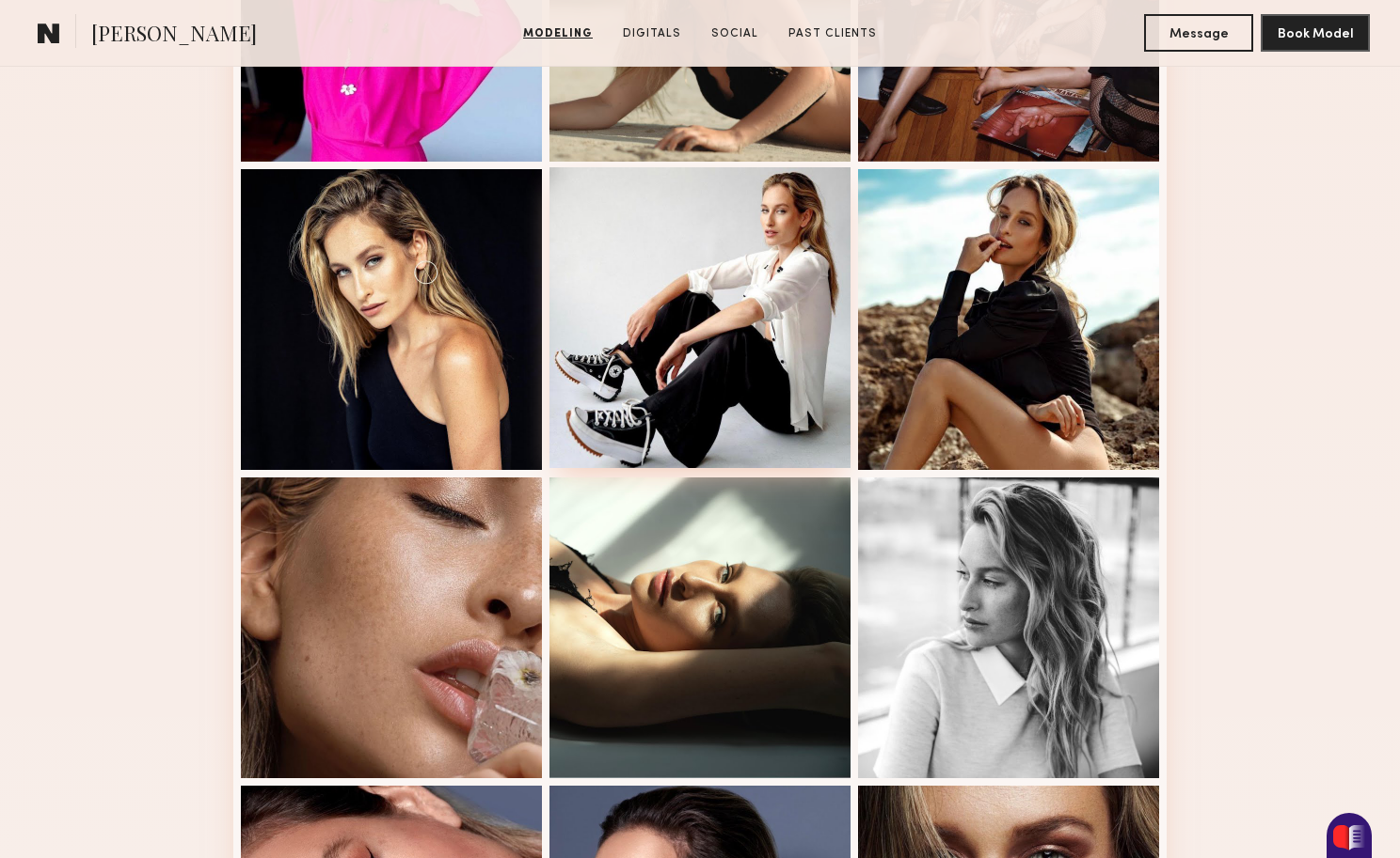
click at [757, 346] on div at bounding box center [700, 318] width 301 height 301
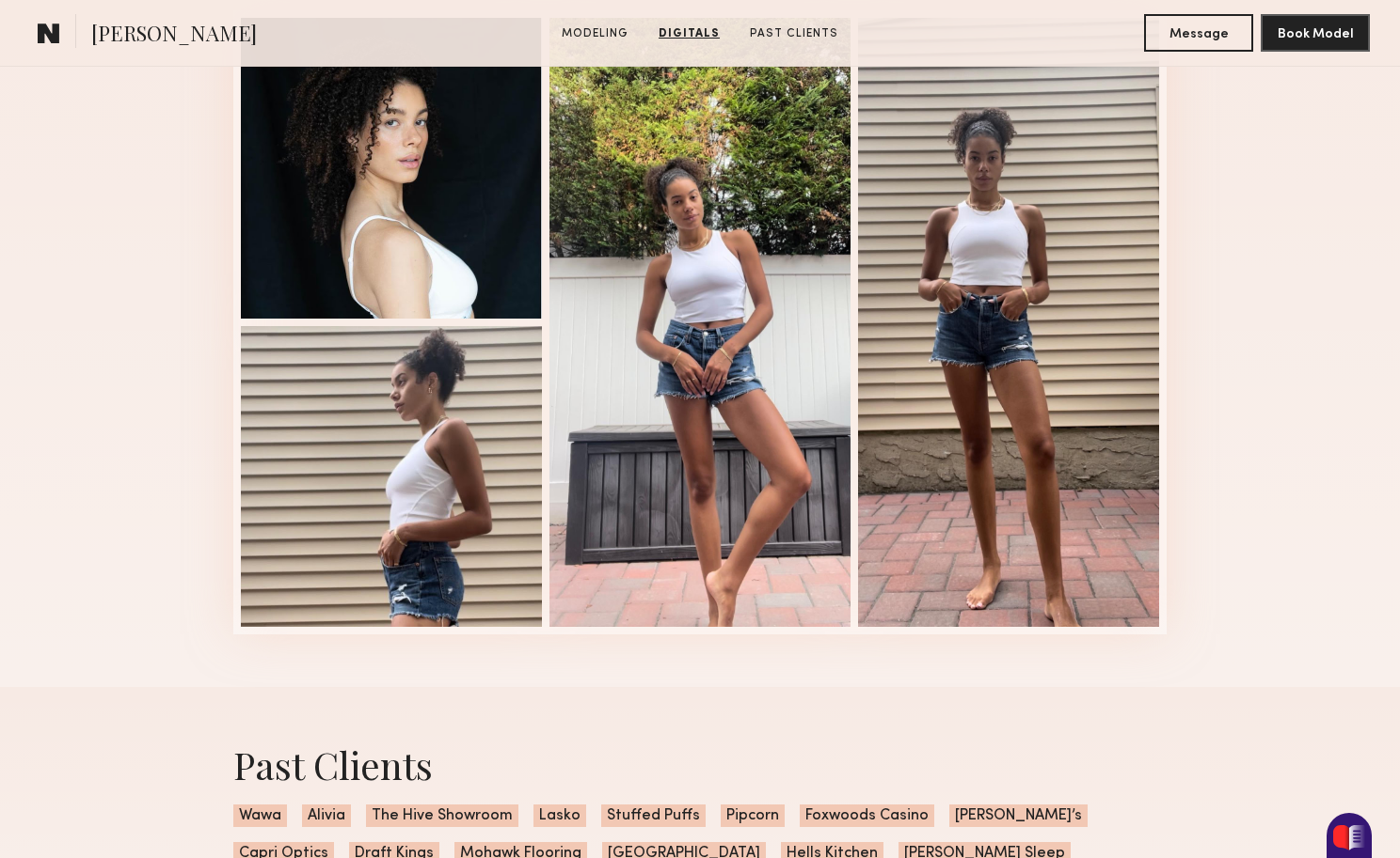
scroll to position [1850, 0]
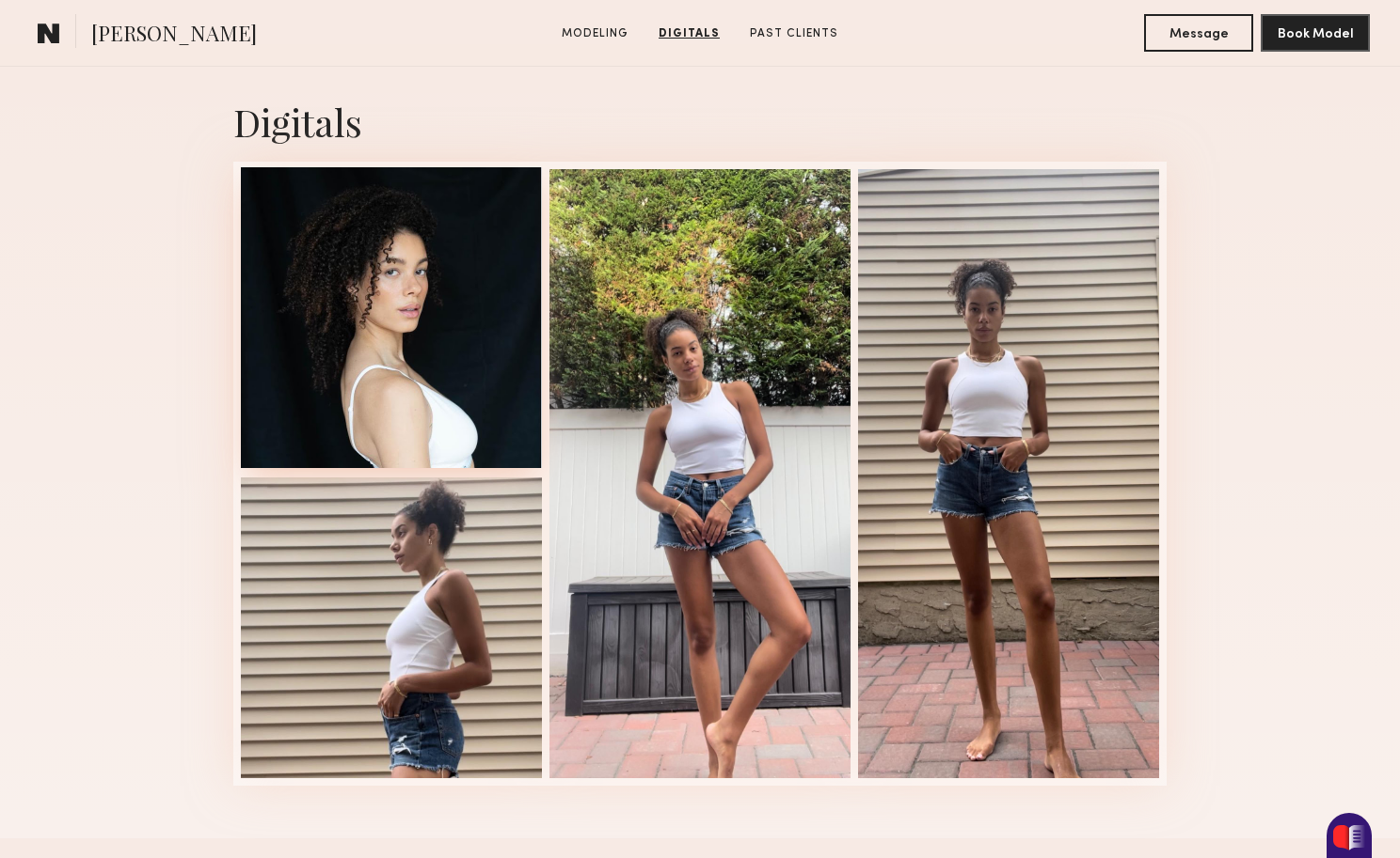
click at [504, 353] on div at bounding box center [390, 318] width 301 height 301
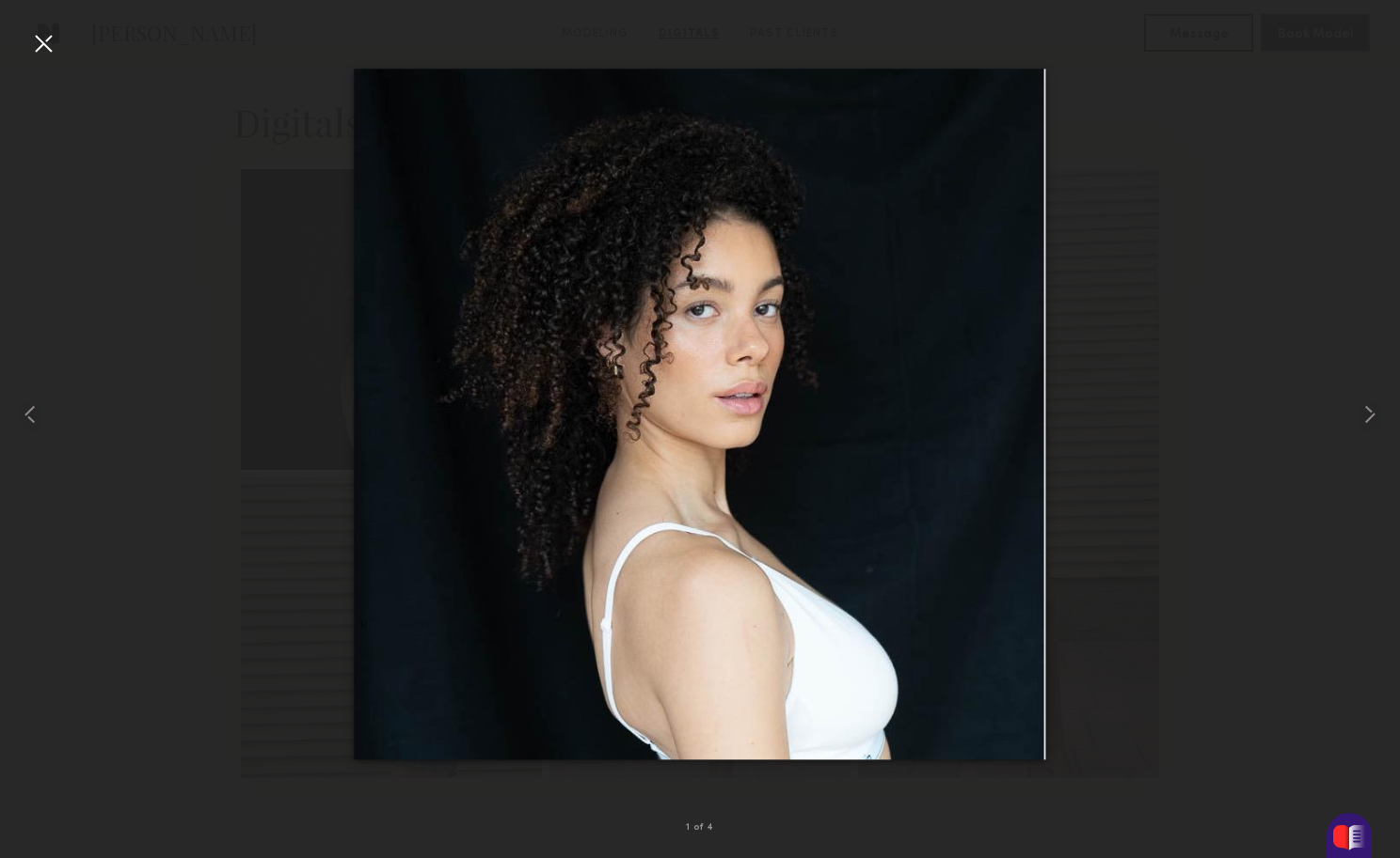
click at [41, 43] on div at bounding box center [43, 43] width 30 height 30
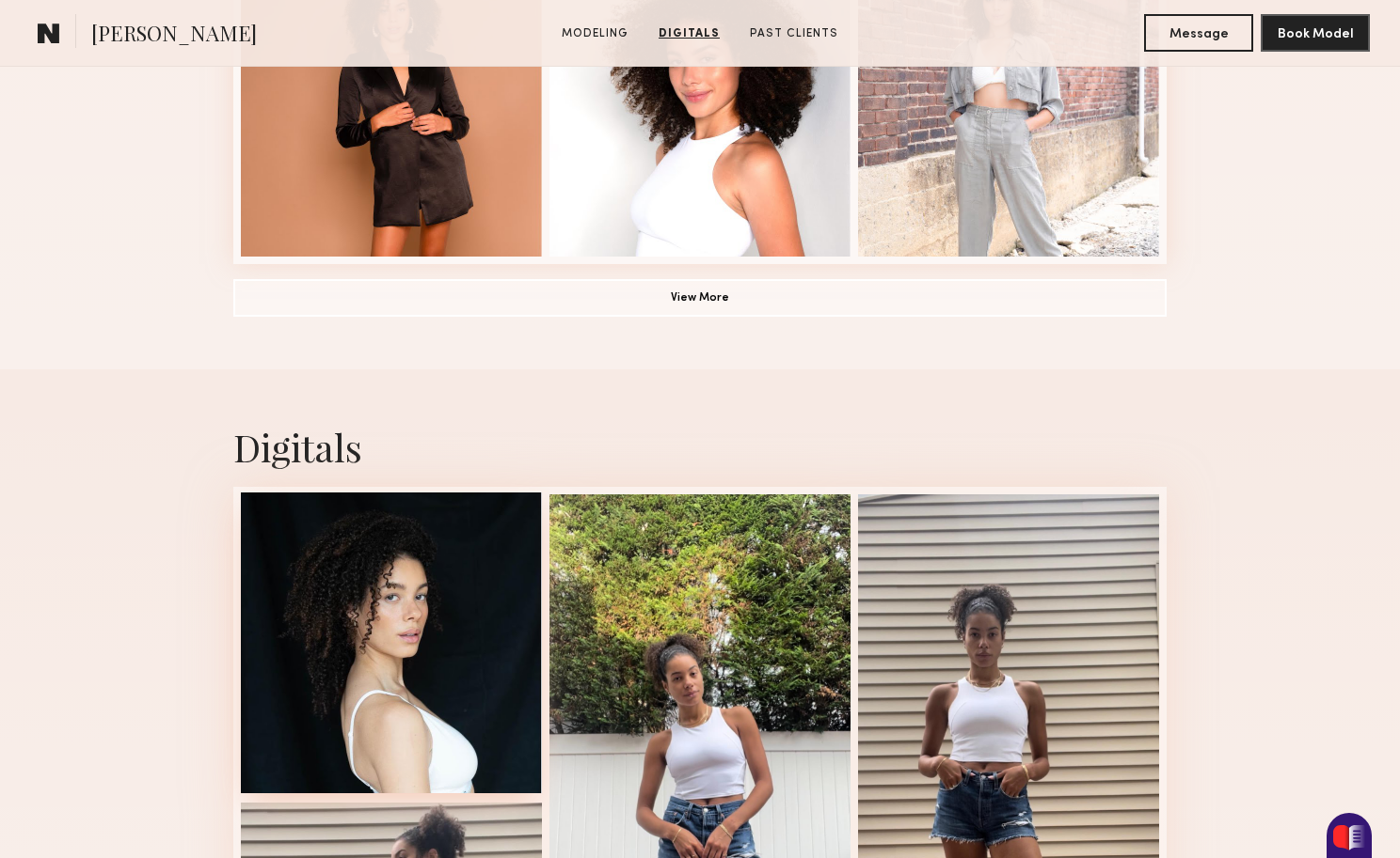
scroll to position [1015, 0]
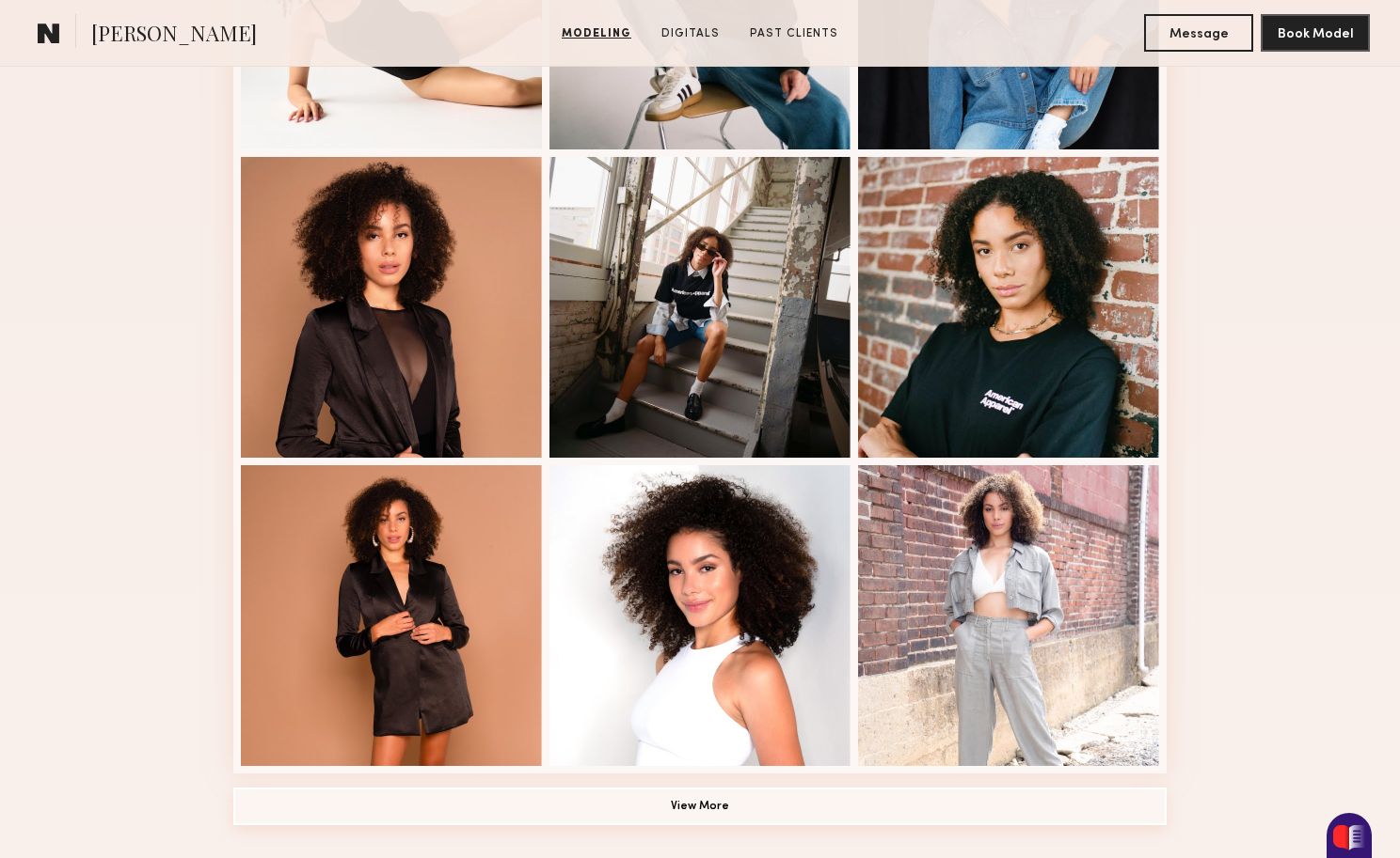
click at [715, 814] on button "View More" at bounding box center [700, 806] width 933 height 38
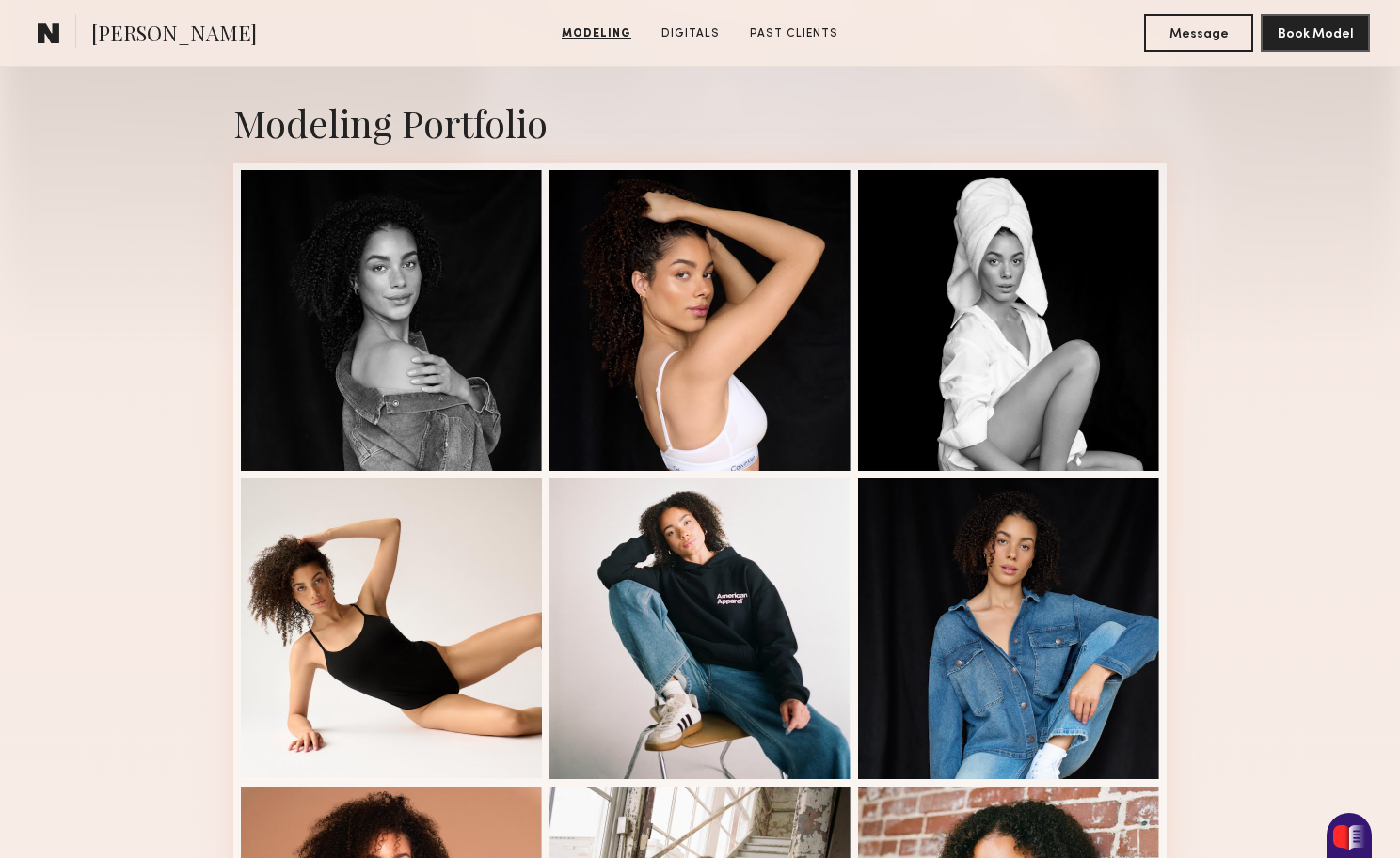
scroll to position [358, 0]
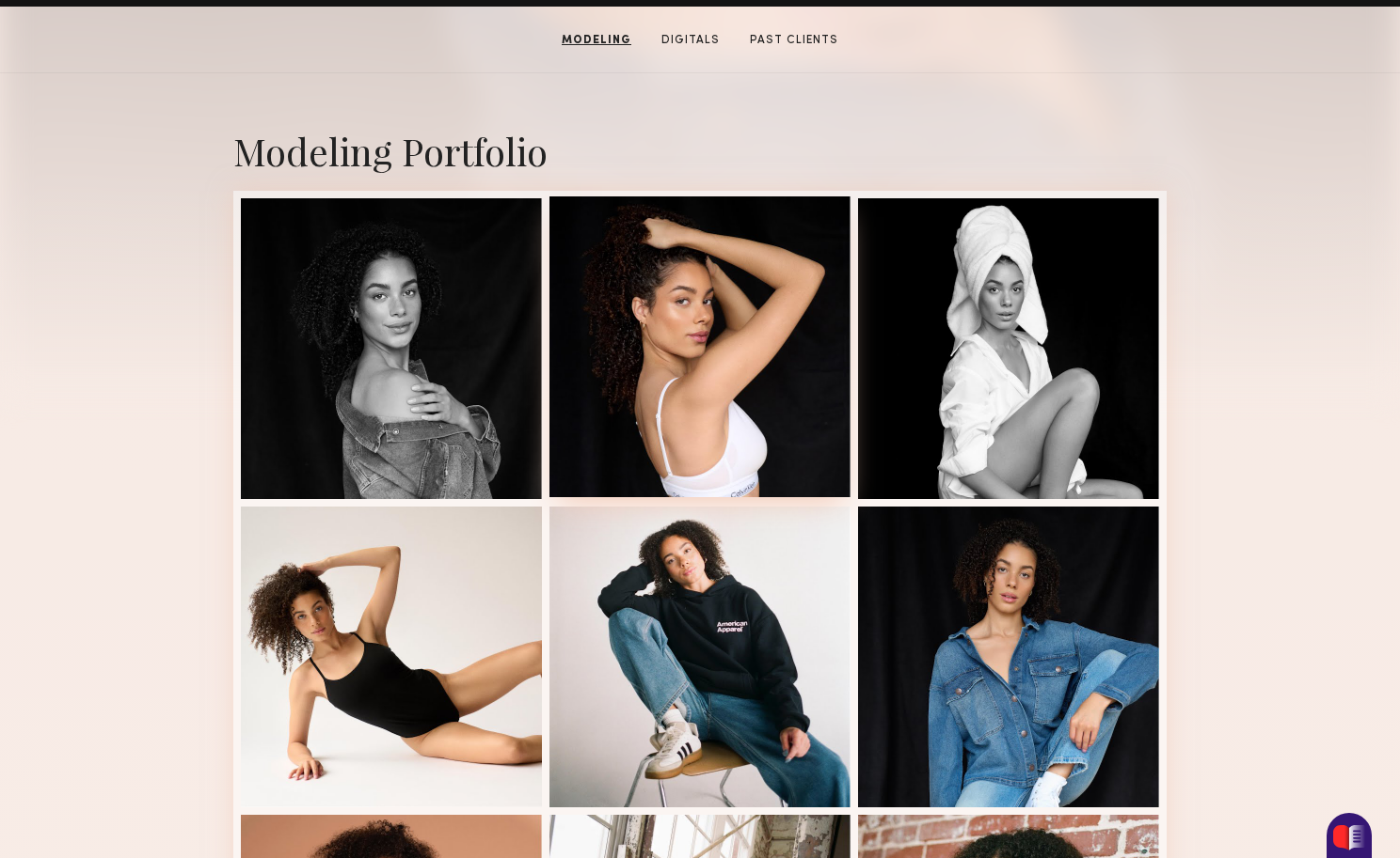
click at [715, 407] on div at bounding box center [700, 347] width 301 height 301
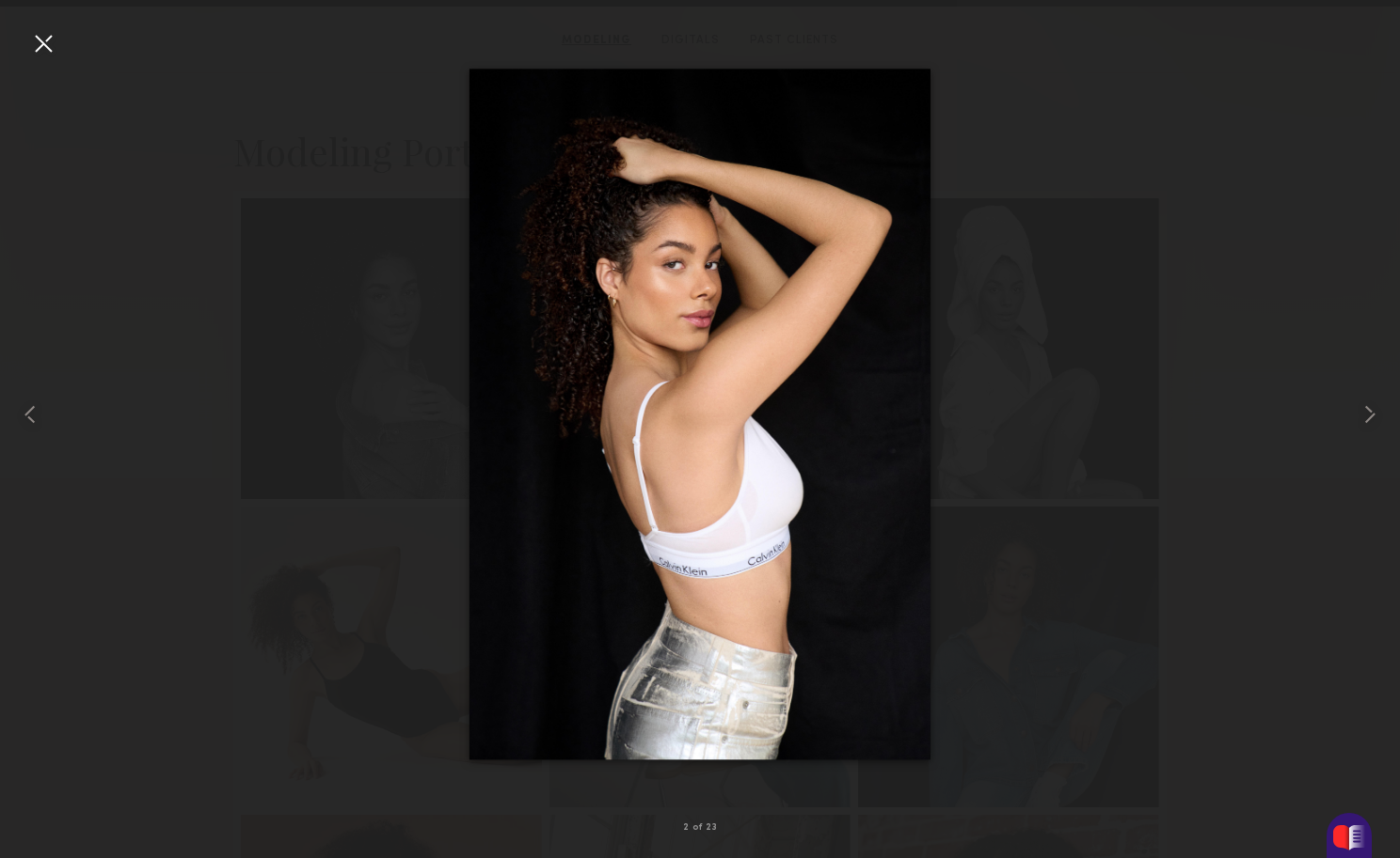
click at [45, 42] on div at bounding box center [43, 43] width 30 height 30
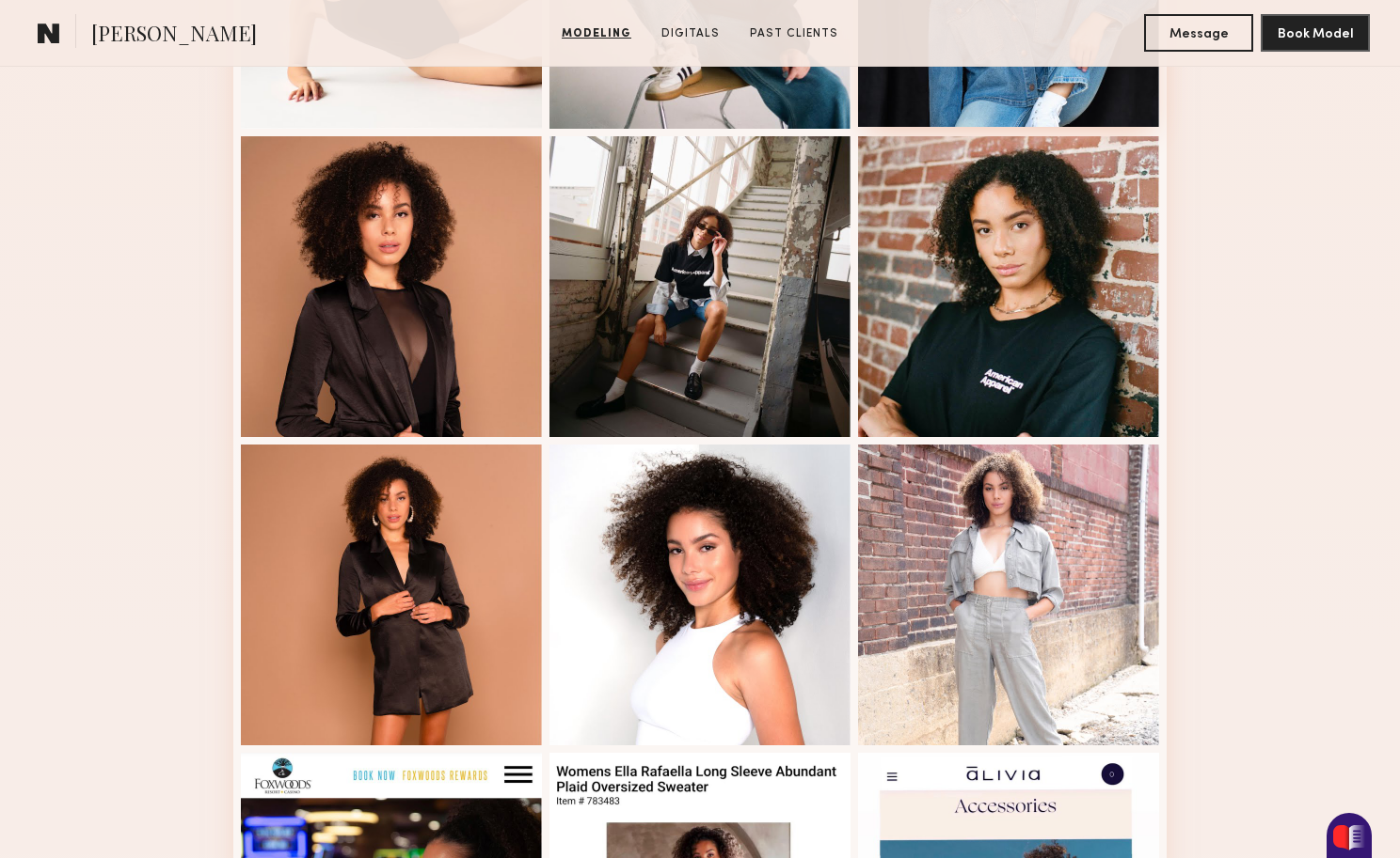
scroll to position [1034, 0]
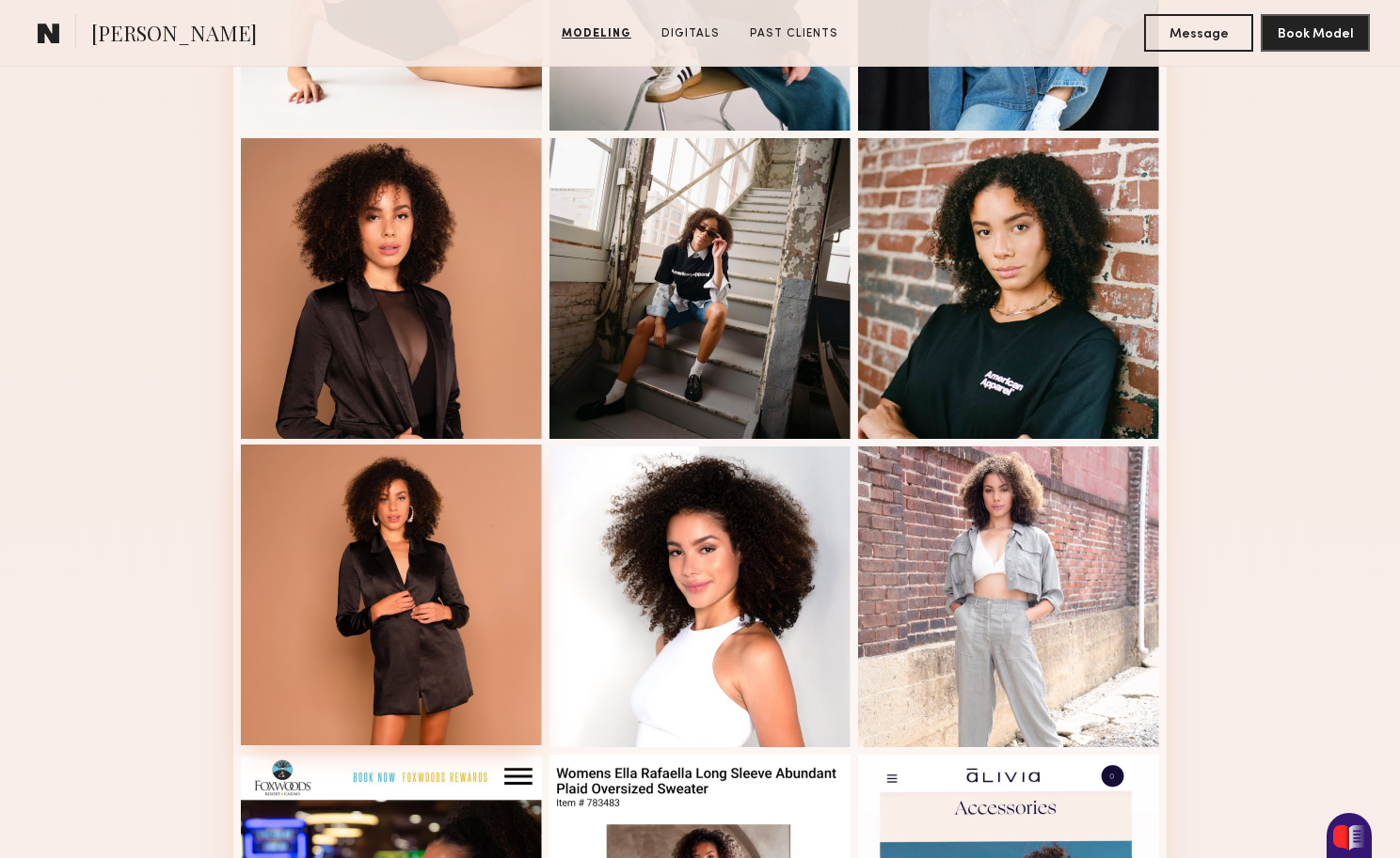
click at [405, 552] on div at bounding box center [390, 595] width 301 height 301
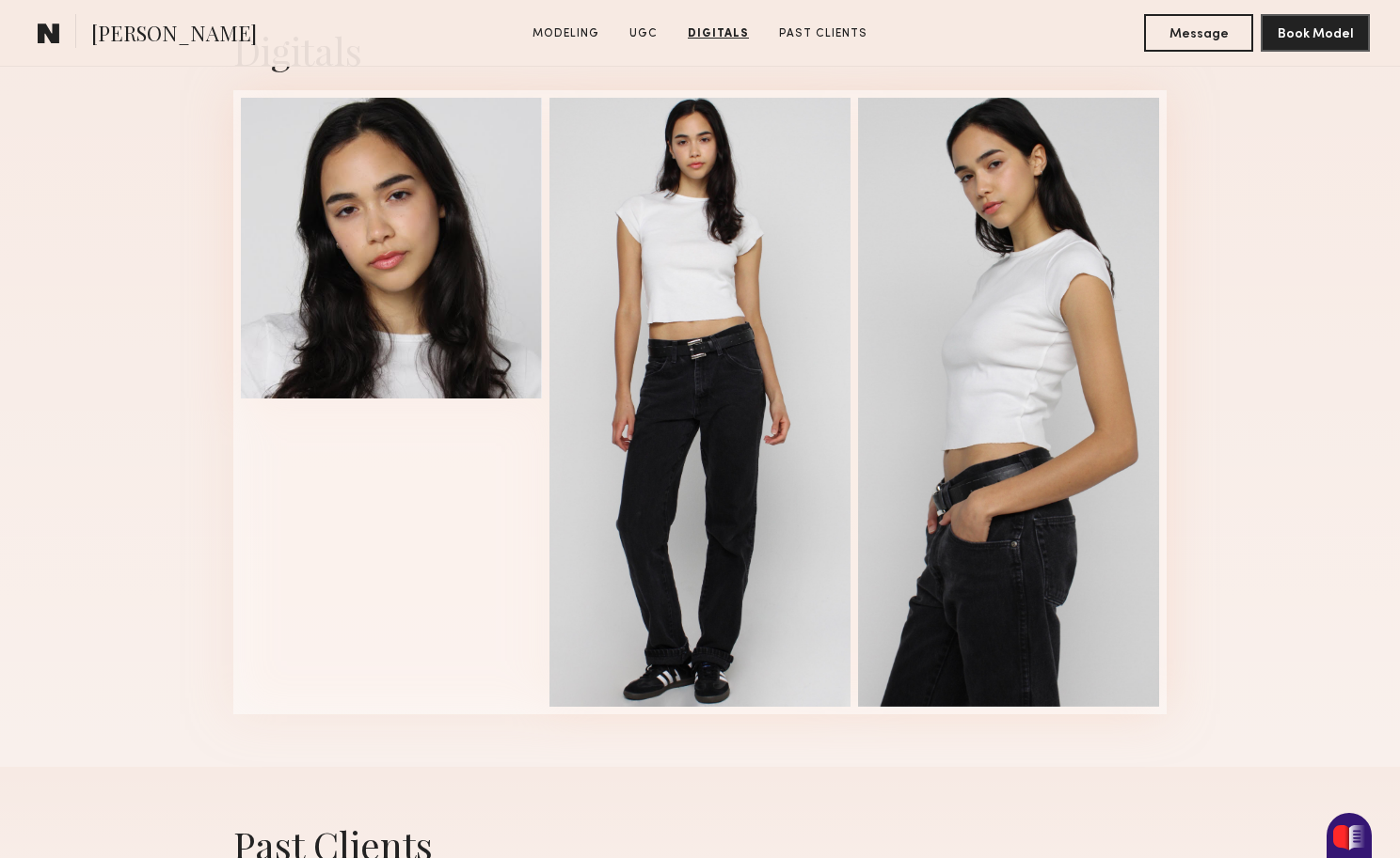
scroll to position [2178, 0]
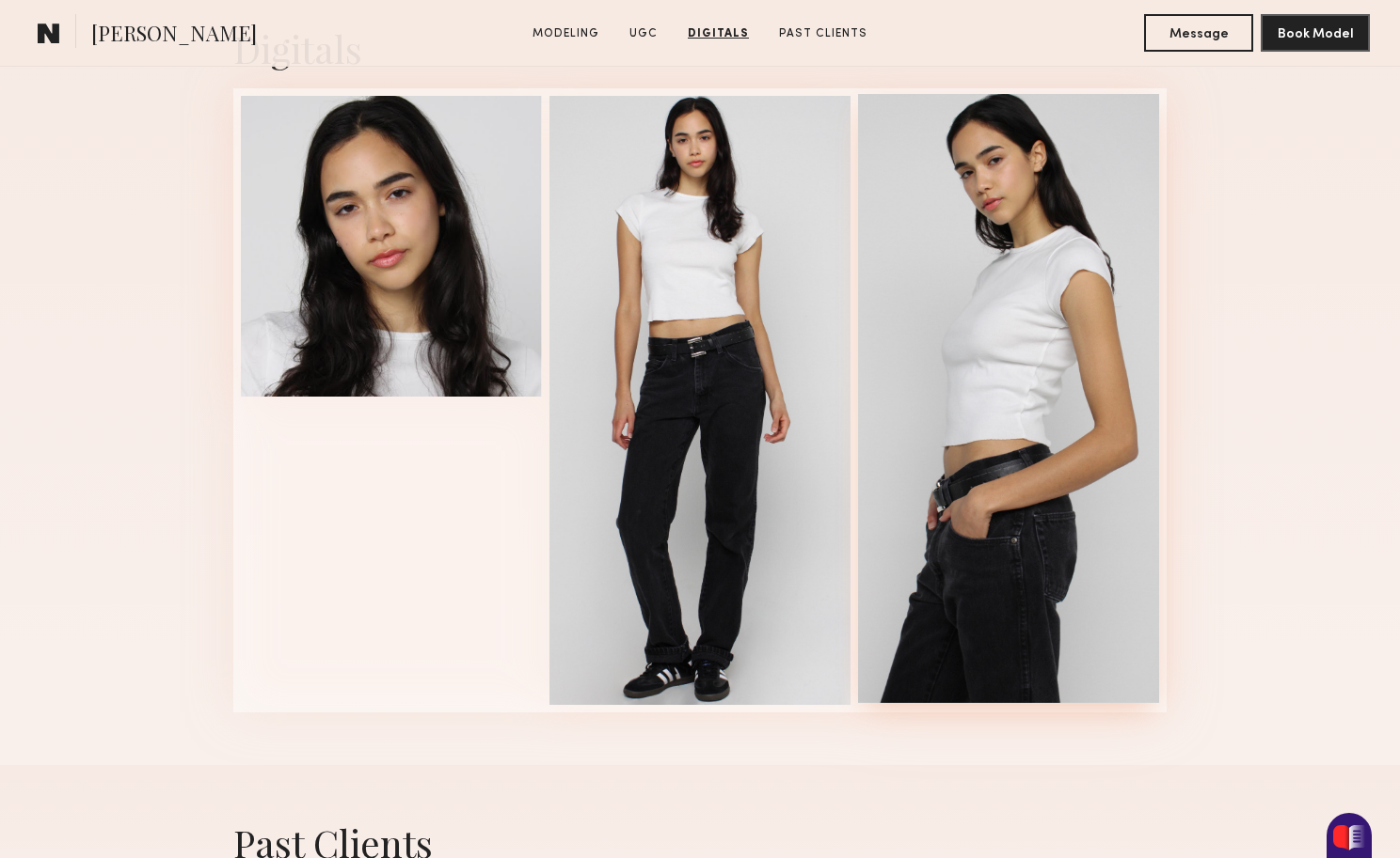
click at [1114, 381] on div at bounding box center [1008, 398] width 301 height 609
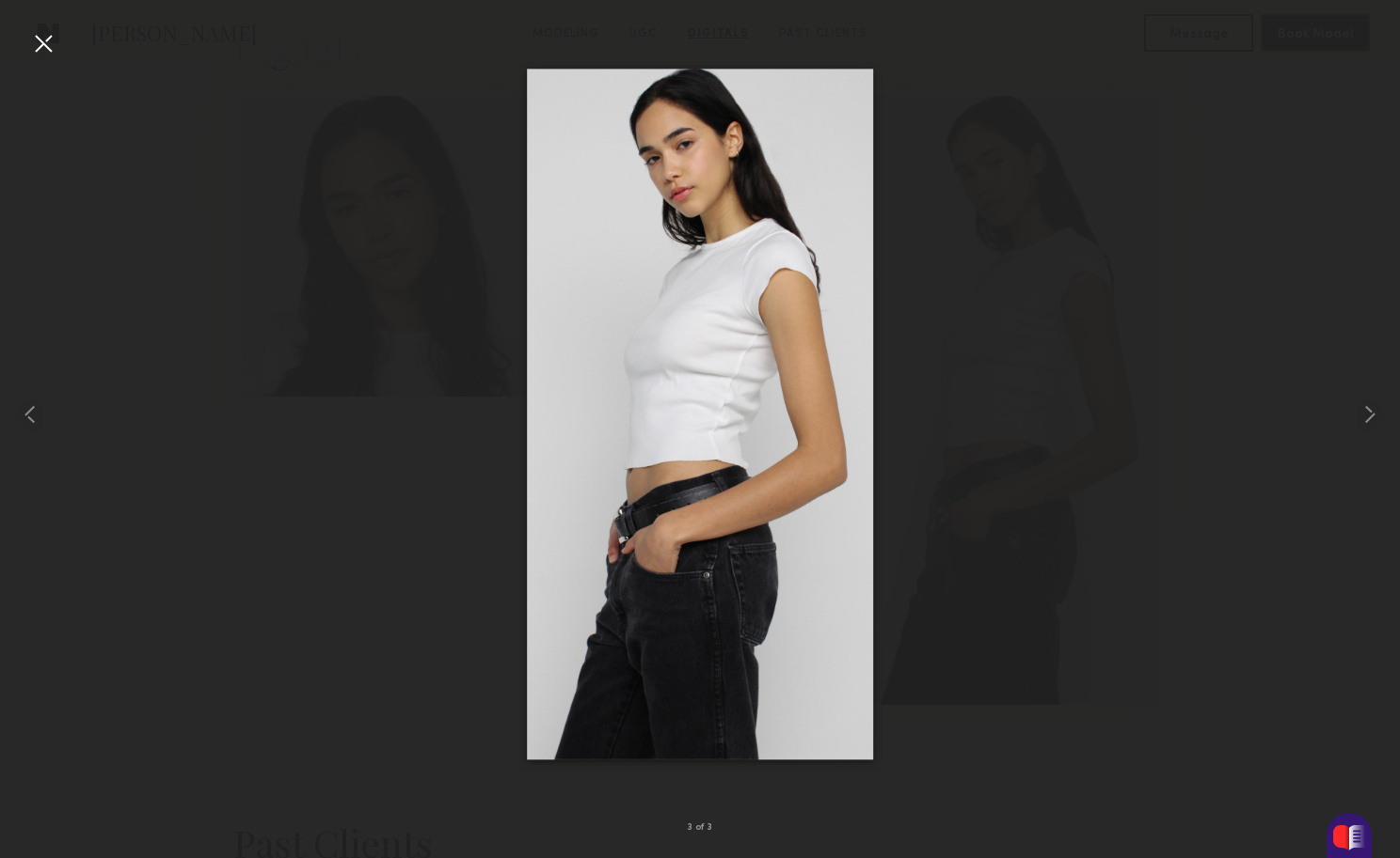
click at [42, 54] on div at bounding box center [43, 43] width 30 height 30
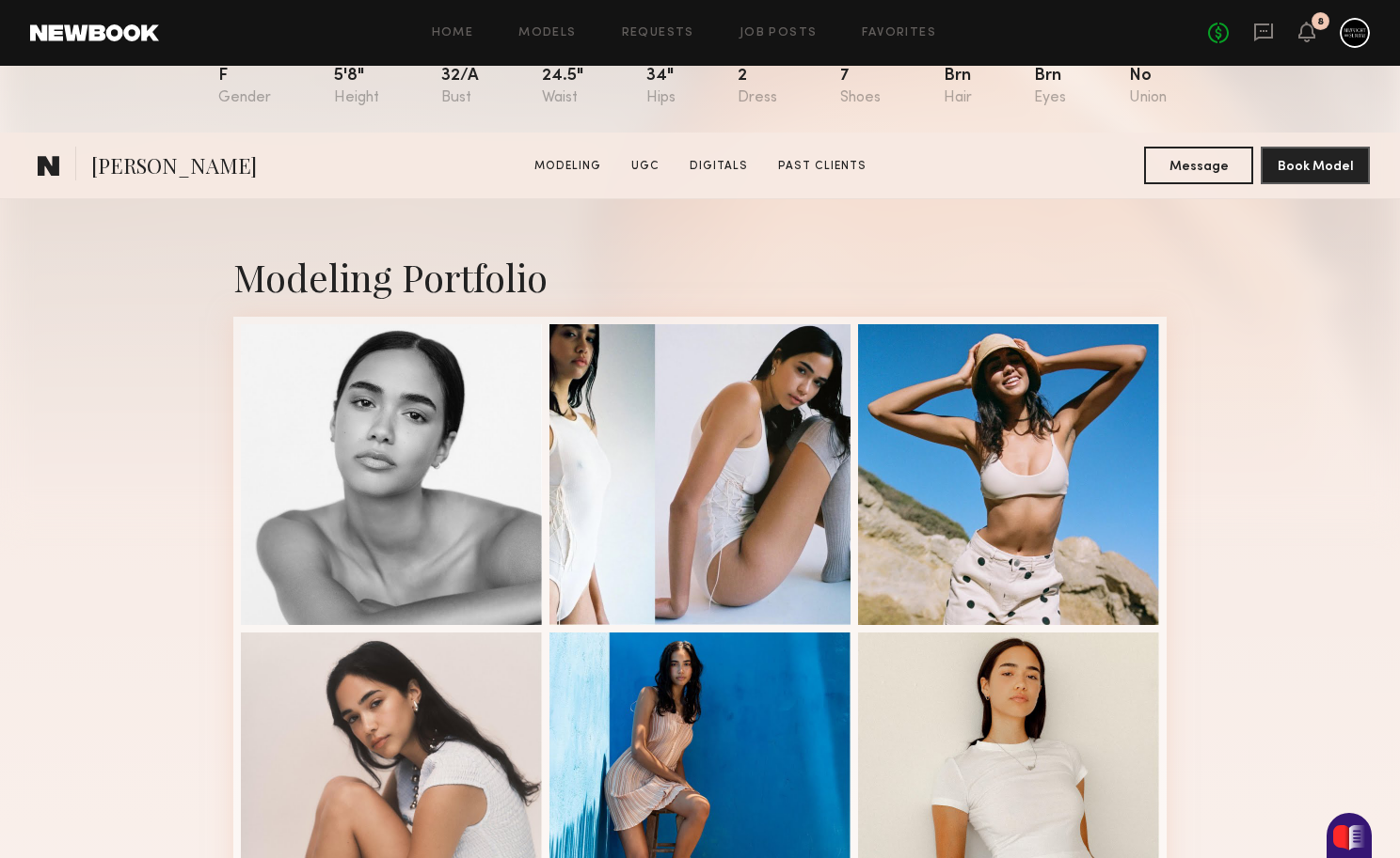
scroll to position [400, 0]
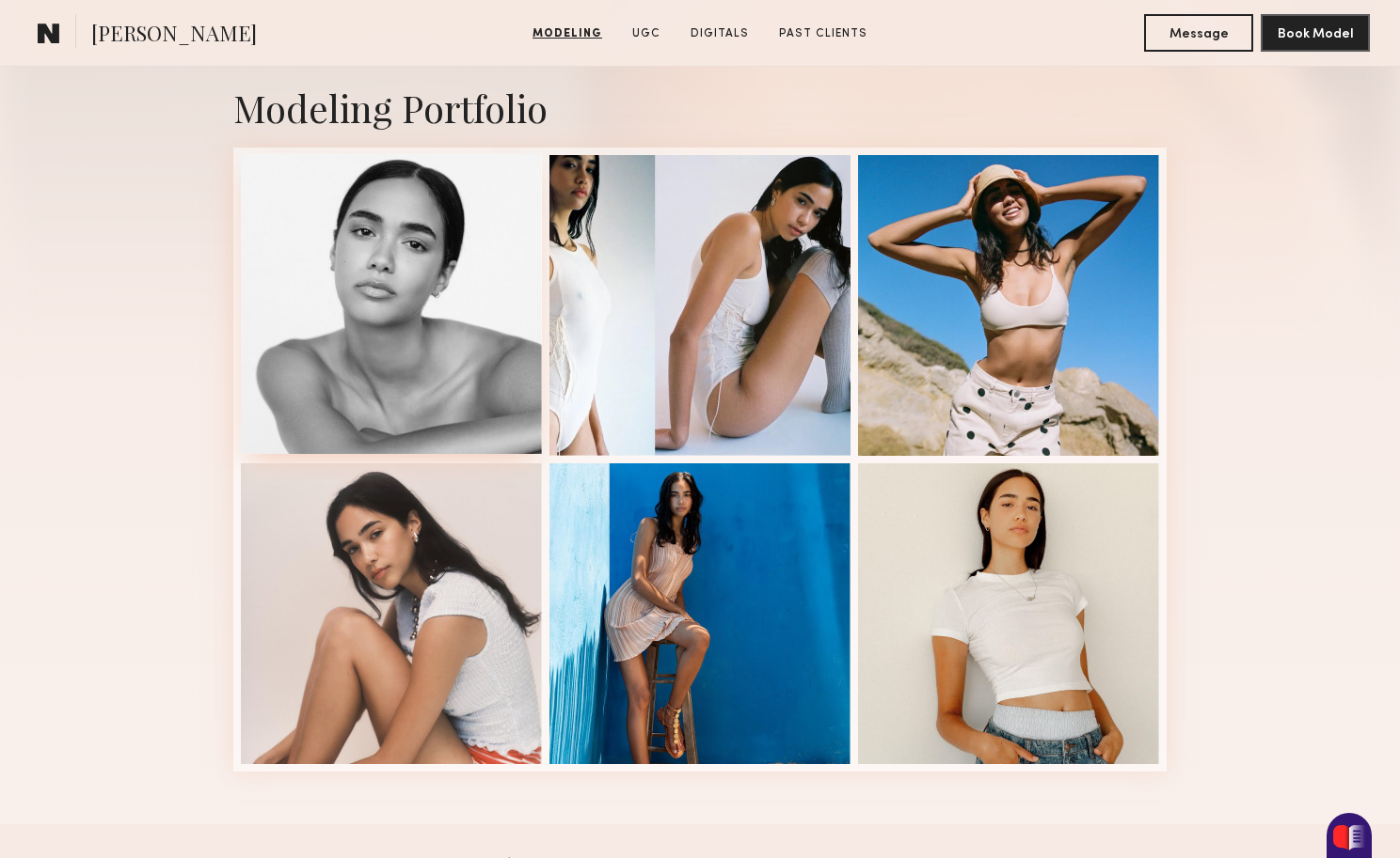
click at [396, 302] on div at bounding box center [390, 303] width 301 height 301
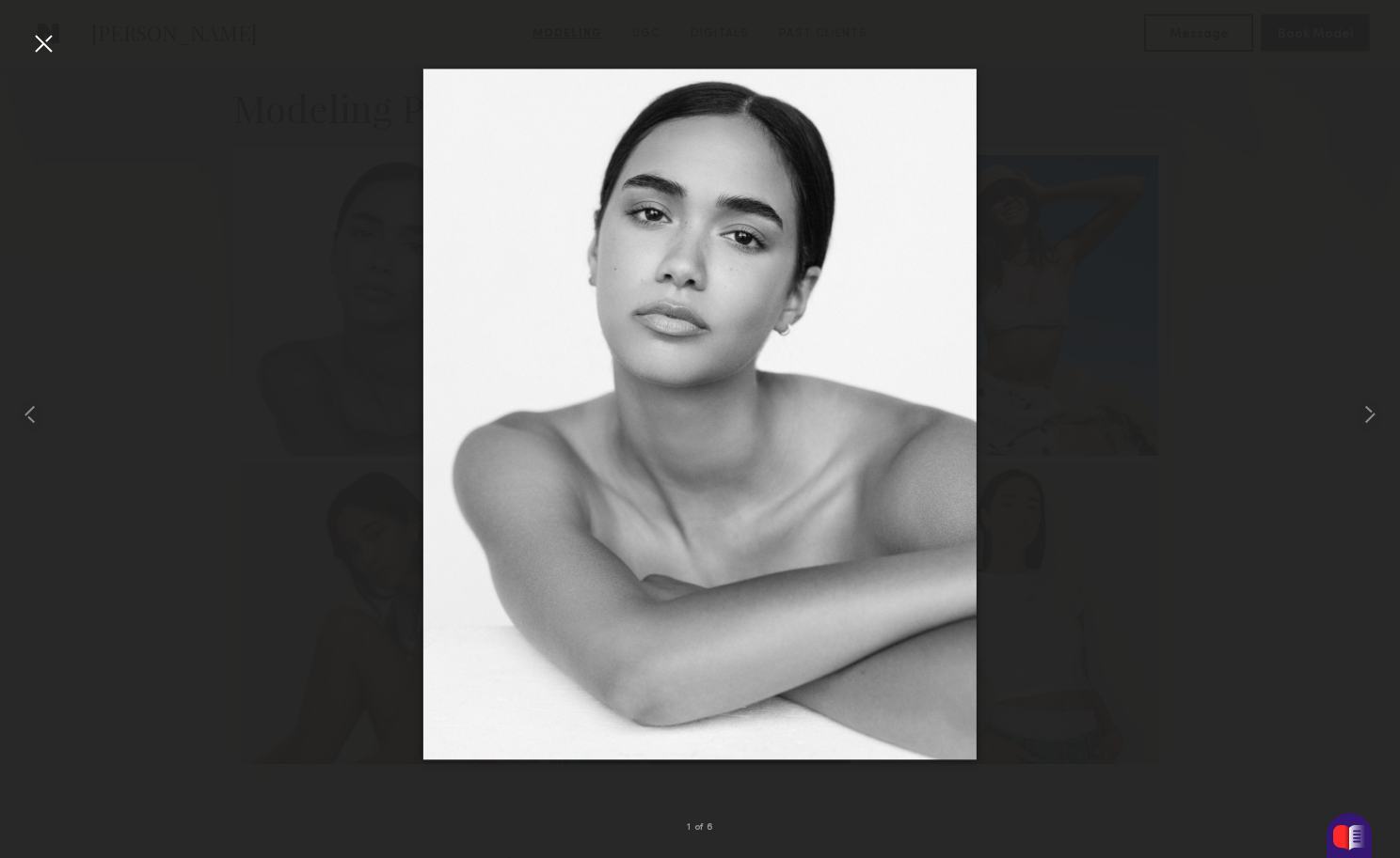
click at [45, 51] on div at bounding box center [43, 43] width 30 height 30
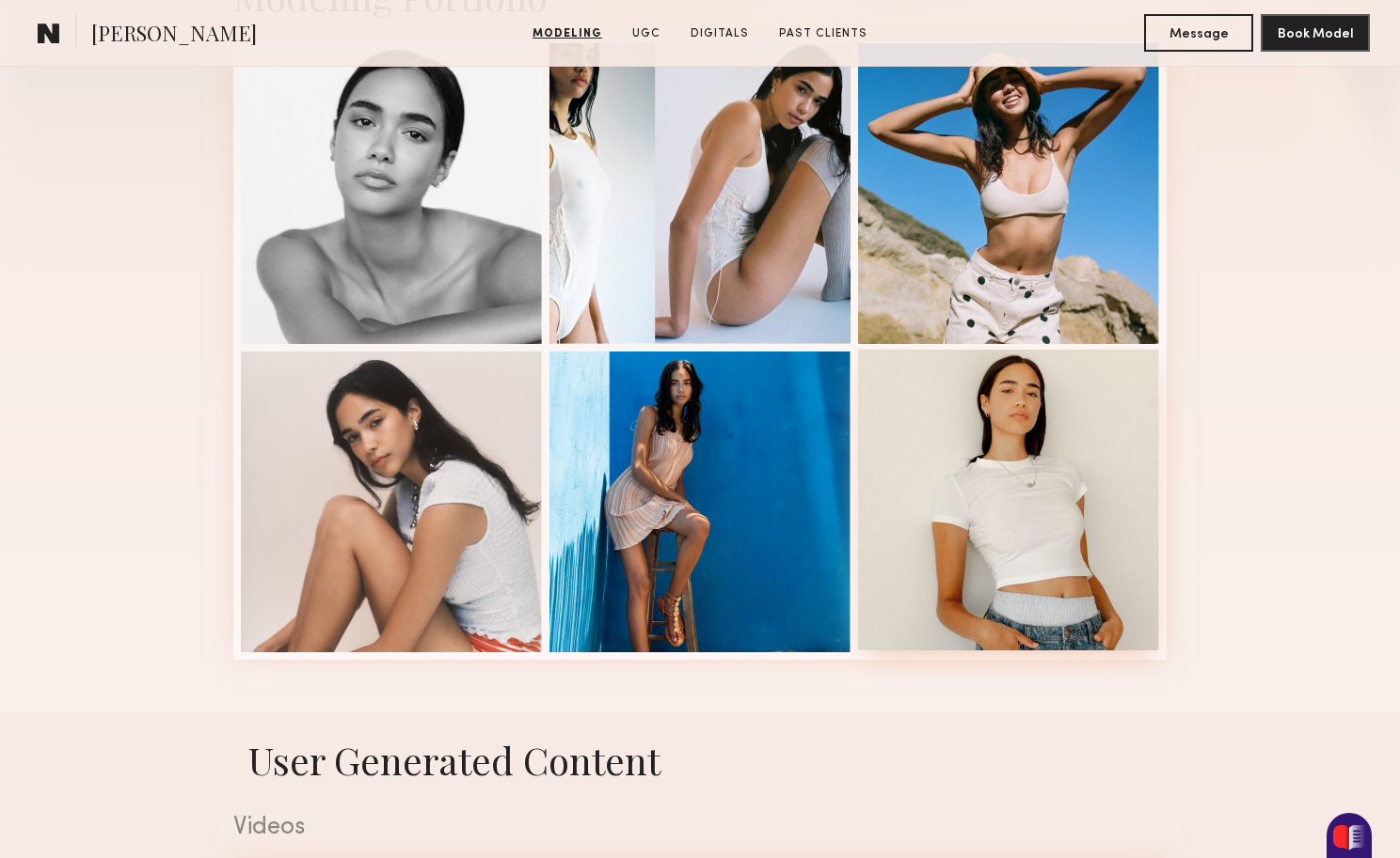
scroll to position [441, 0]
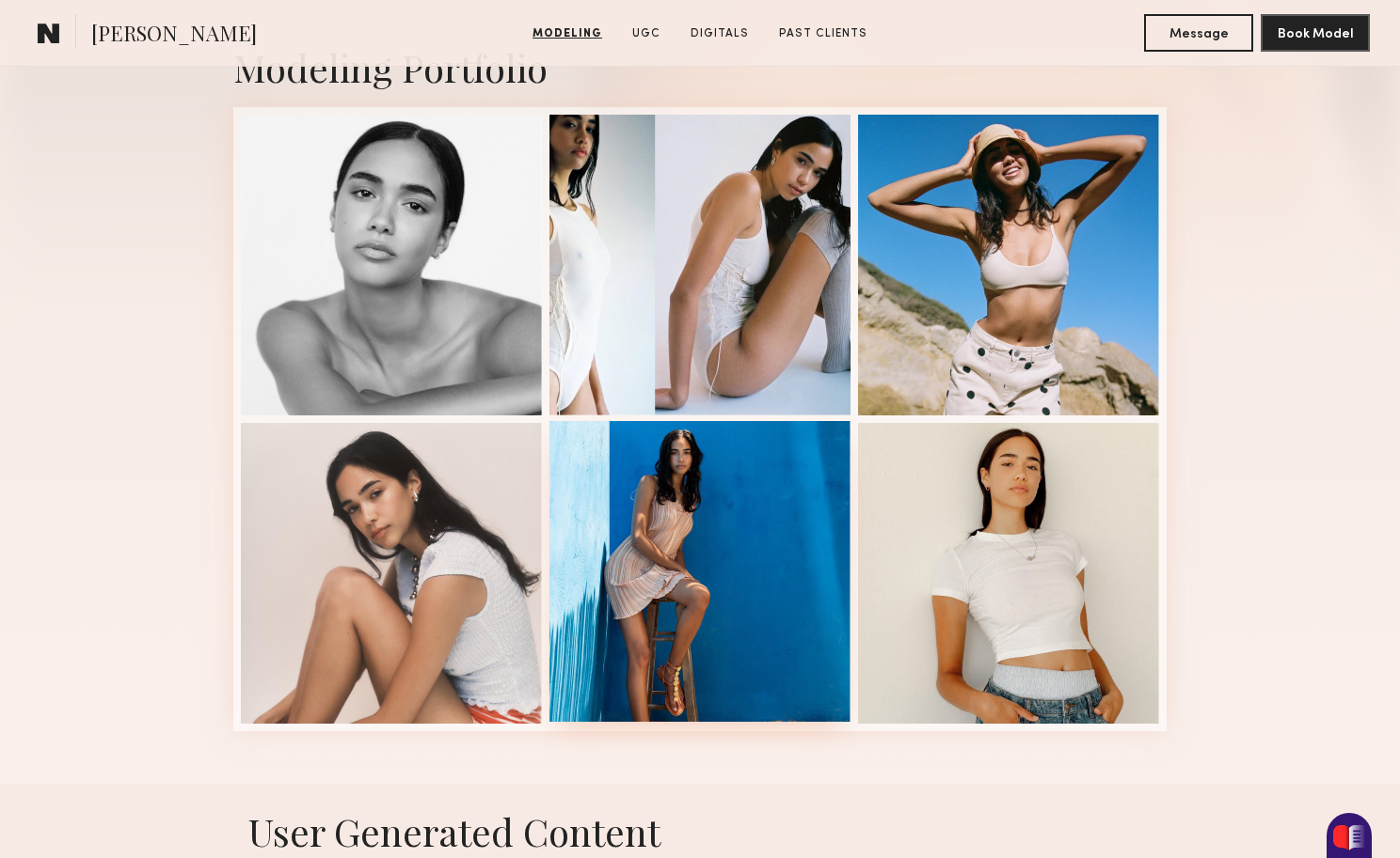
click at [739, 577] on div at bounding box center [700, 571] width 301 height 301
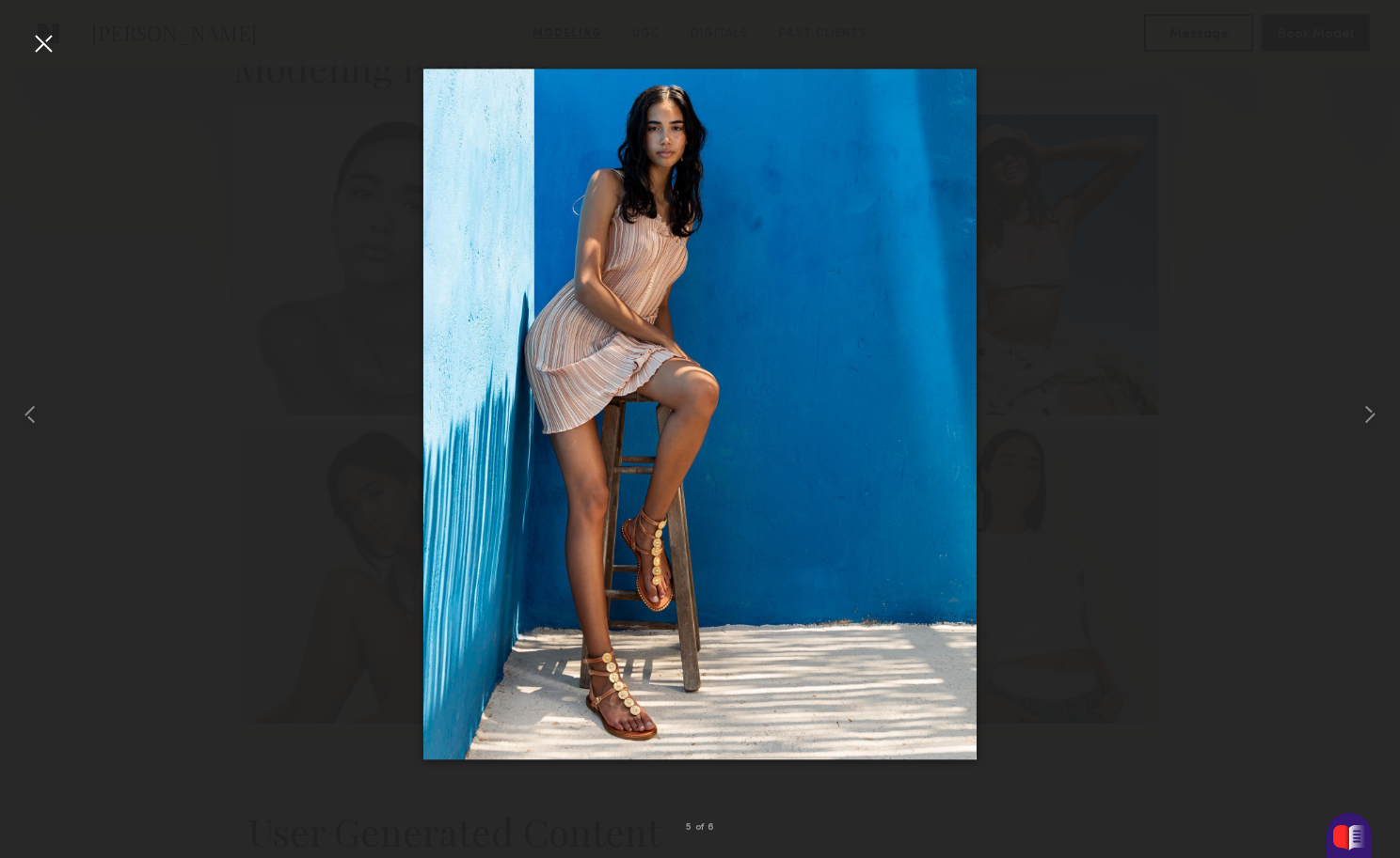
click at [44, 44] on div at bounding box center [43, 43] width 30 height 30
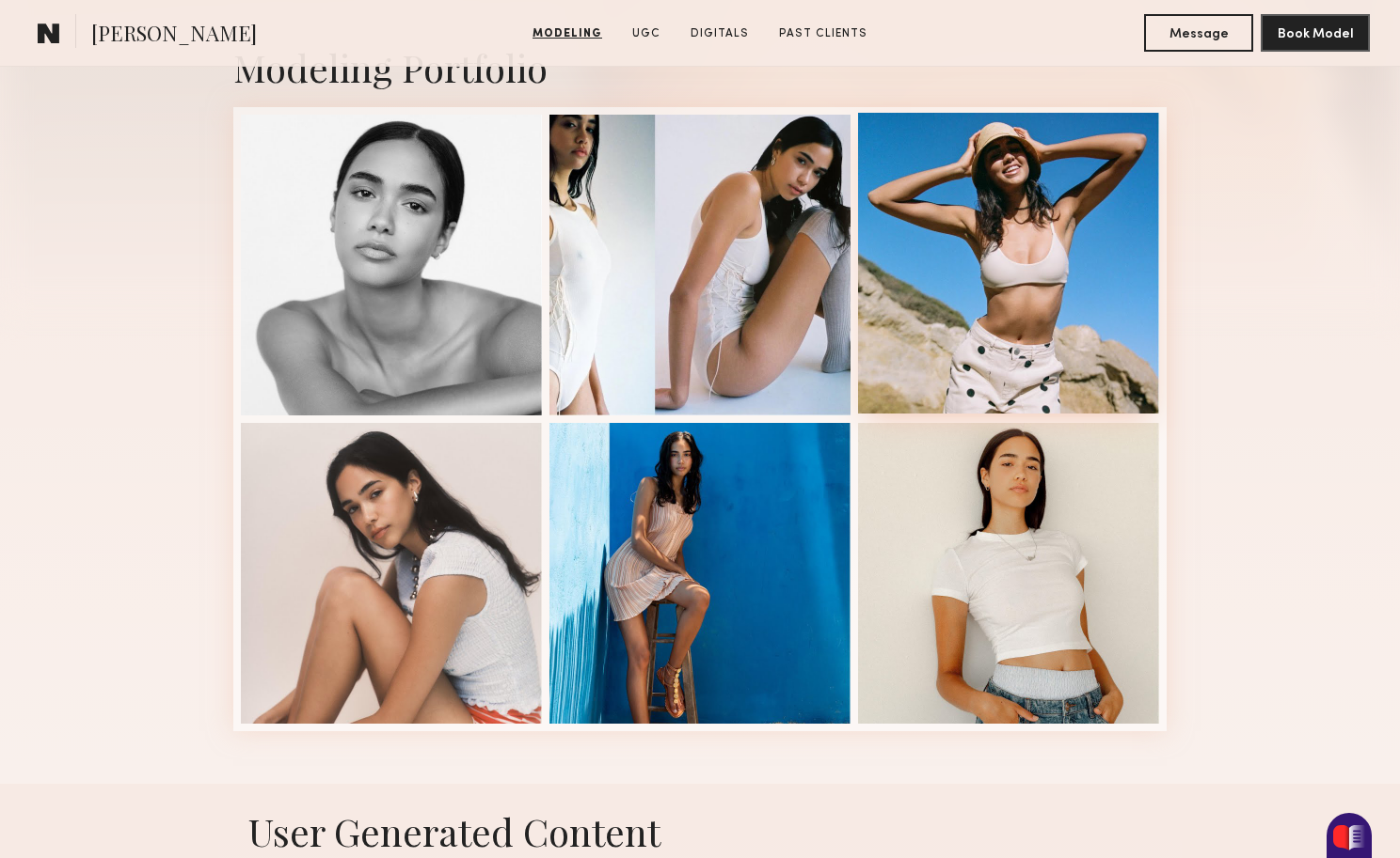
scroll to position [0, 0]
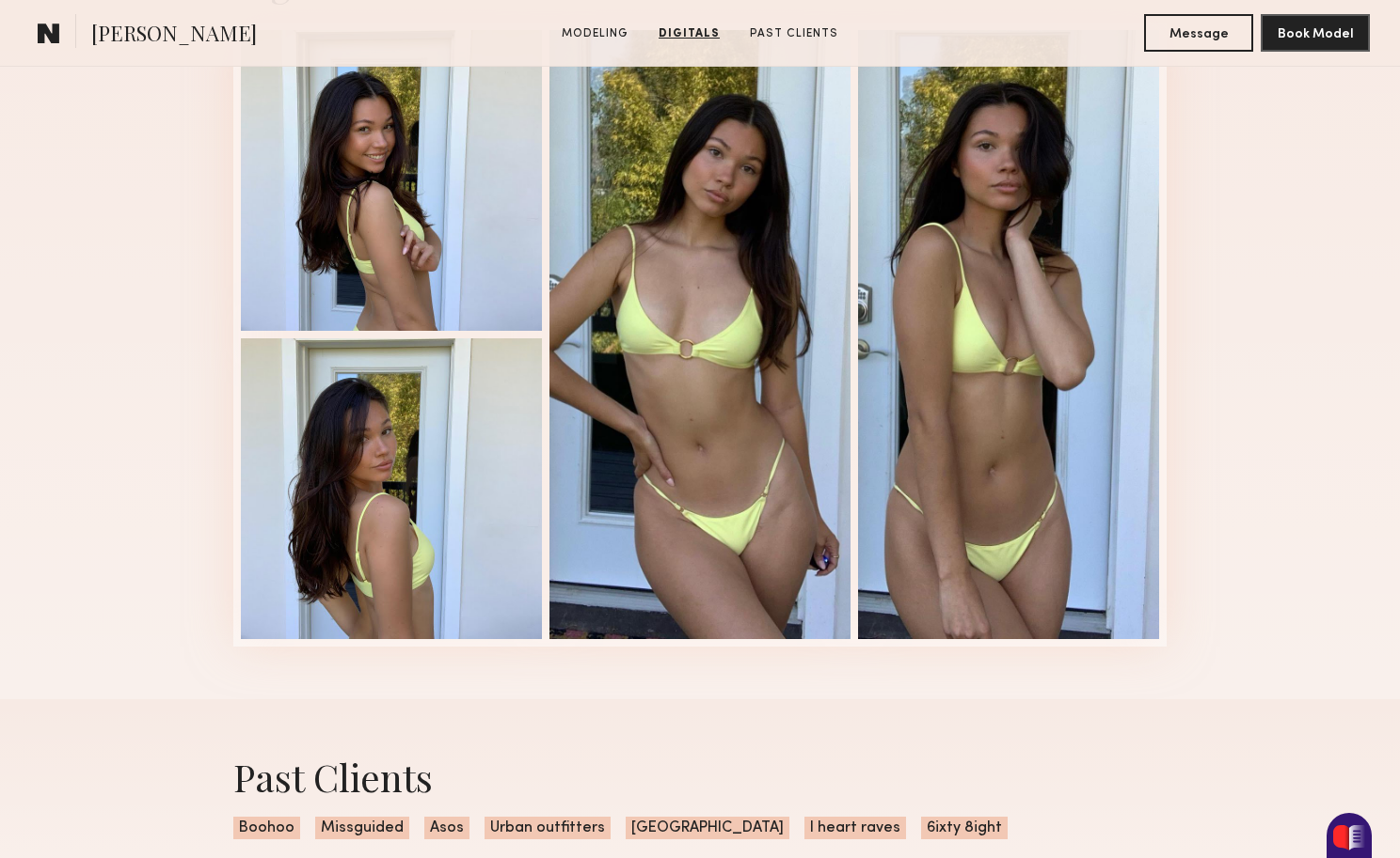
scroll to position [1884, 0]
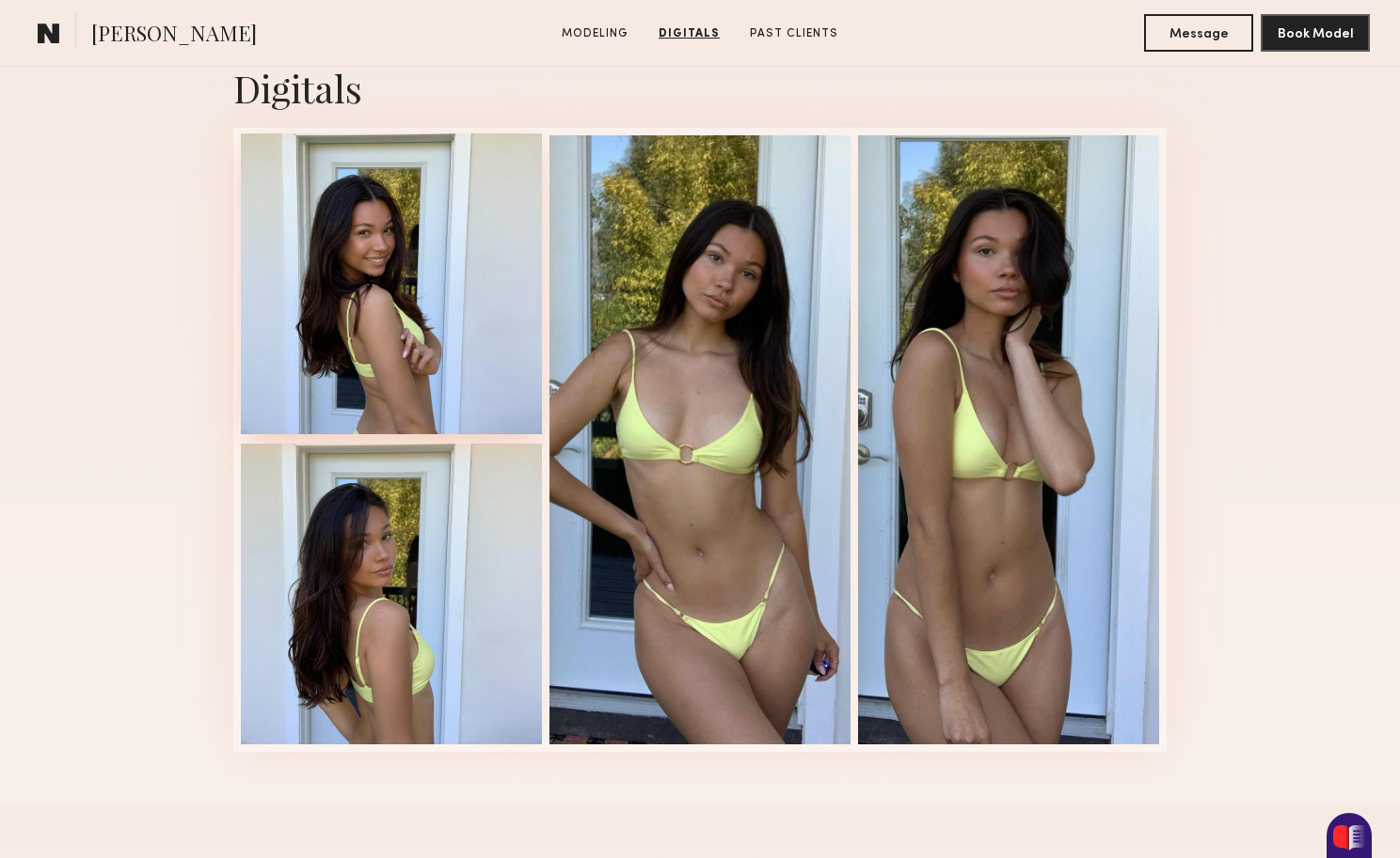
click at [504, 365] on div at bounding box center [390, 283] width 301 height 301
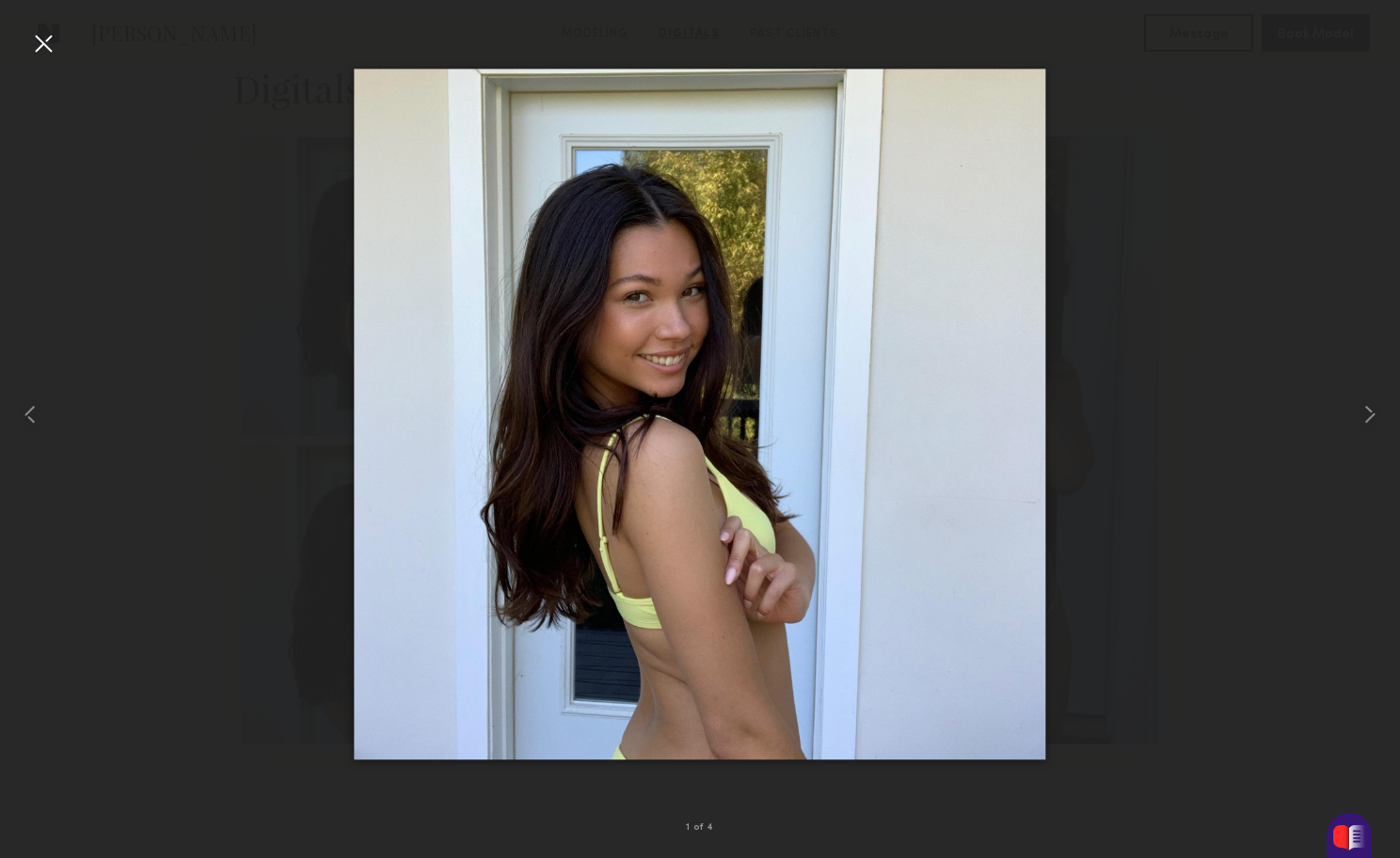
click at [45, 45] on div at bounding box center [43, 43] width 30 height 30
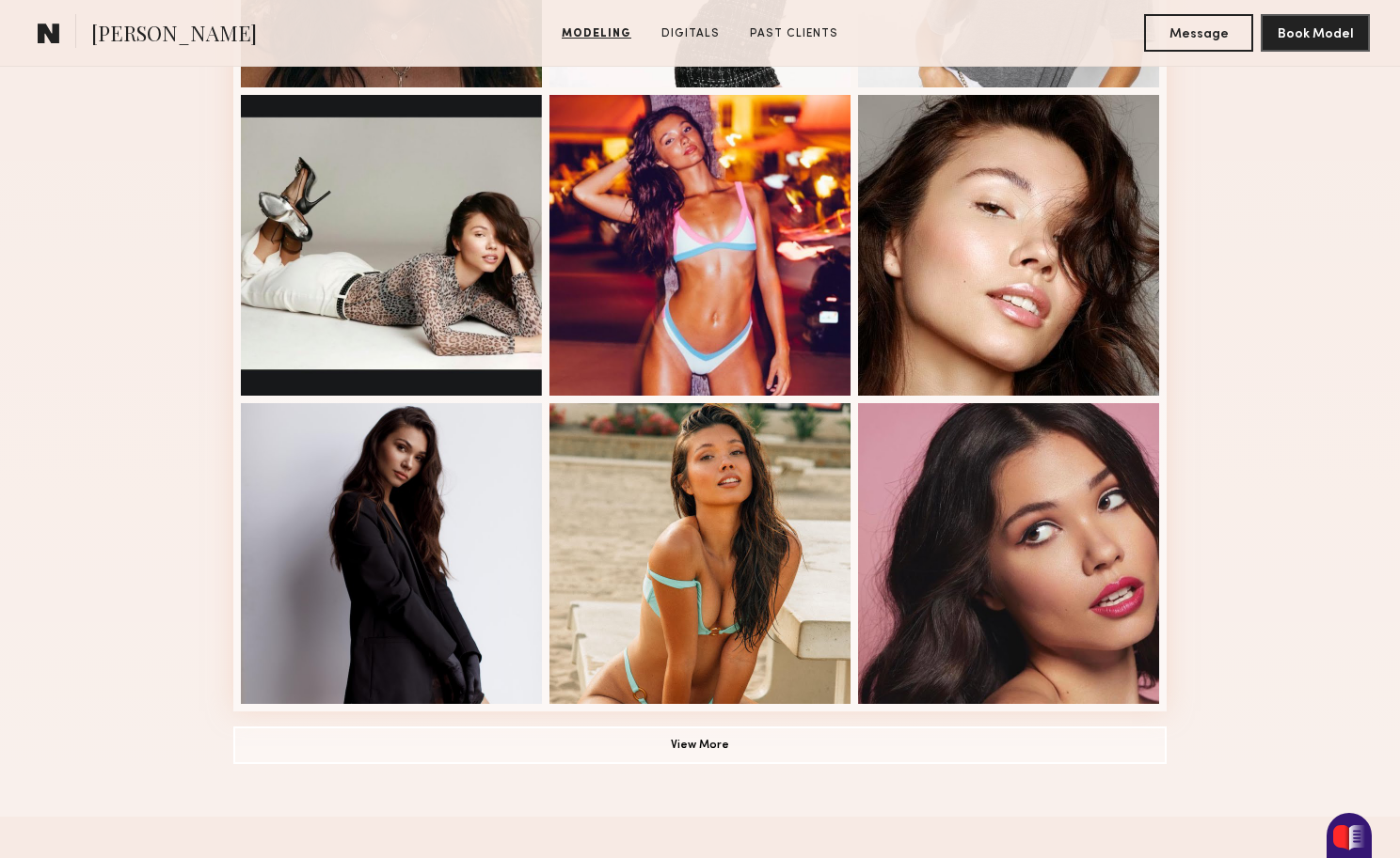
scroll to position [1078, 0]
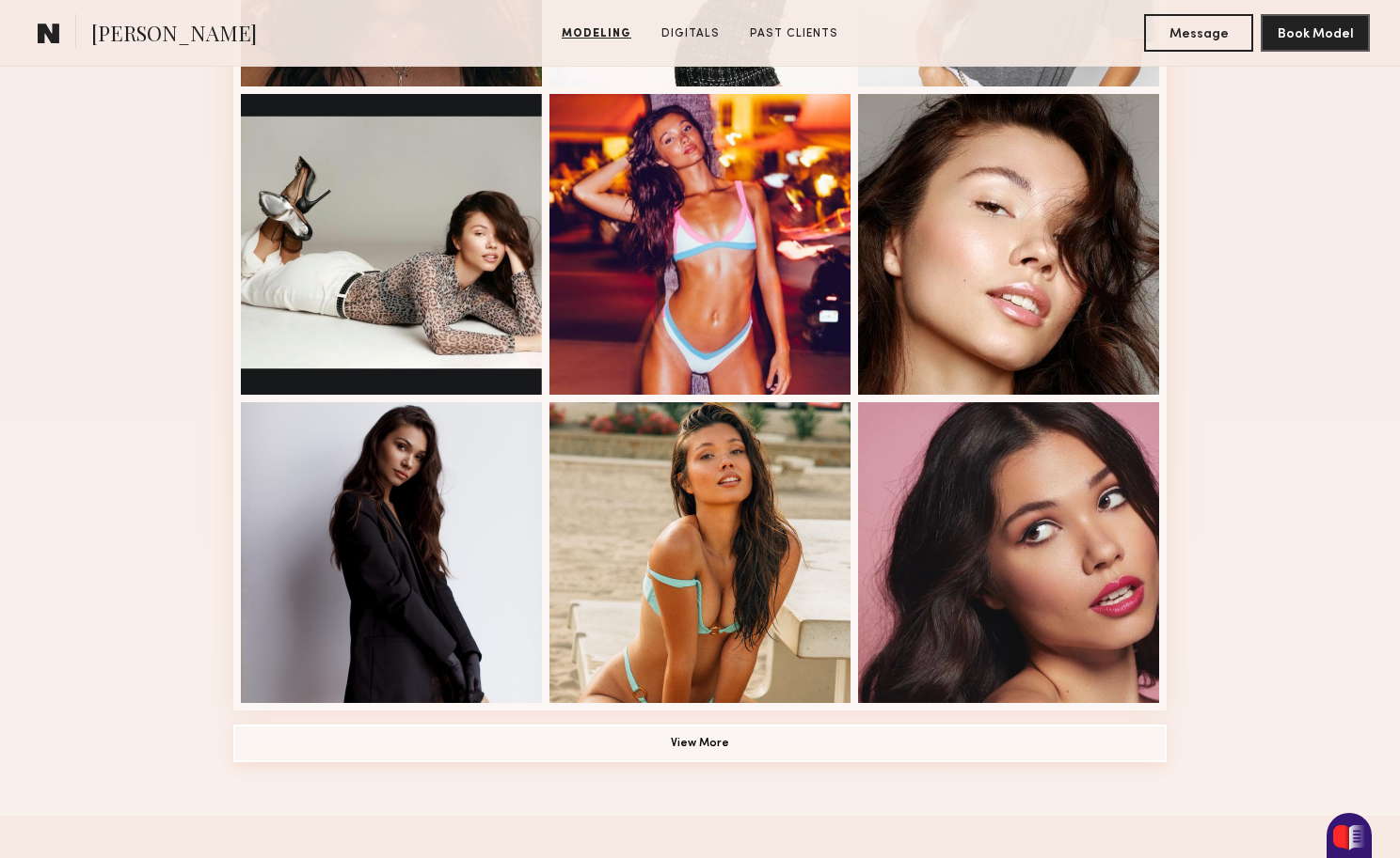
click at [559, 756] on button "View More" at bounding box center [700, 744] width 933 height 38
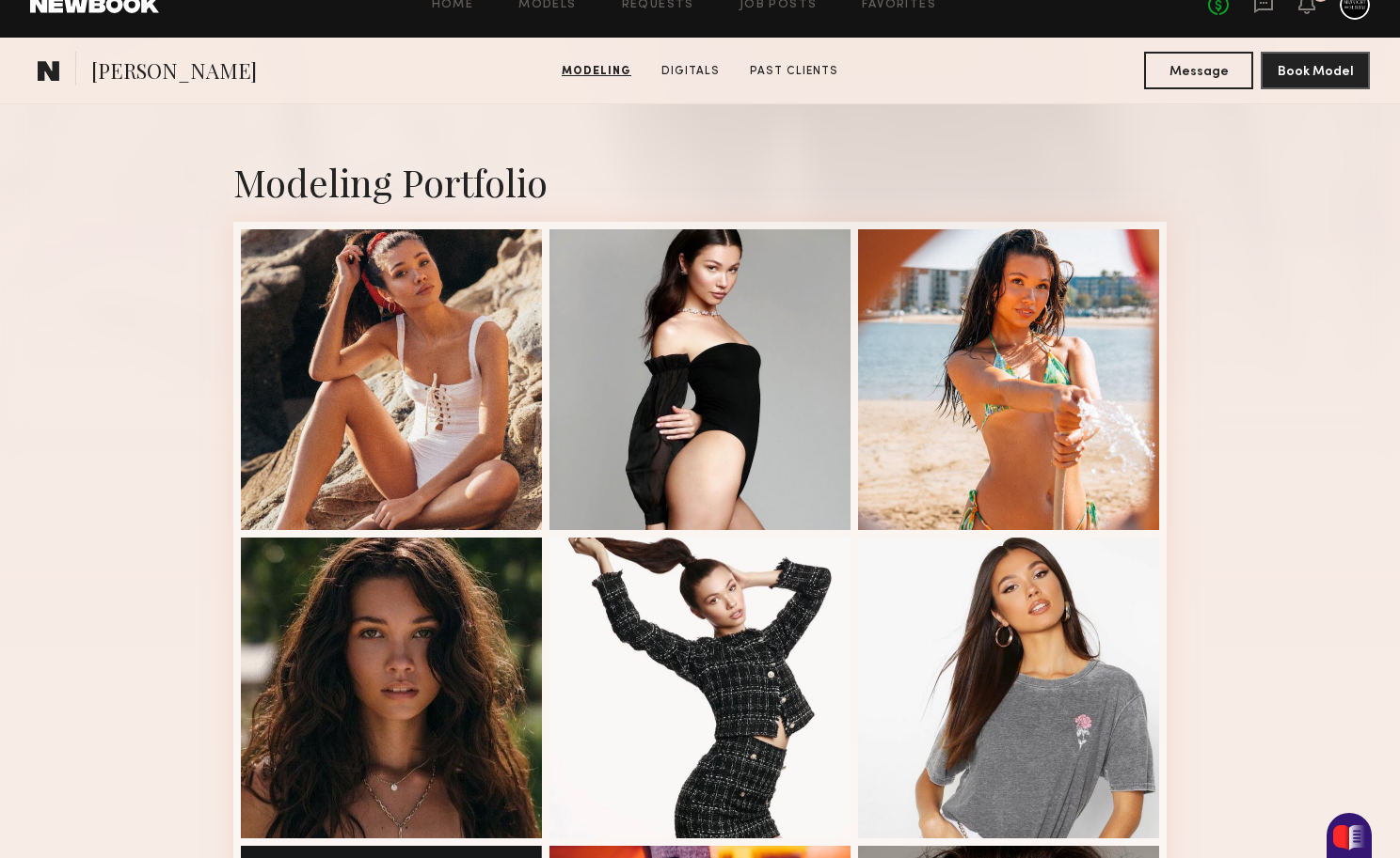
scroll to position [325, 0]
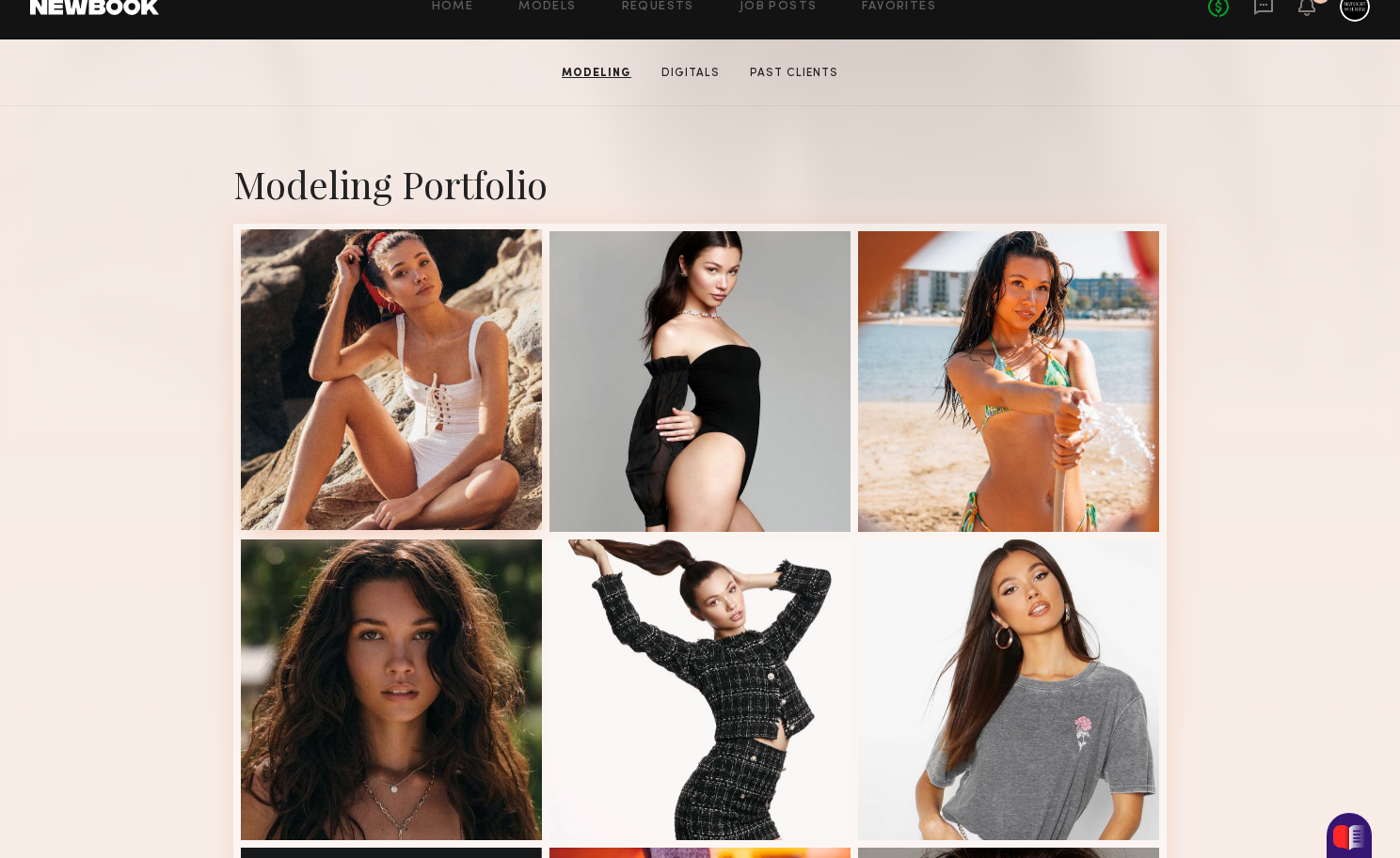
click at [430, 454] on div at bounding box center [390, 379] width 301 height 301
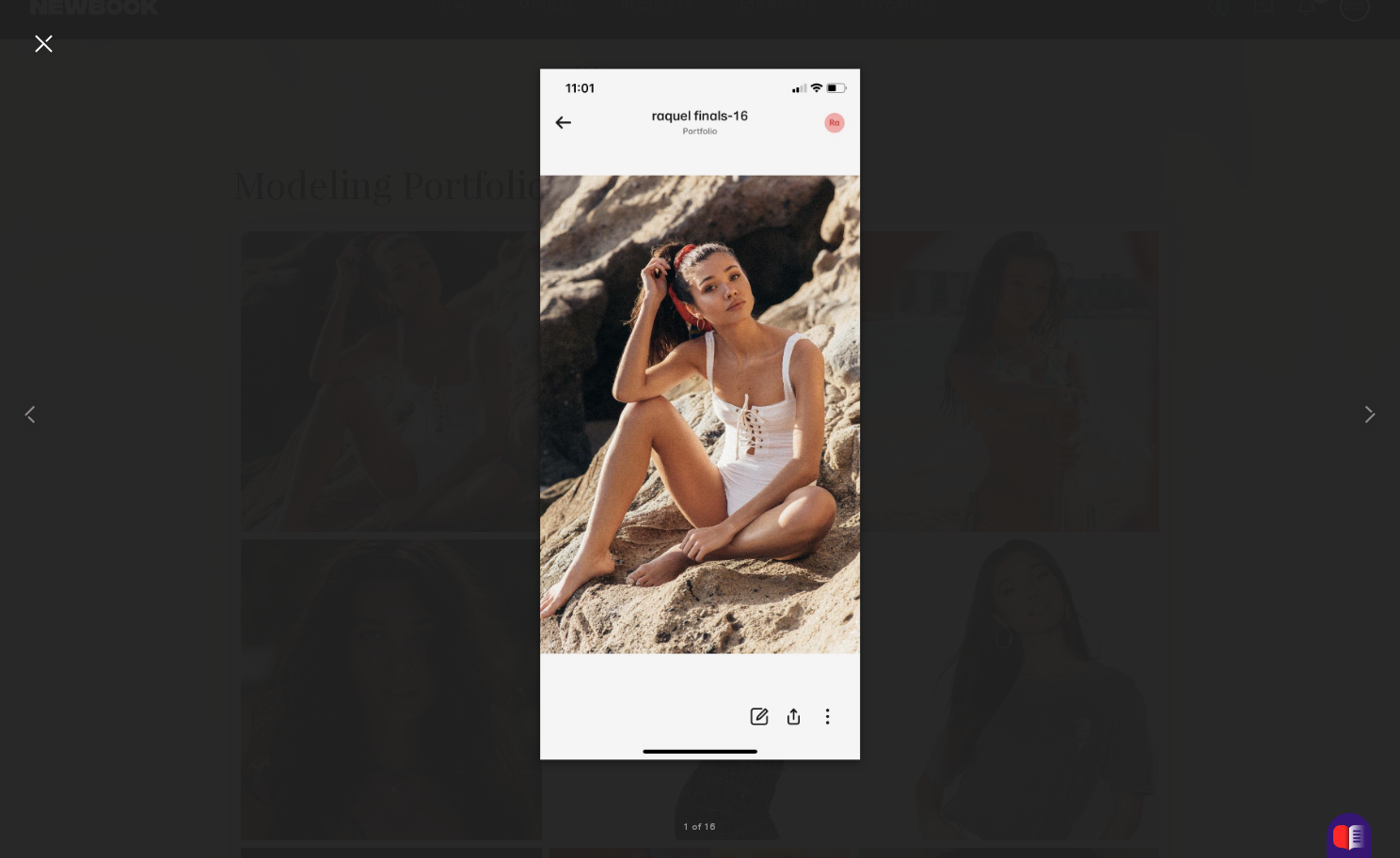
click at [450, 573] on div at bounding box center [700, 413] width 1400 height 768
click at [43, 44] on div at bounding box center [43, 43] width 30 height 30
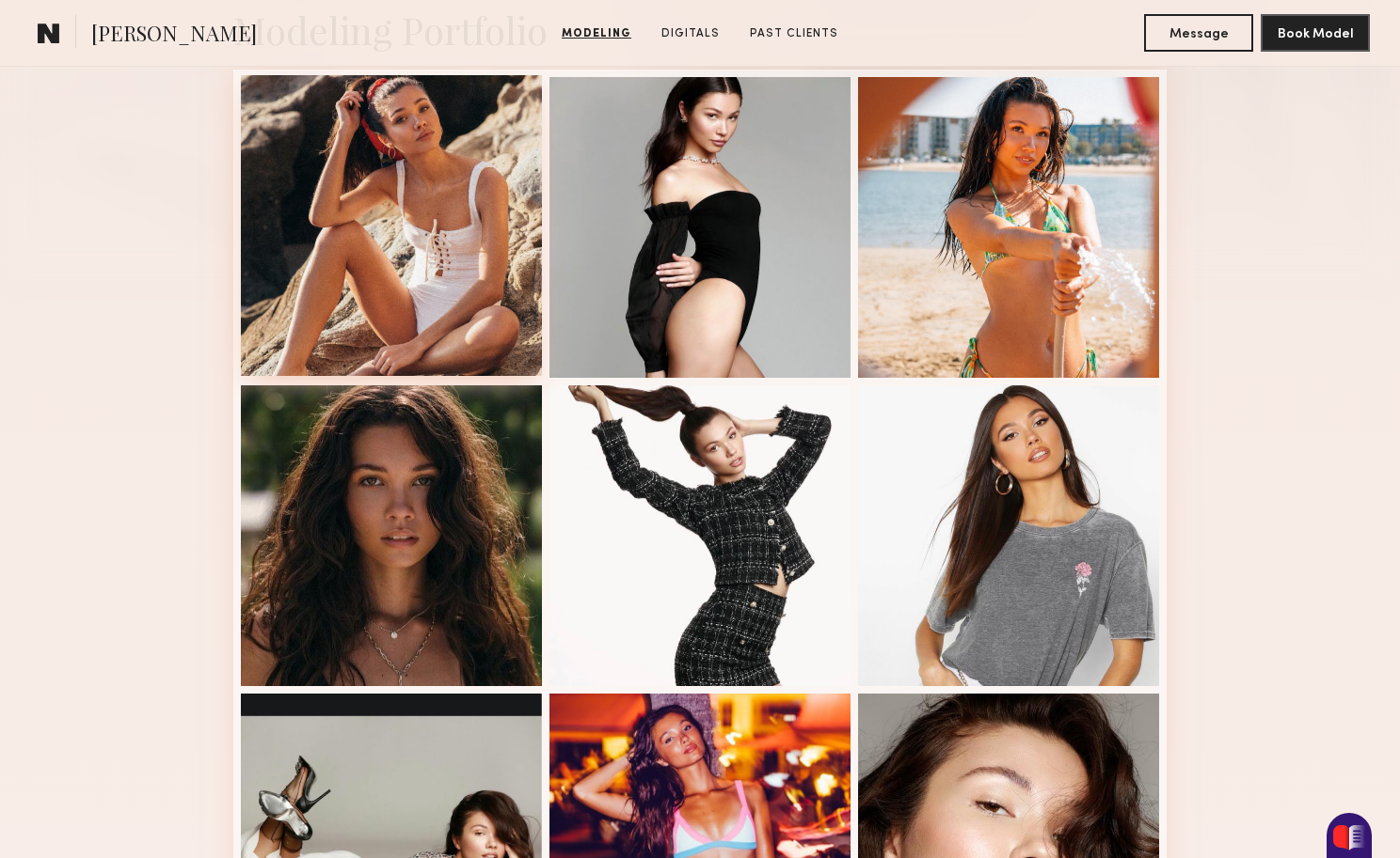
scroll to position [493, 0]
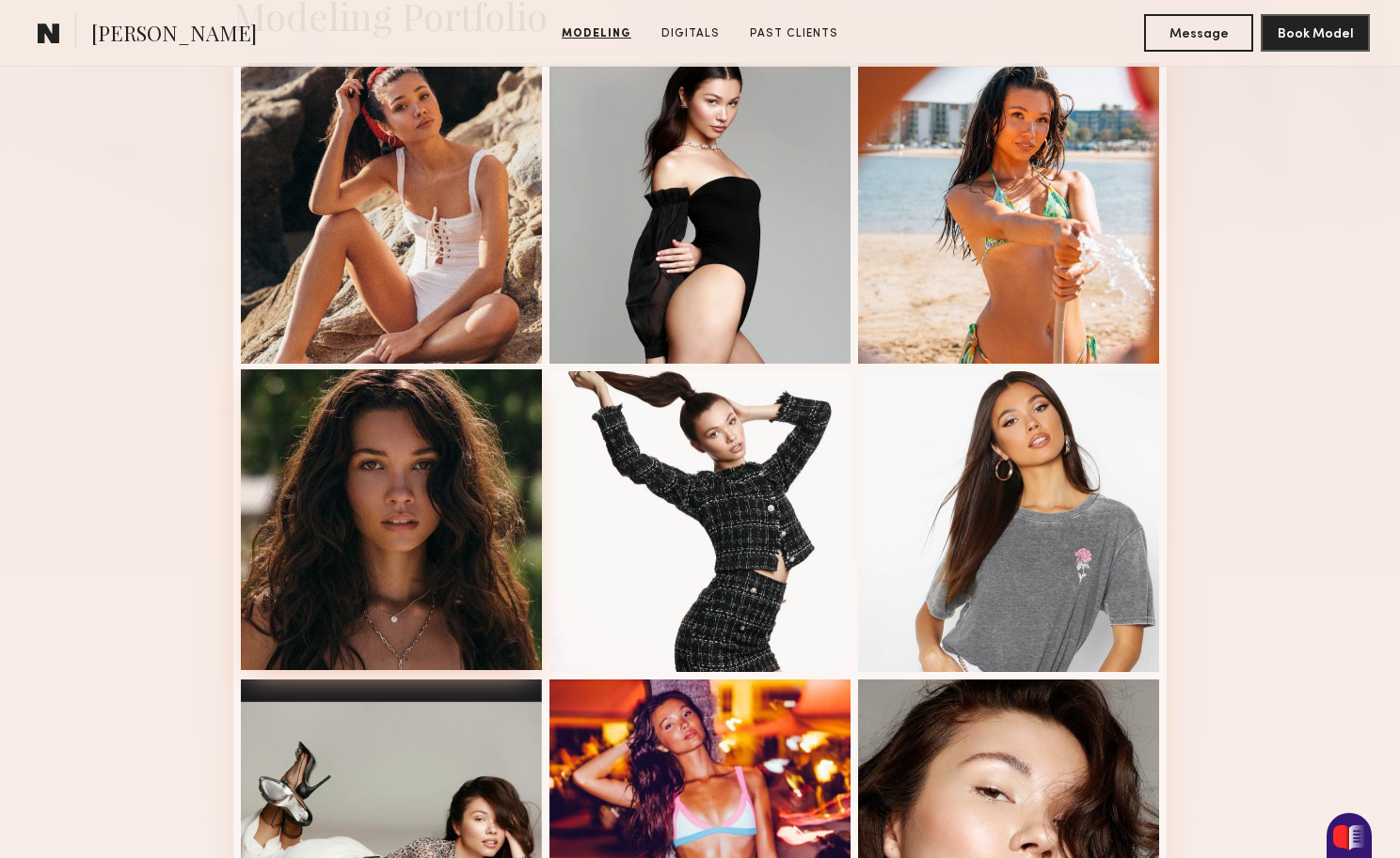
click at [424, 518] on div at bounding box center [390, 519] width 301 height 301
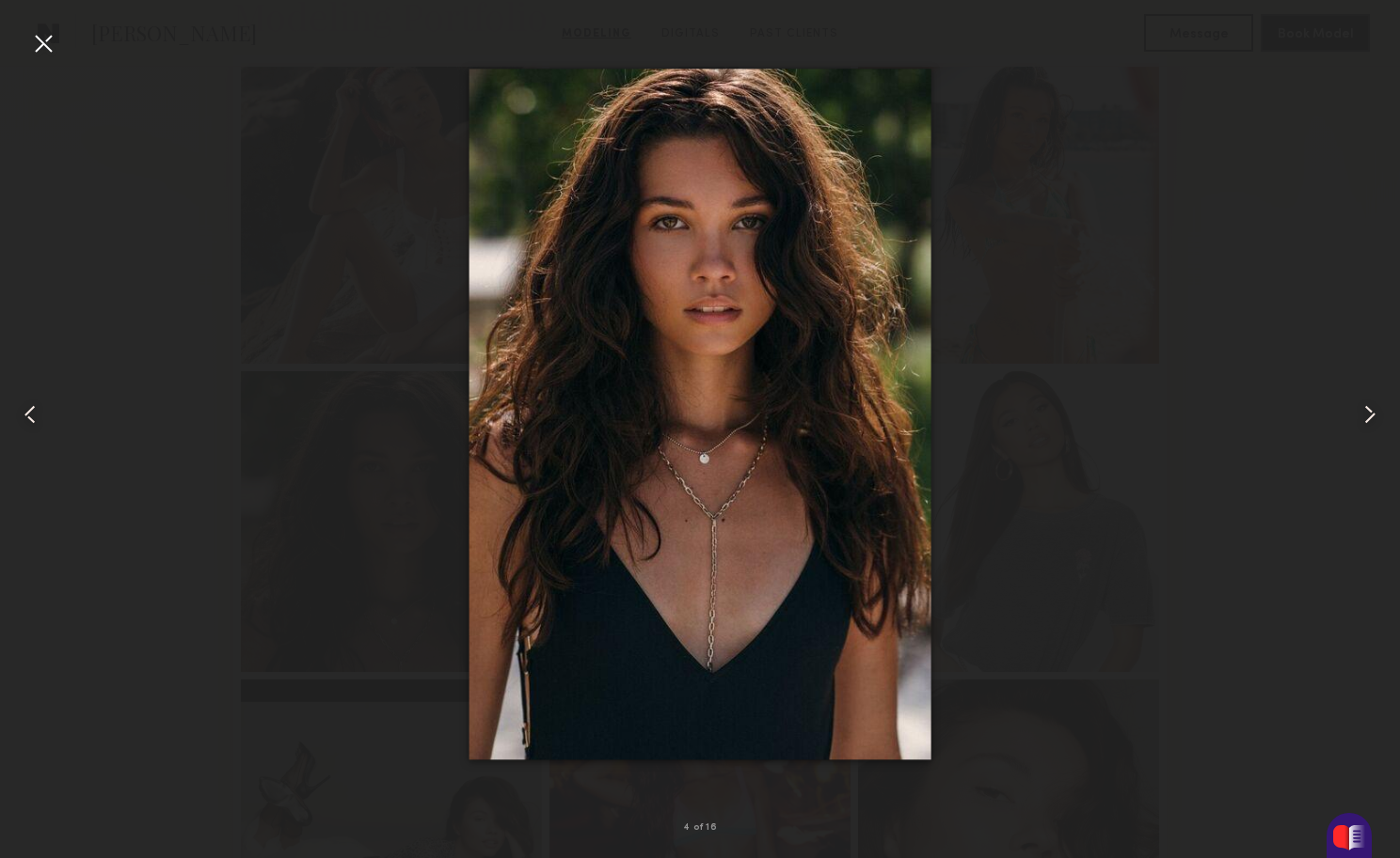
click at [1174, 220] on div at bounding box center [700, 413] width 1400 height 768
click at [57, 46] on div at bounding box center [43, 43] width 30 height 30
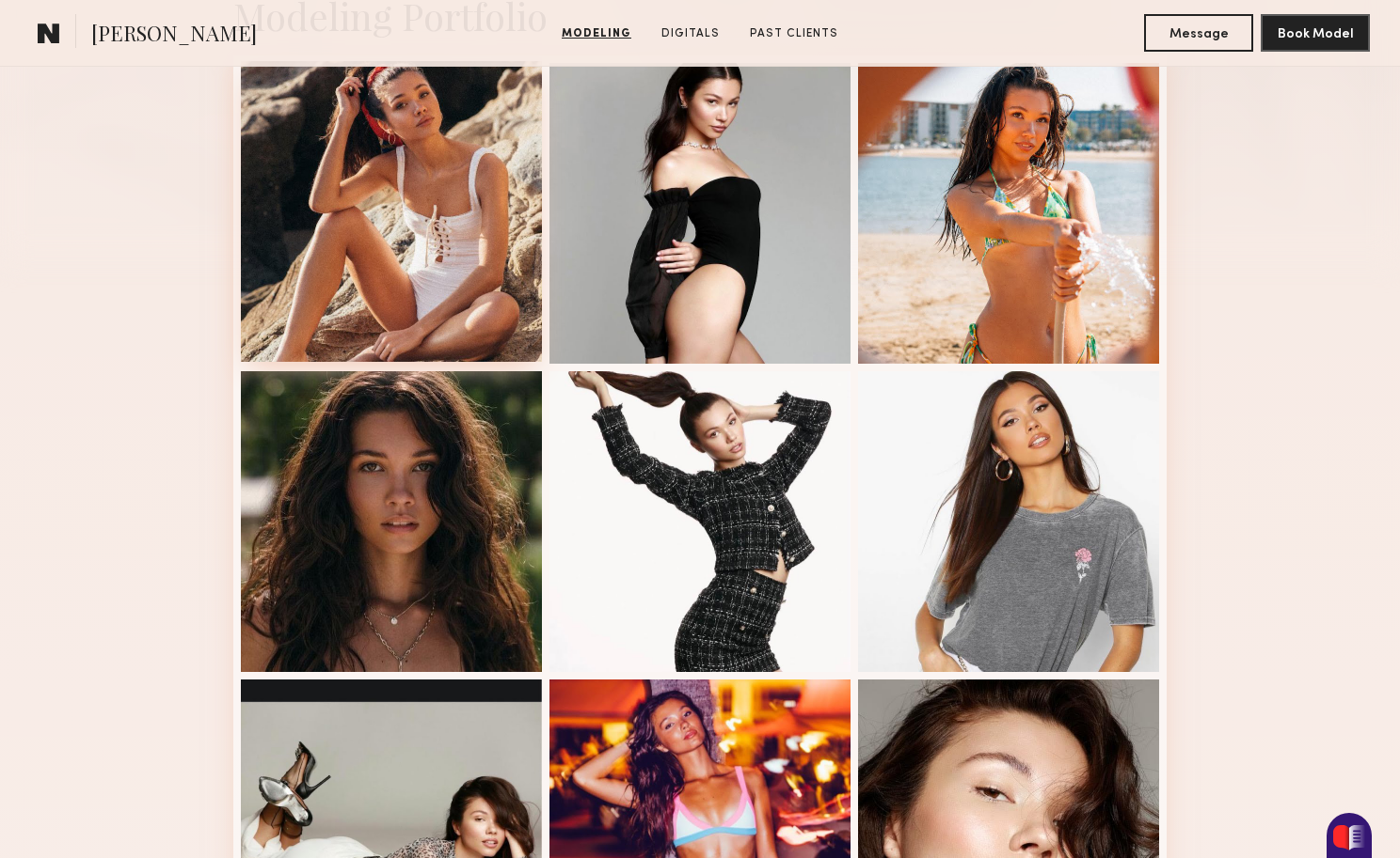
scroll to position [0, 0]
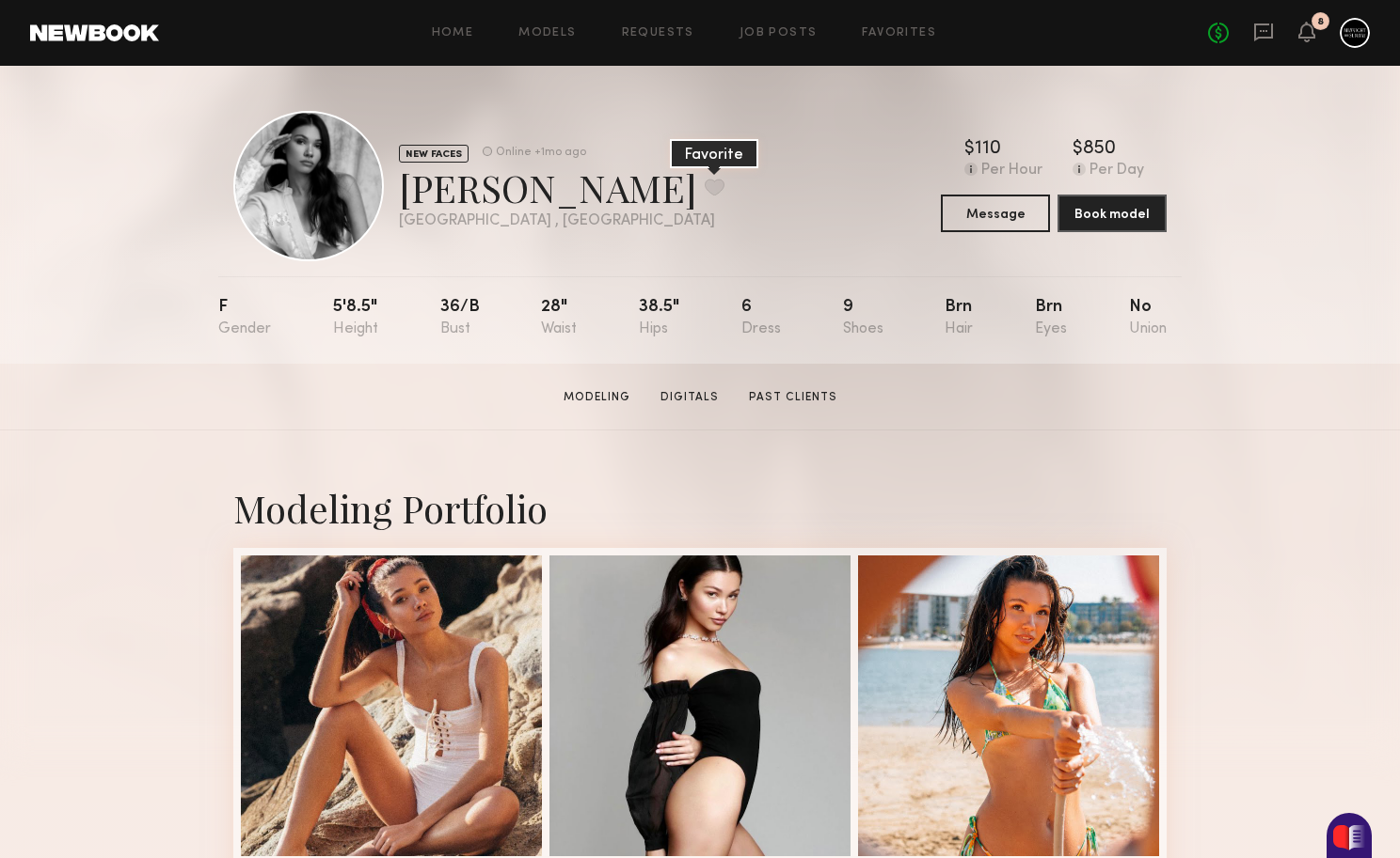
click at [704, 188] on button at bounding box center [714, 187] width 20 height 17
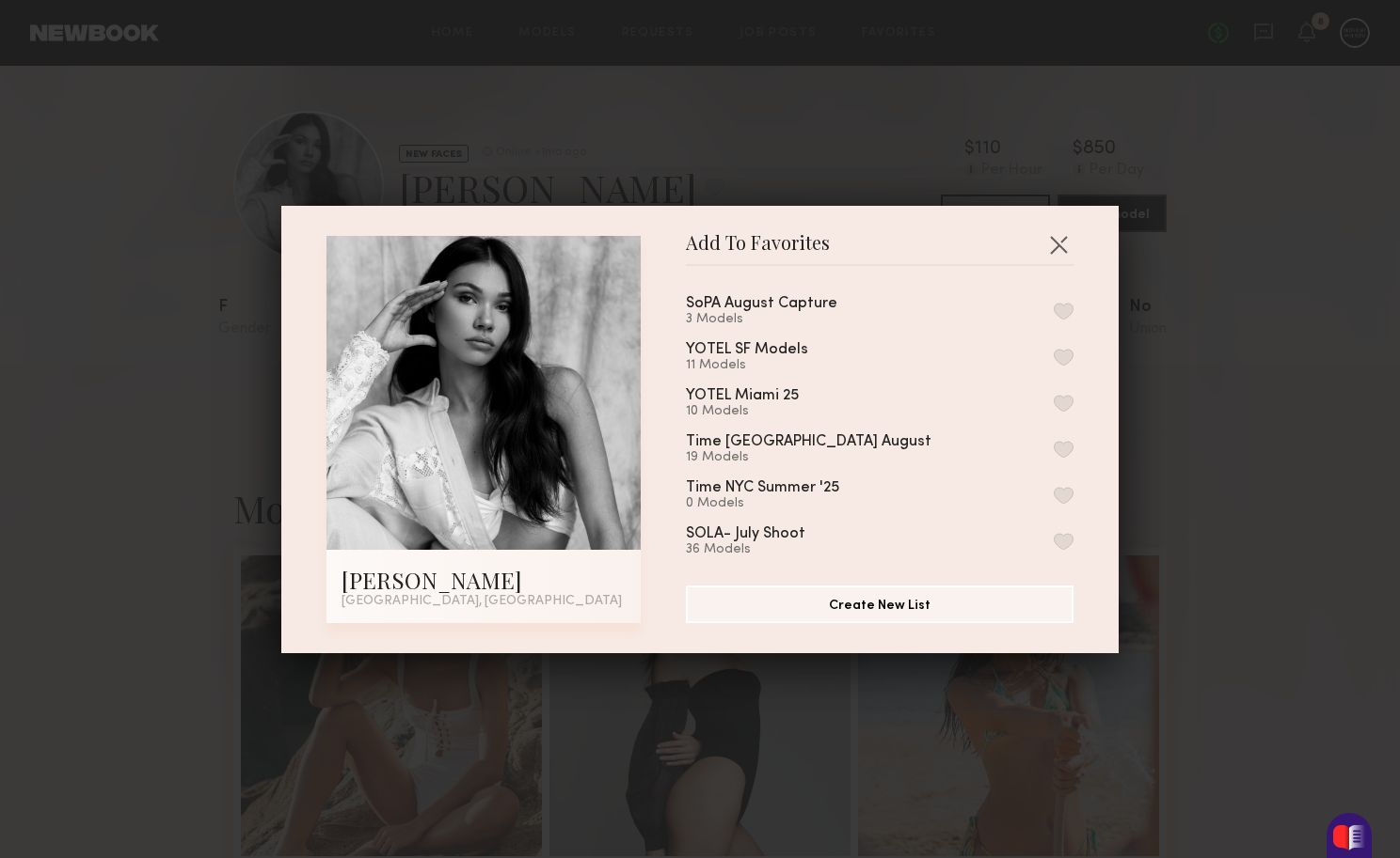
click at [1064, 315] on button "button" at bounding box center [1063, 311] width 20 height 17
click at [1194, 379] on div "Add To Favorites Raquel M. Philadelphia, PA Add To Favorites SoPA August Captur…" at bounding box center [700, 429] width 1400 height 858
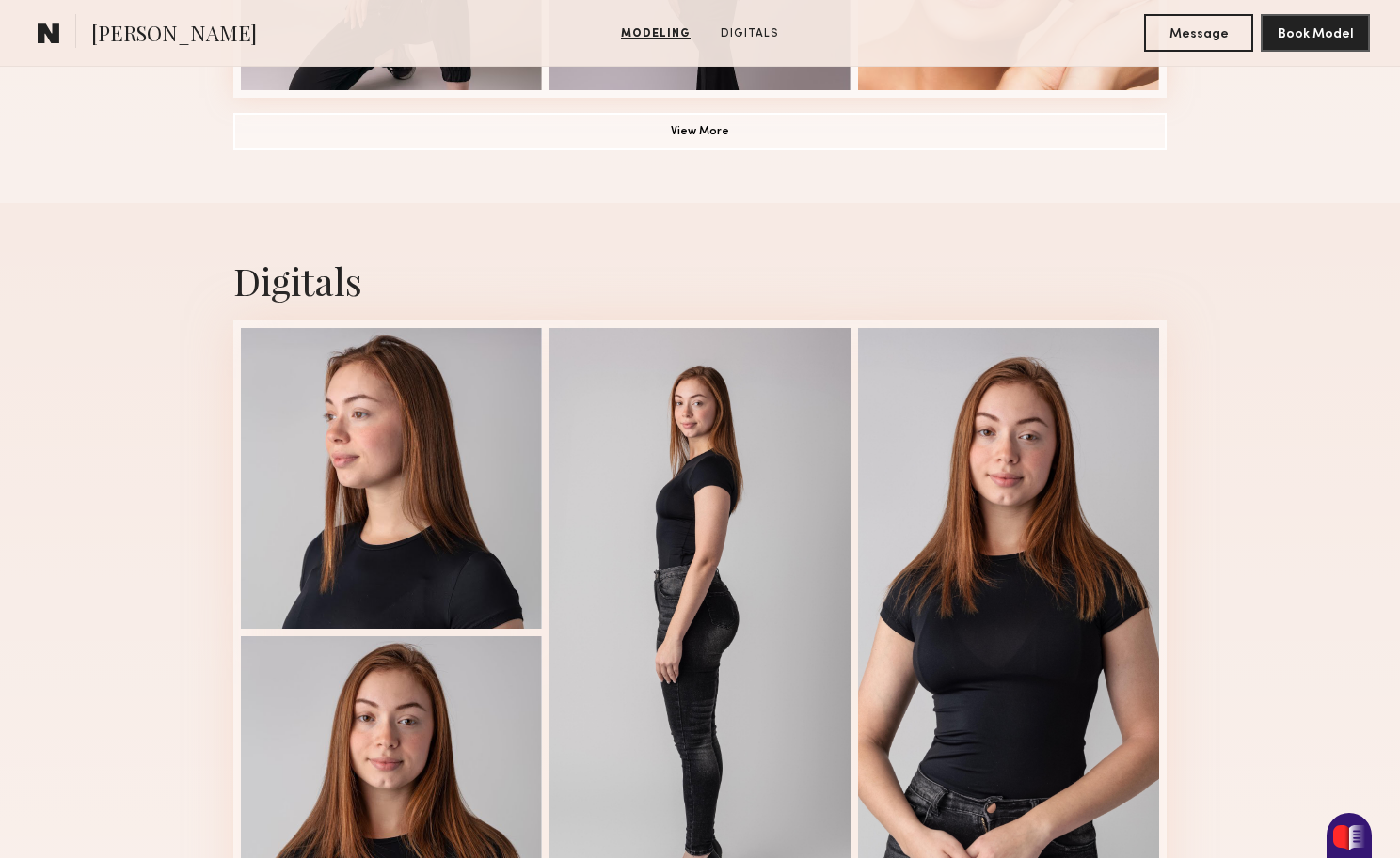
scroll to position [1889, 0]
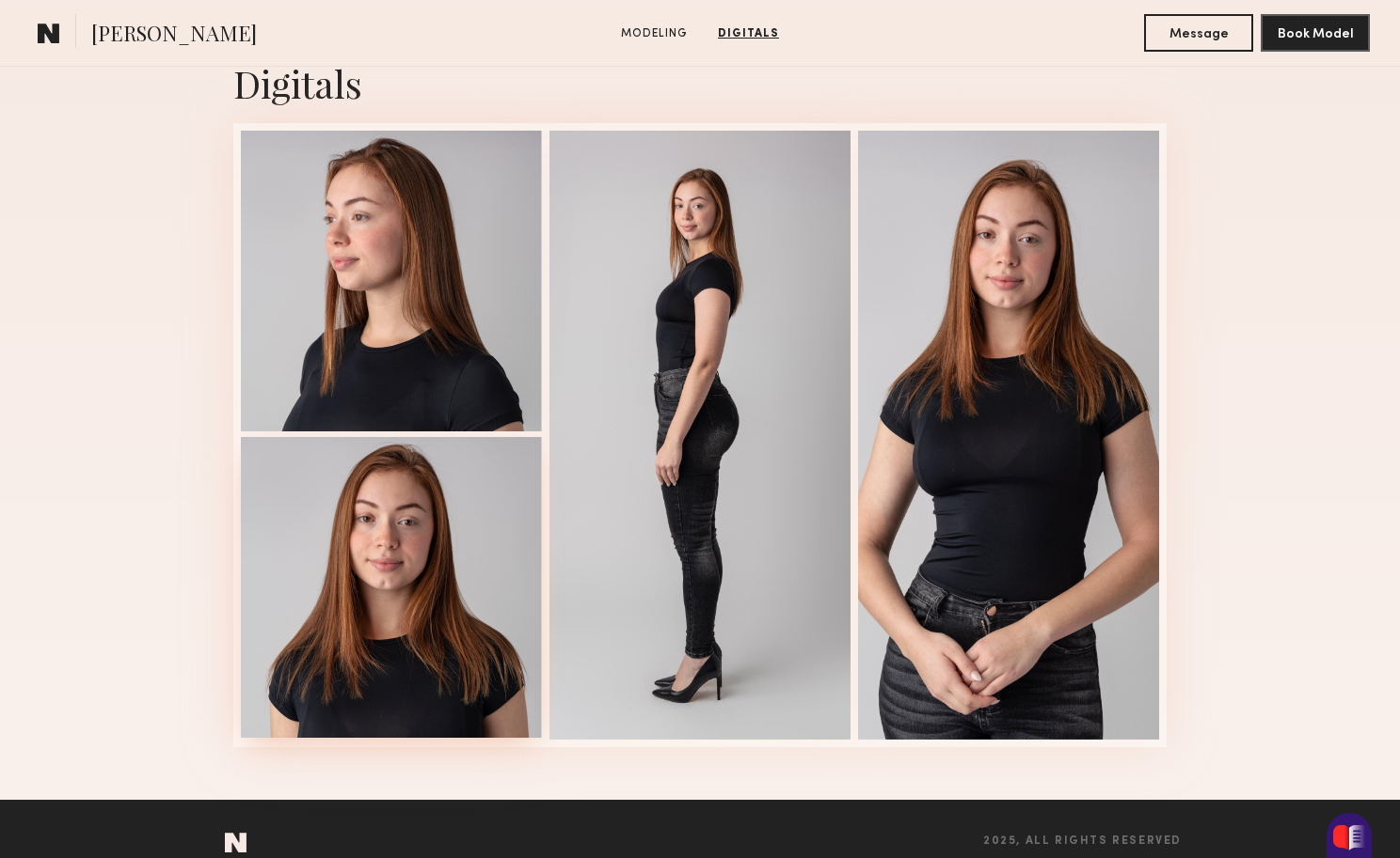
click at [407, 609] on div at bounding box center [390, 587] width 301 height 301
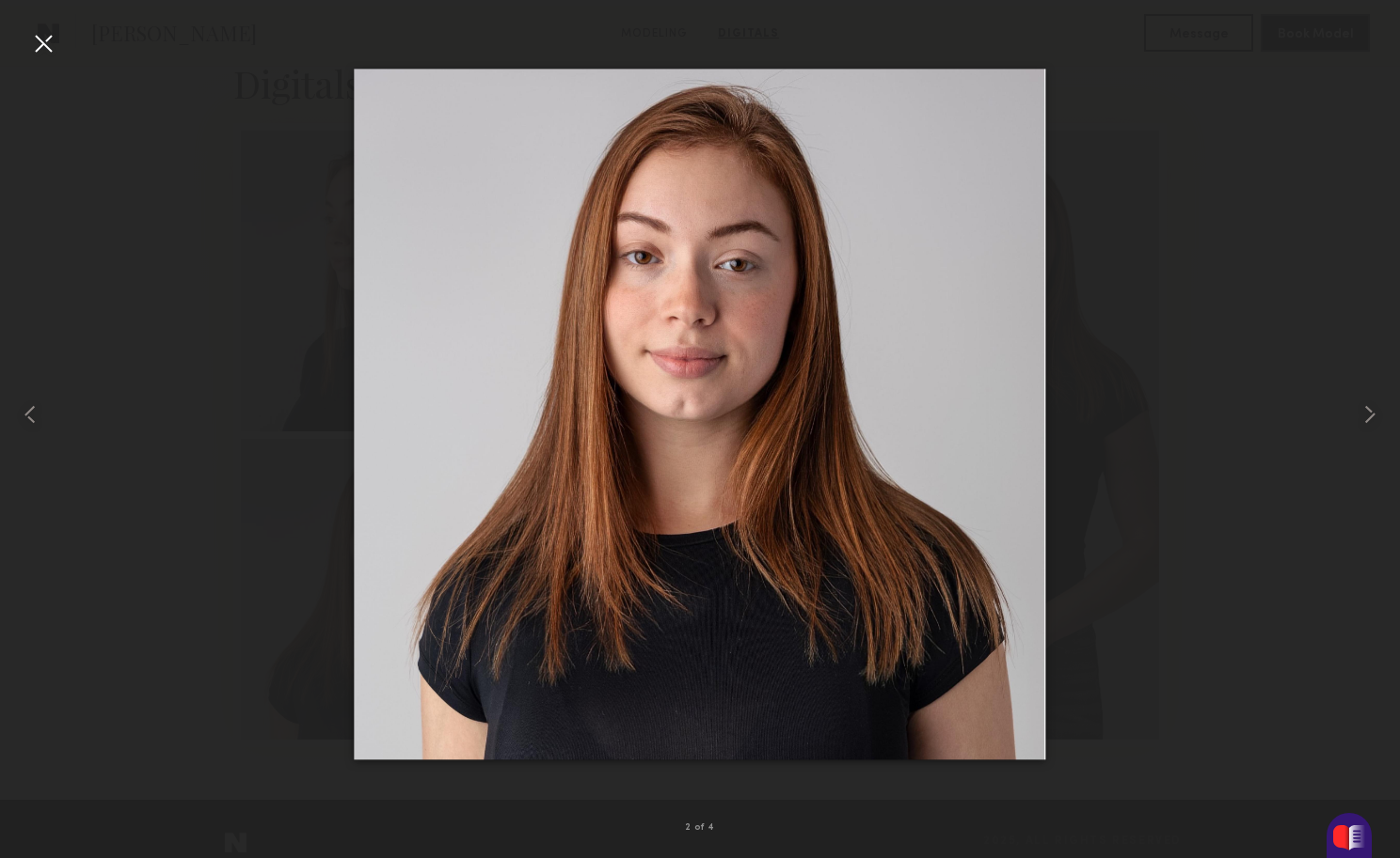
click at [43, 44] on div at bounding box center [43, 43] width 30 height 30
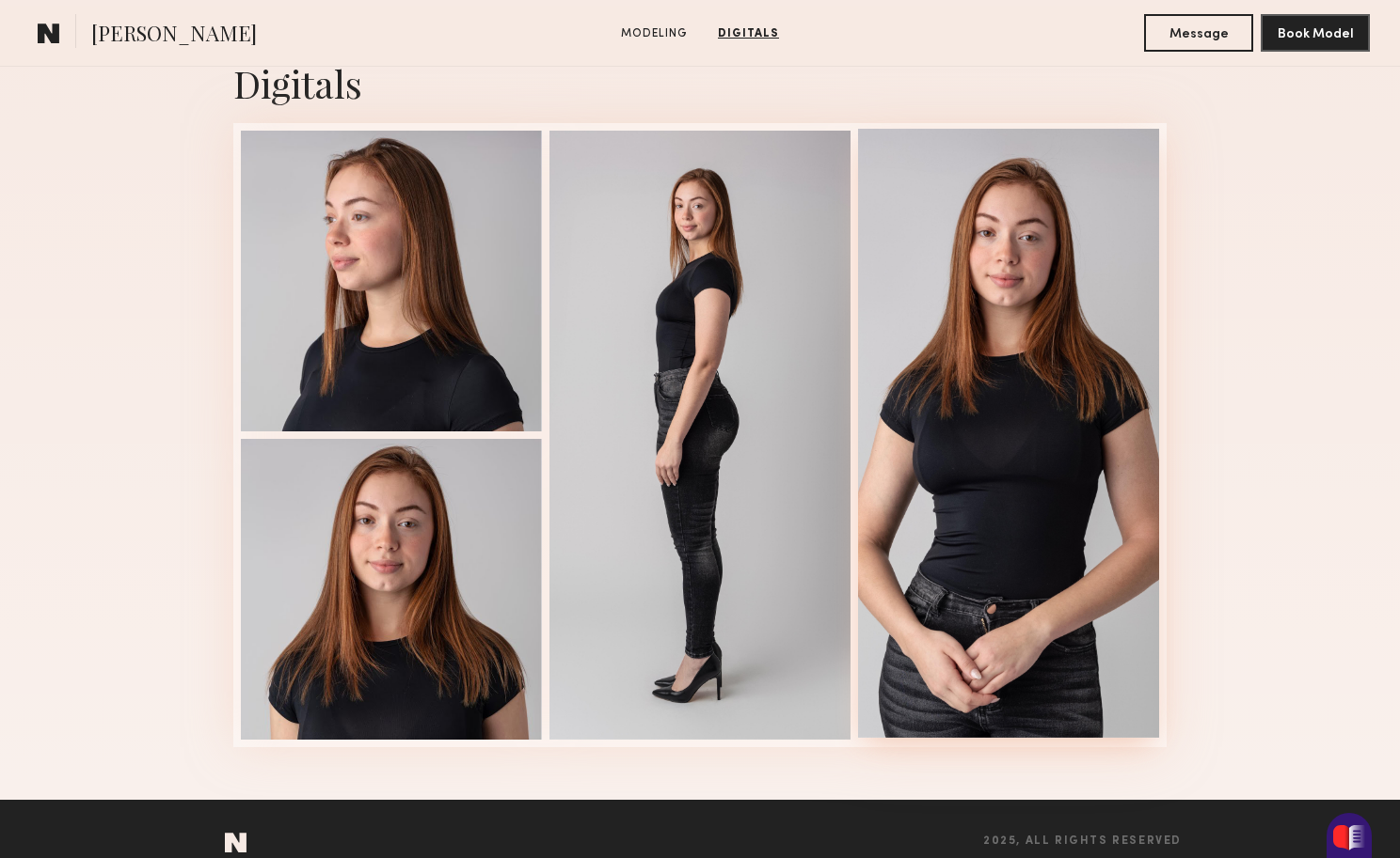
click at [985, 443] on div at bounding box center [1008, 433] width 301 height 609
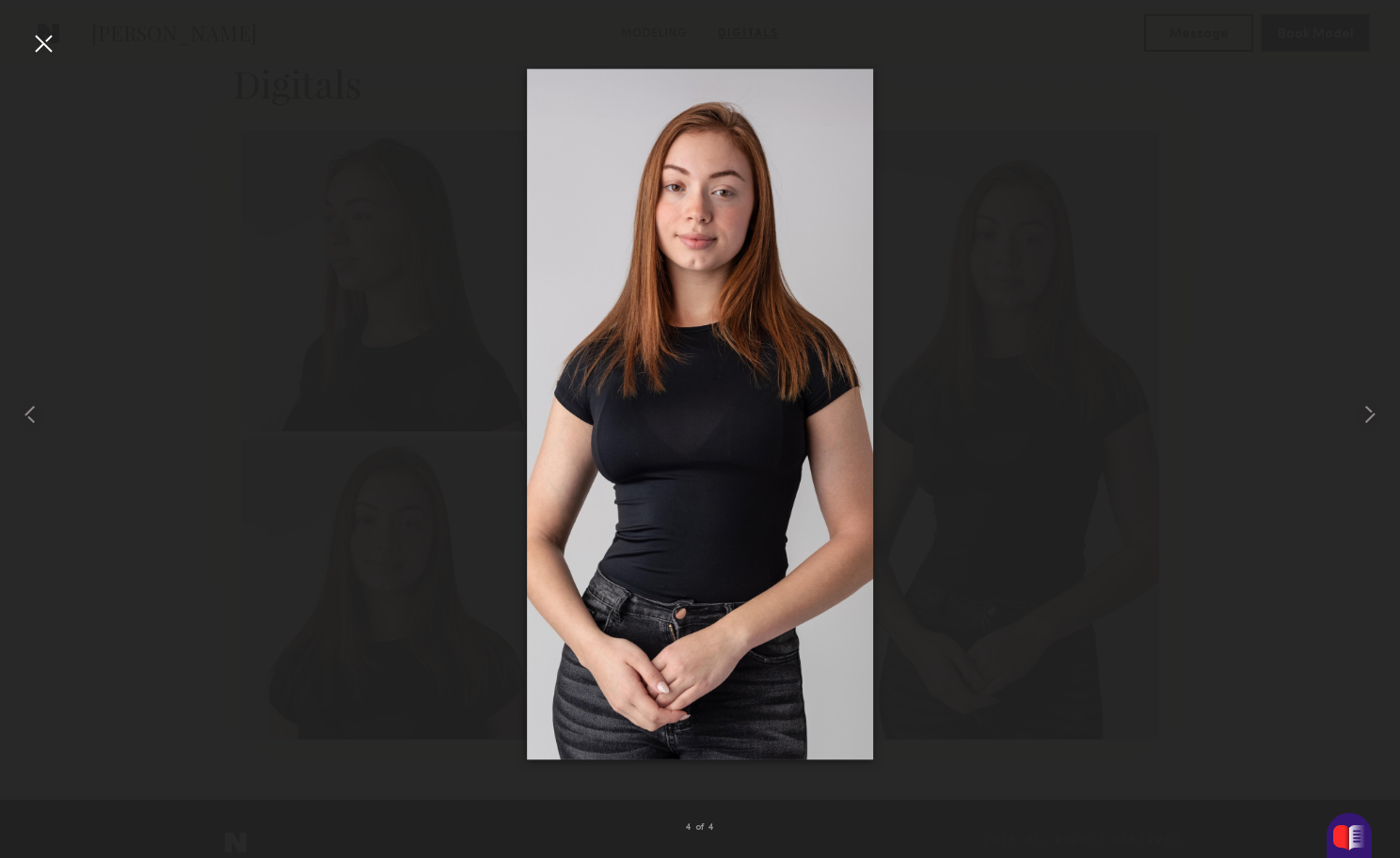
click at [50, 44] on div at bounding box center [43, 43] width 30 height 30
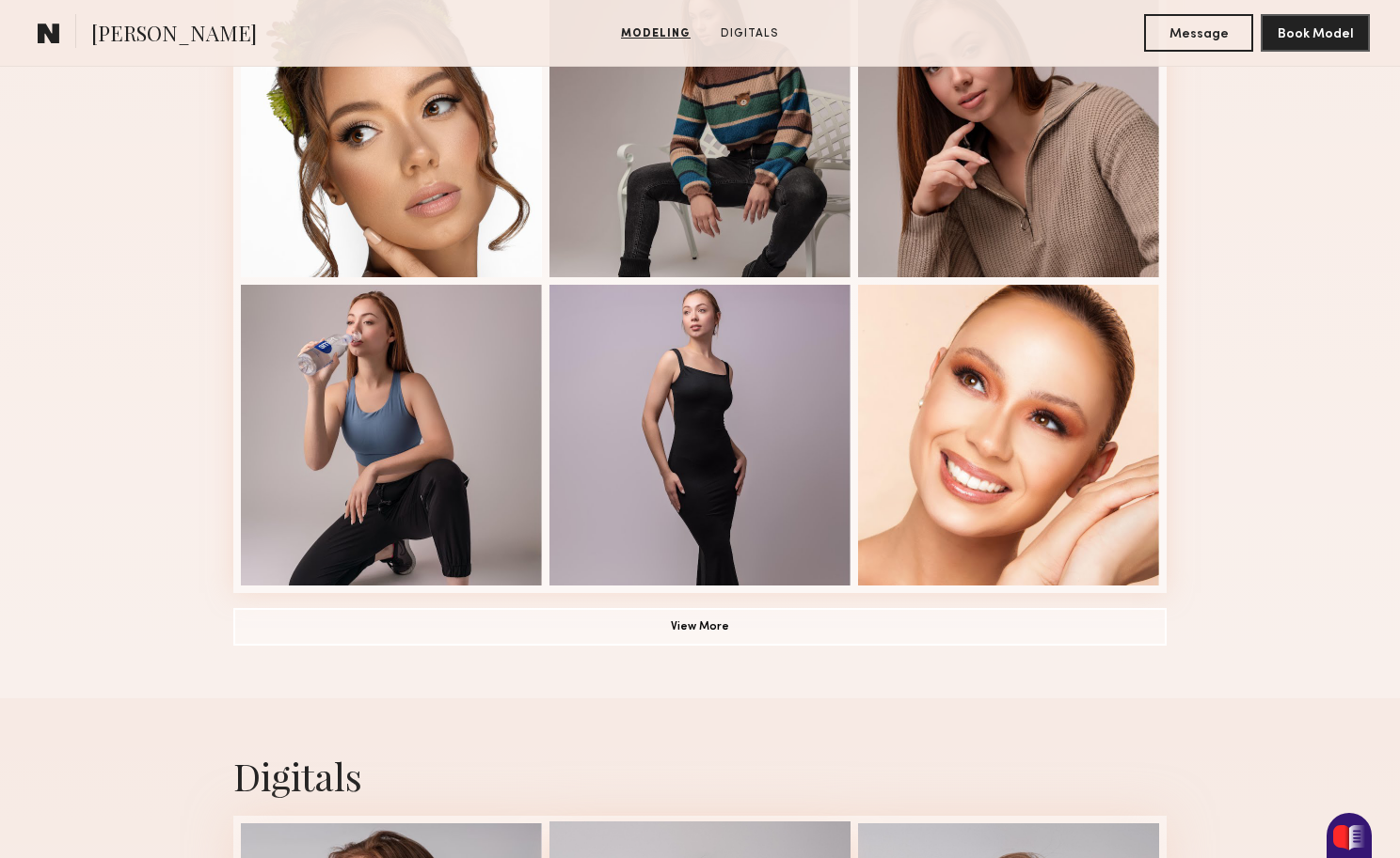
scroll to position [1188, 0]
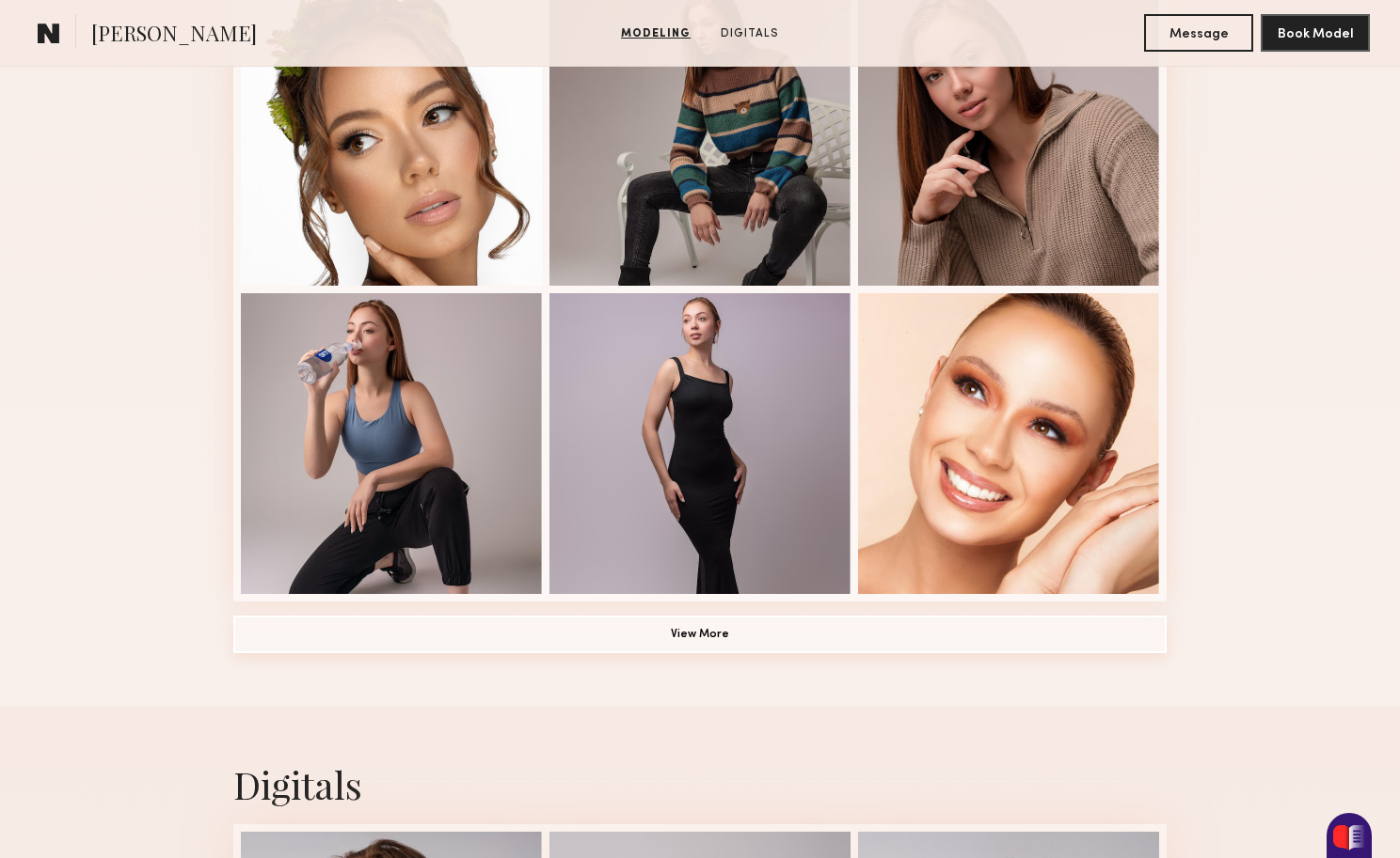
click at [567, 633] on button "View More" at bounding box center [700, 635] width 933 height 38
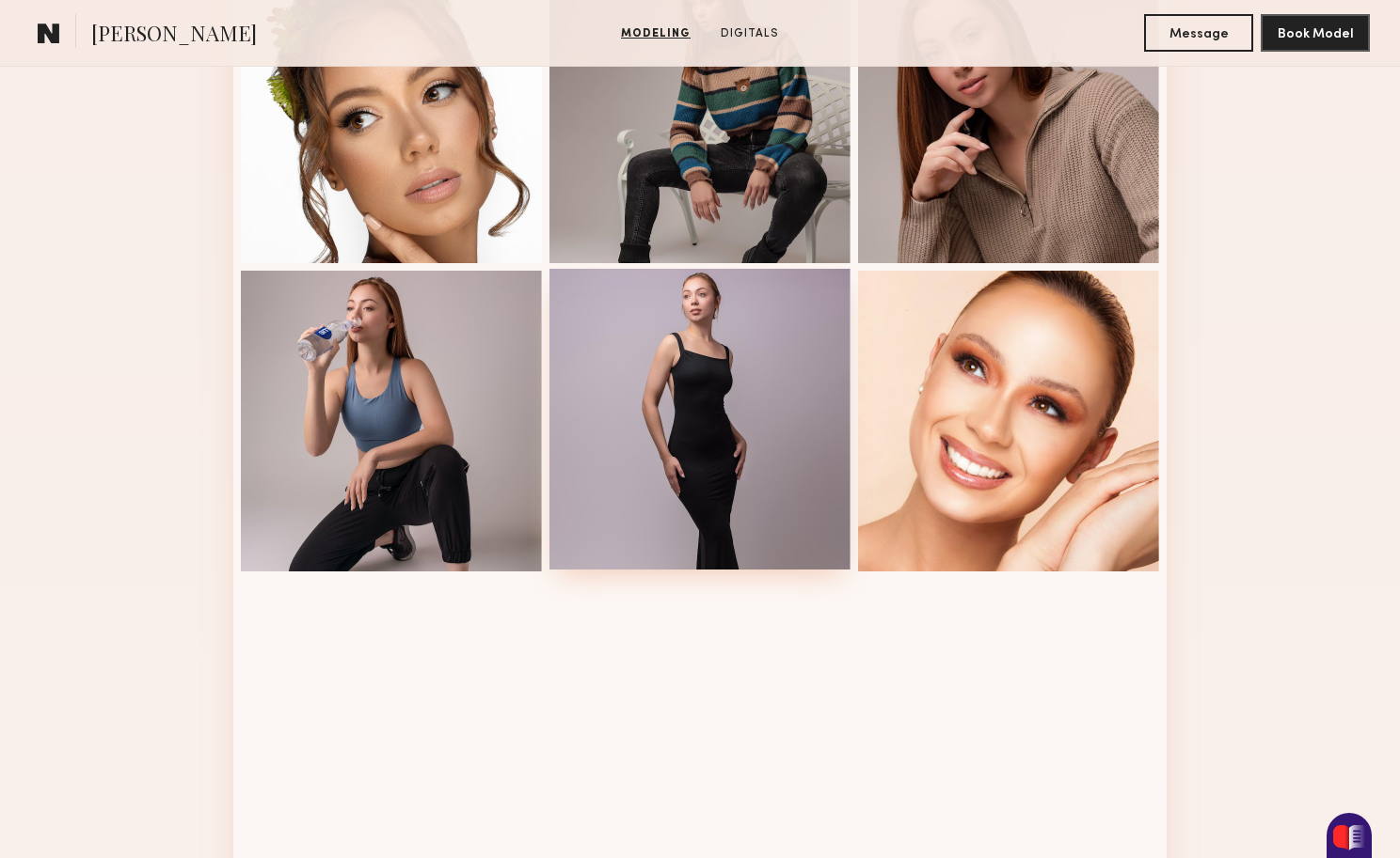
scroll to position [1212, 0]
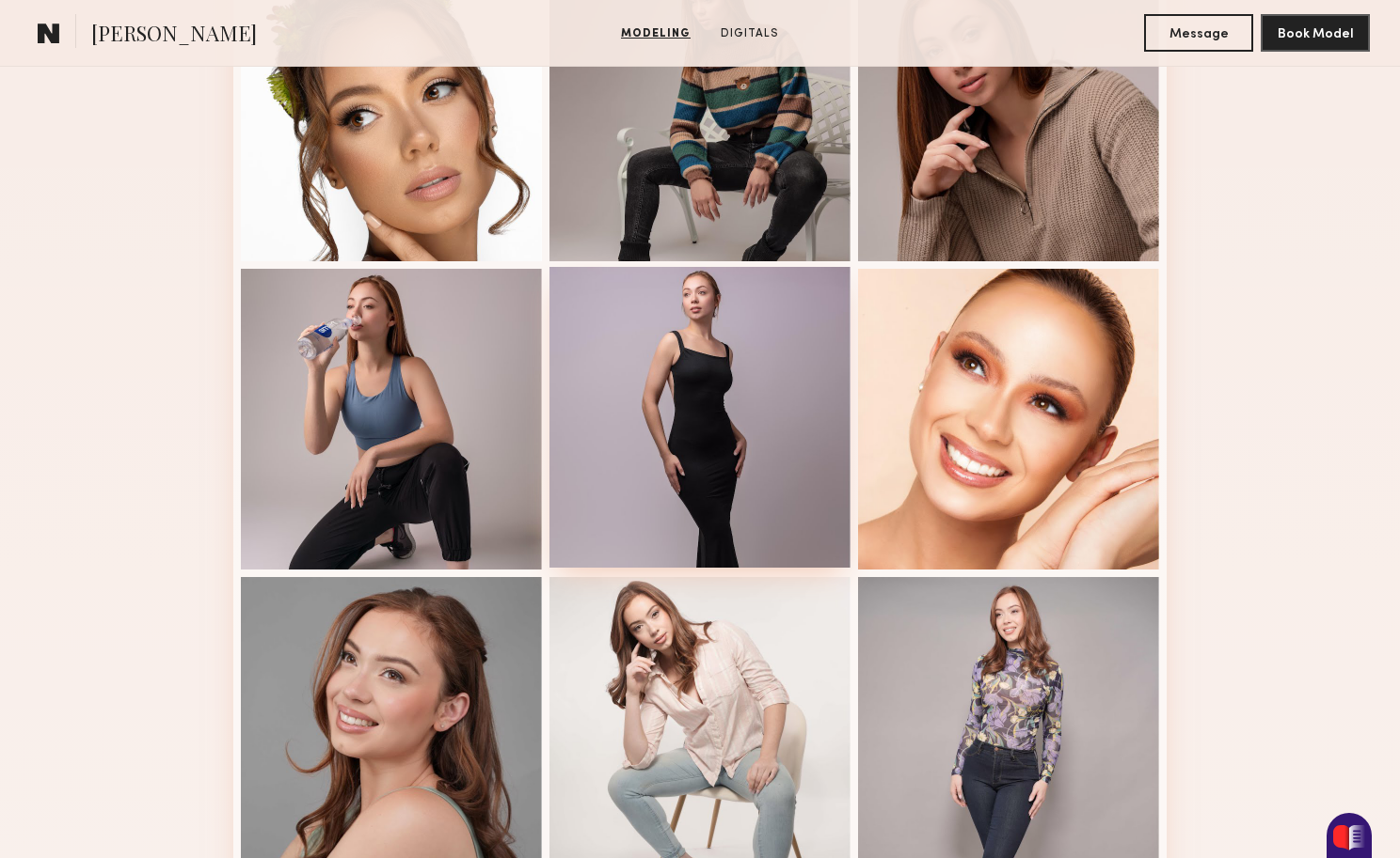
click at [701, 445] on div at bounding box center [700, 417] width 301 height 301
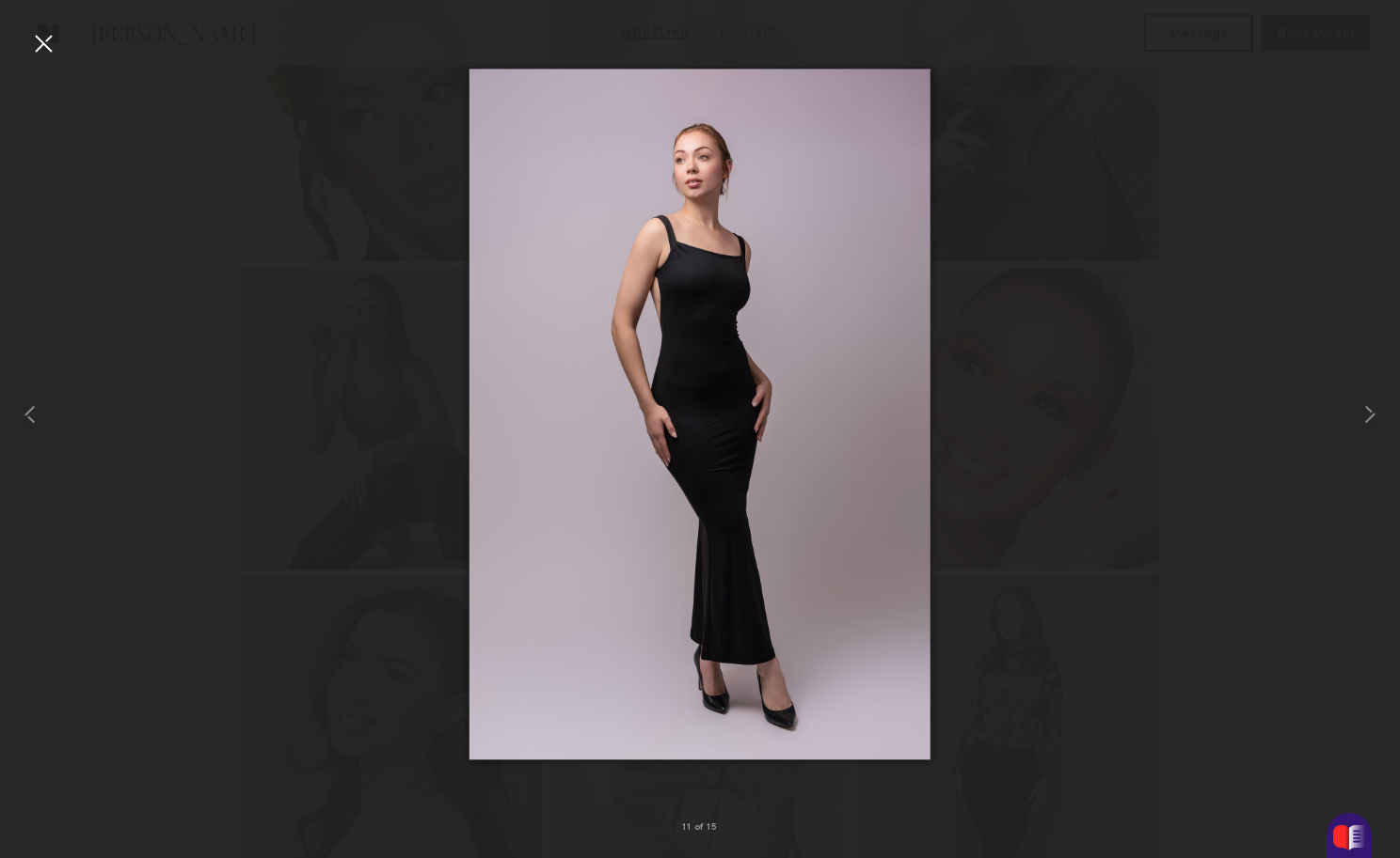
click at [51, 45] on div at bounding box center [43, 43] width 30 height 30
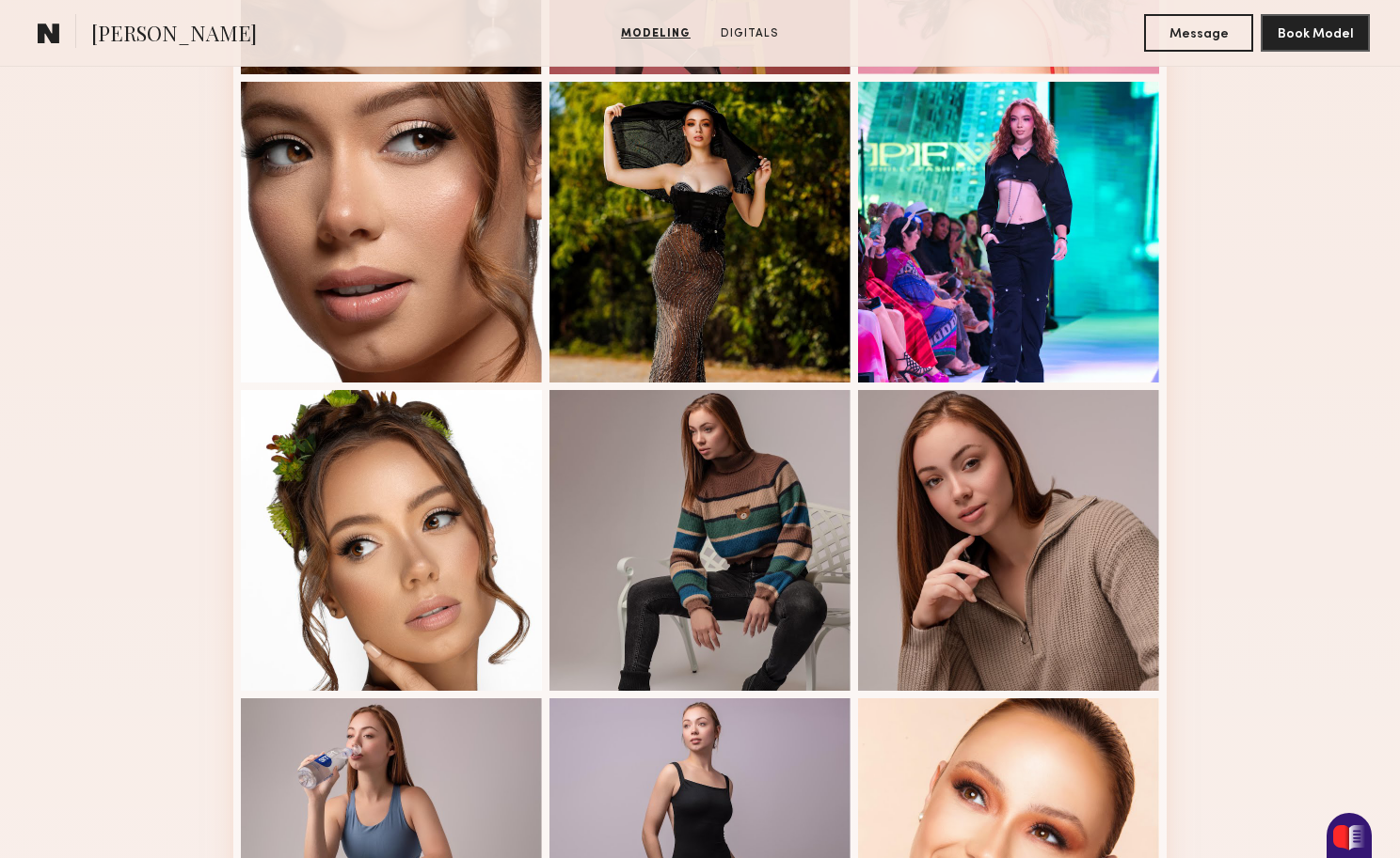
scroll to position [843, 0]
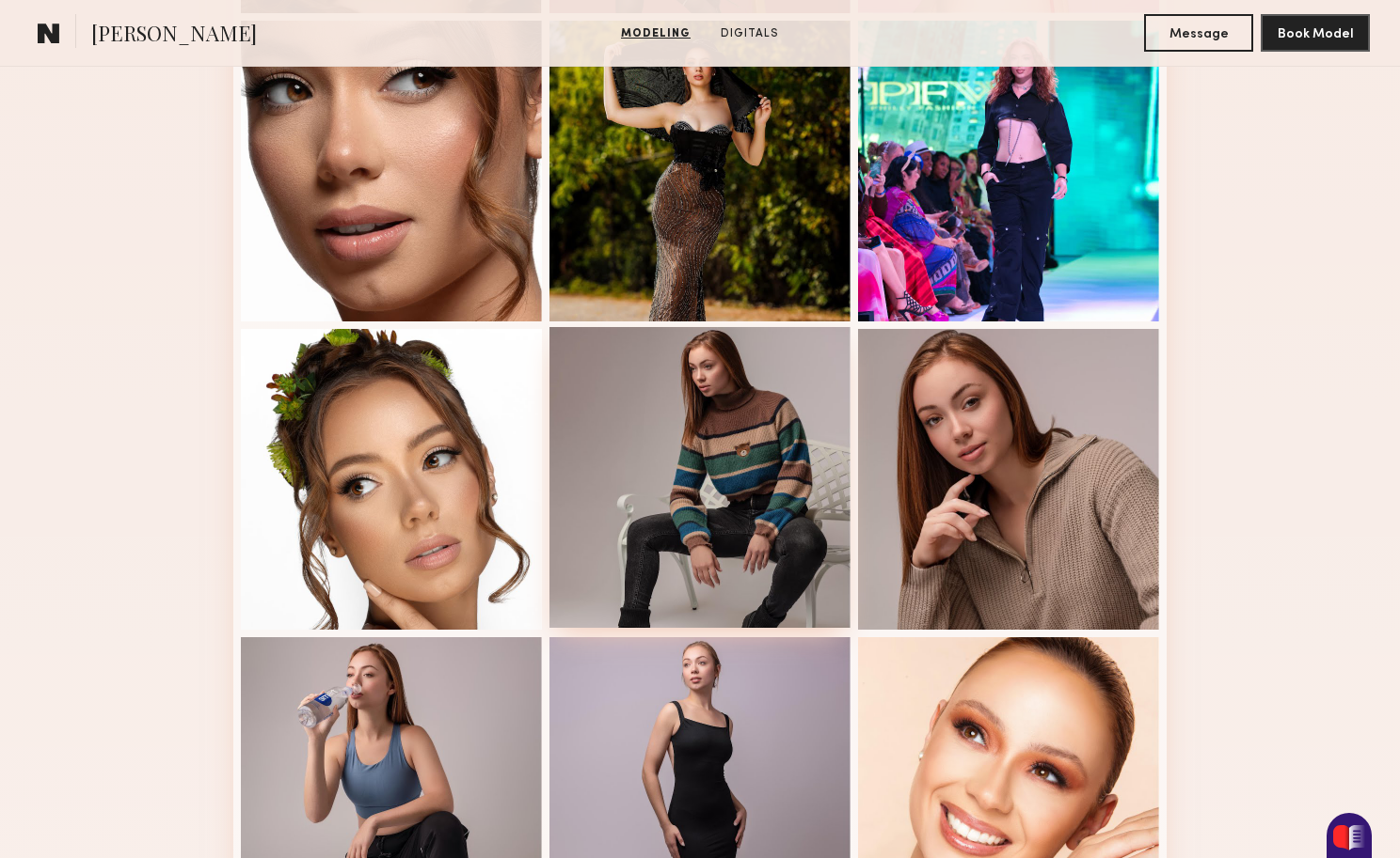
click at [700, 473] on div at bounding box center [700, 477] width 301 height 301
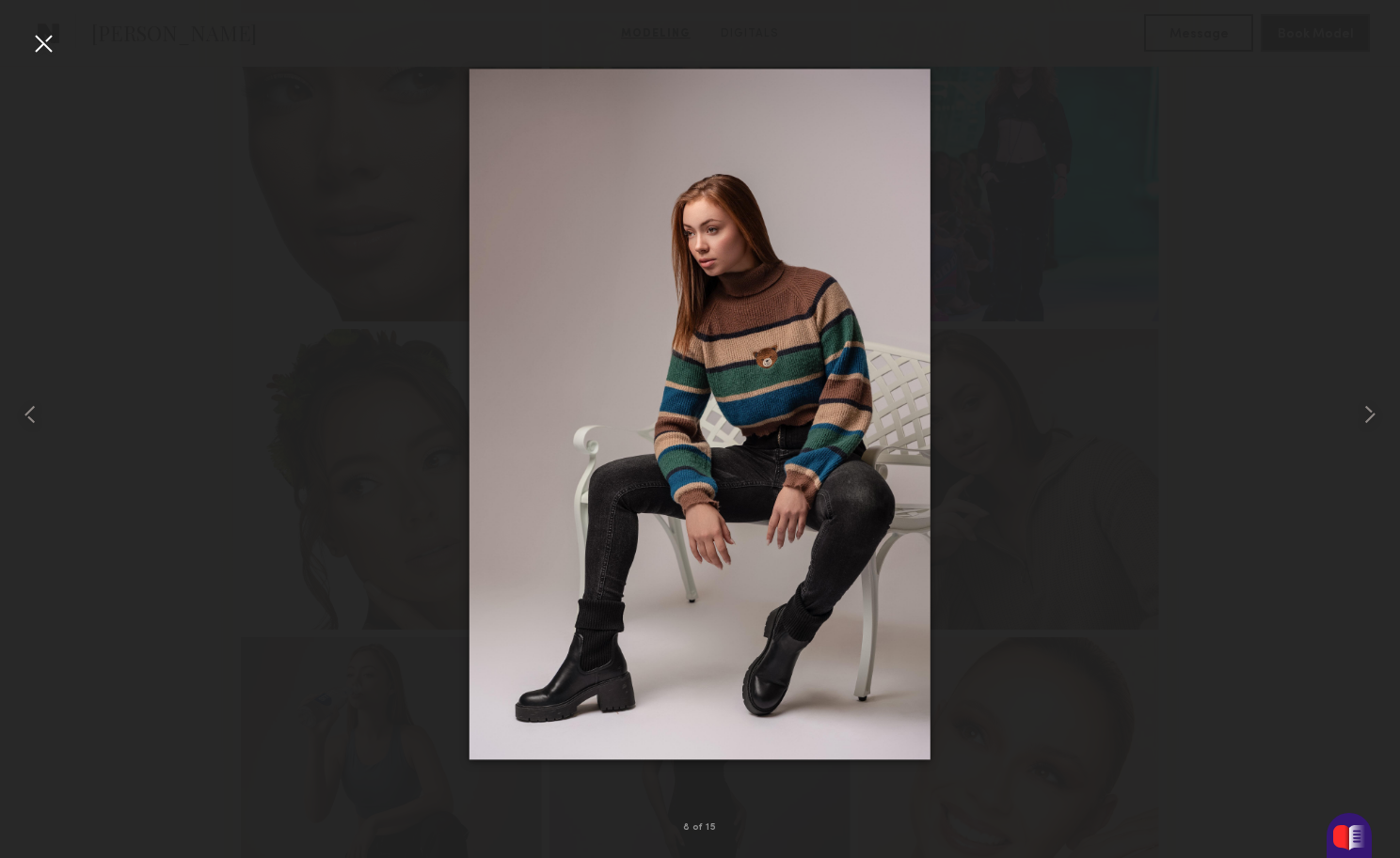
click at [1189, 125] on div at bounding box center [700, 413] width 1400 height 768
click at [36, 49] on div at bounding box center [43, 43] width 30 height 30
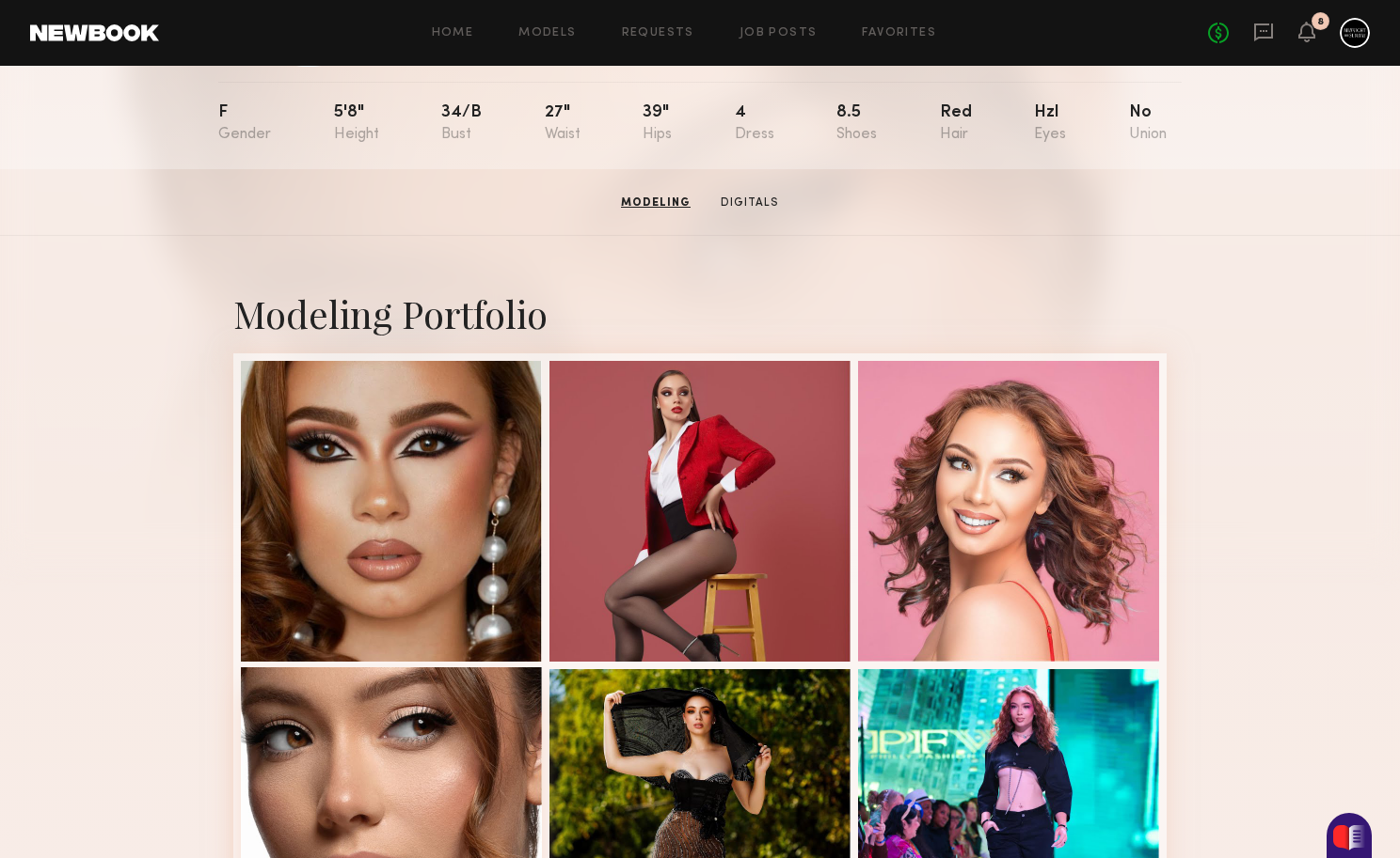
scroll to position [0, 0]
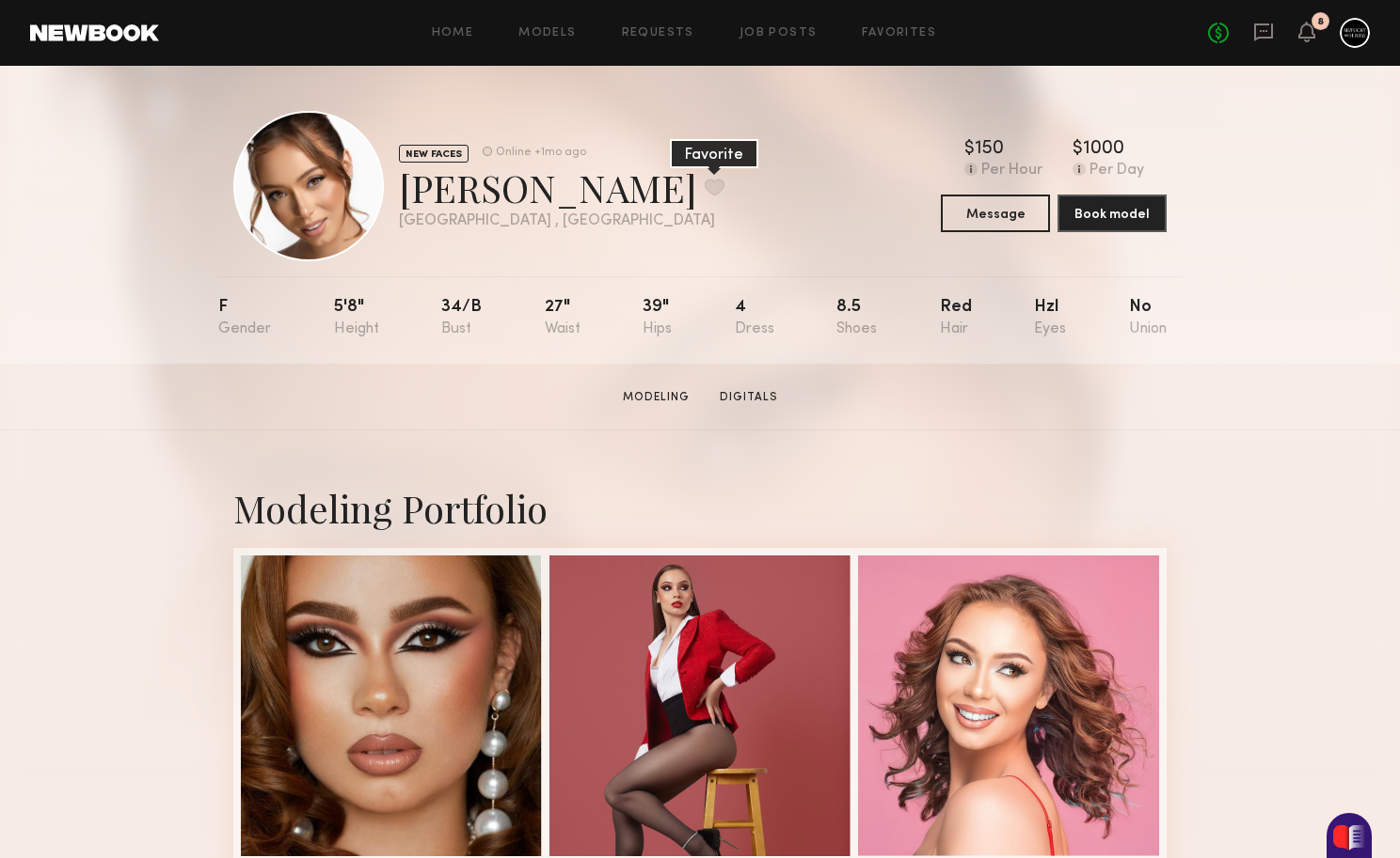
click at [704, 193] on button at bounding box center [714, 187] width 20 height 17
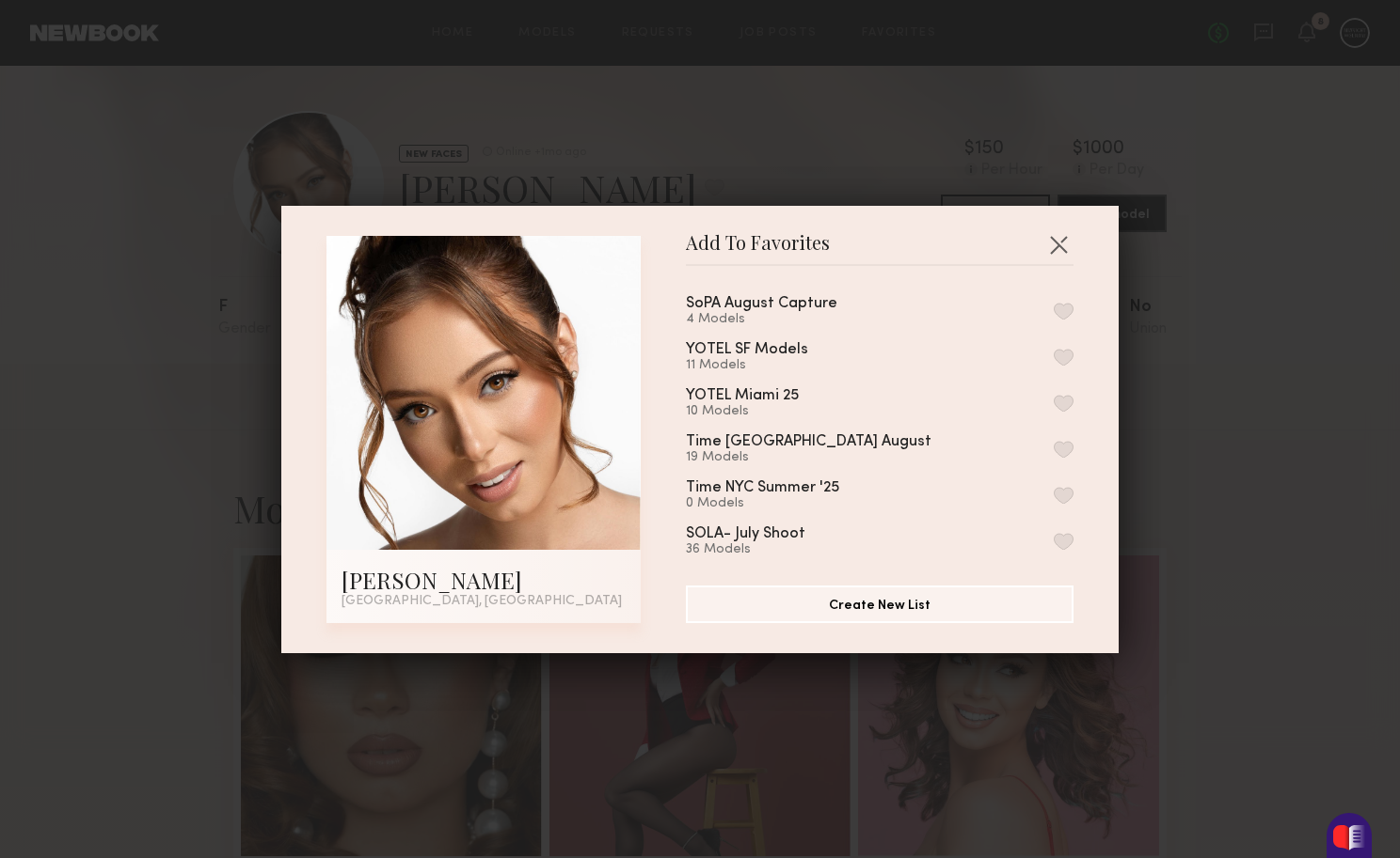
click at [1068, 308] on button "button" at bounding box center [1063, 311] width 20 height 17
click at [1174, 258] on div "Add To Favorites [PERSON_NAME] [GEOGRAPHIC_DATA], [GEOGRAPHIC_DATA] Add To Favo…" at bounding box center [700, 429] width 1400 height 858
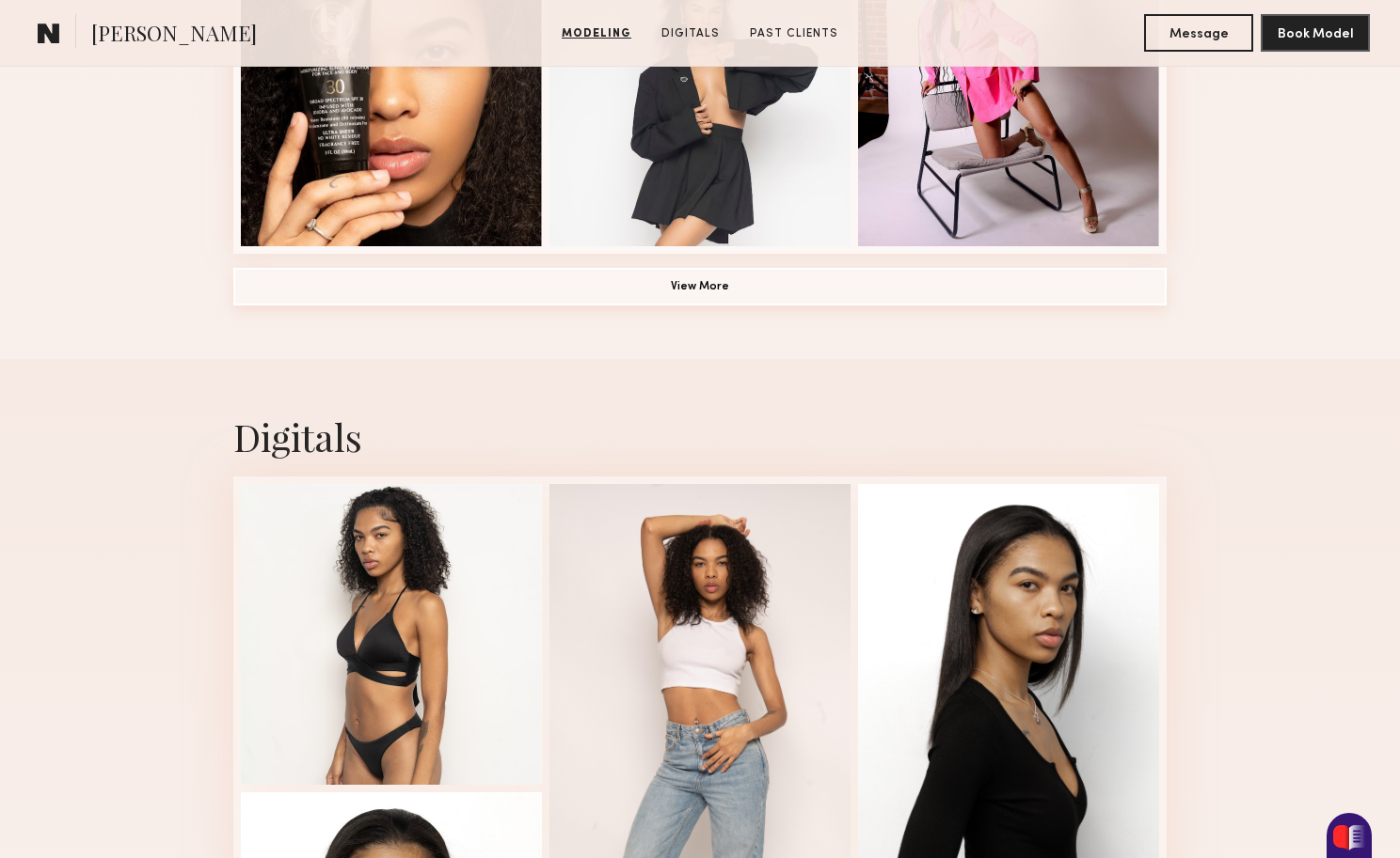
scroll to position [1536, 0]
click at [459, 297] on button "View More" at bounding box center [700, 286] width 933 height 38
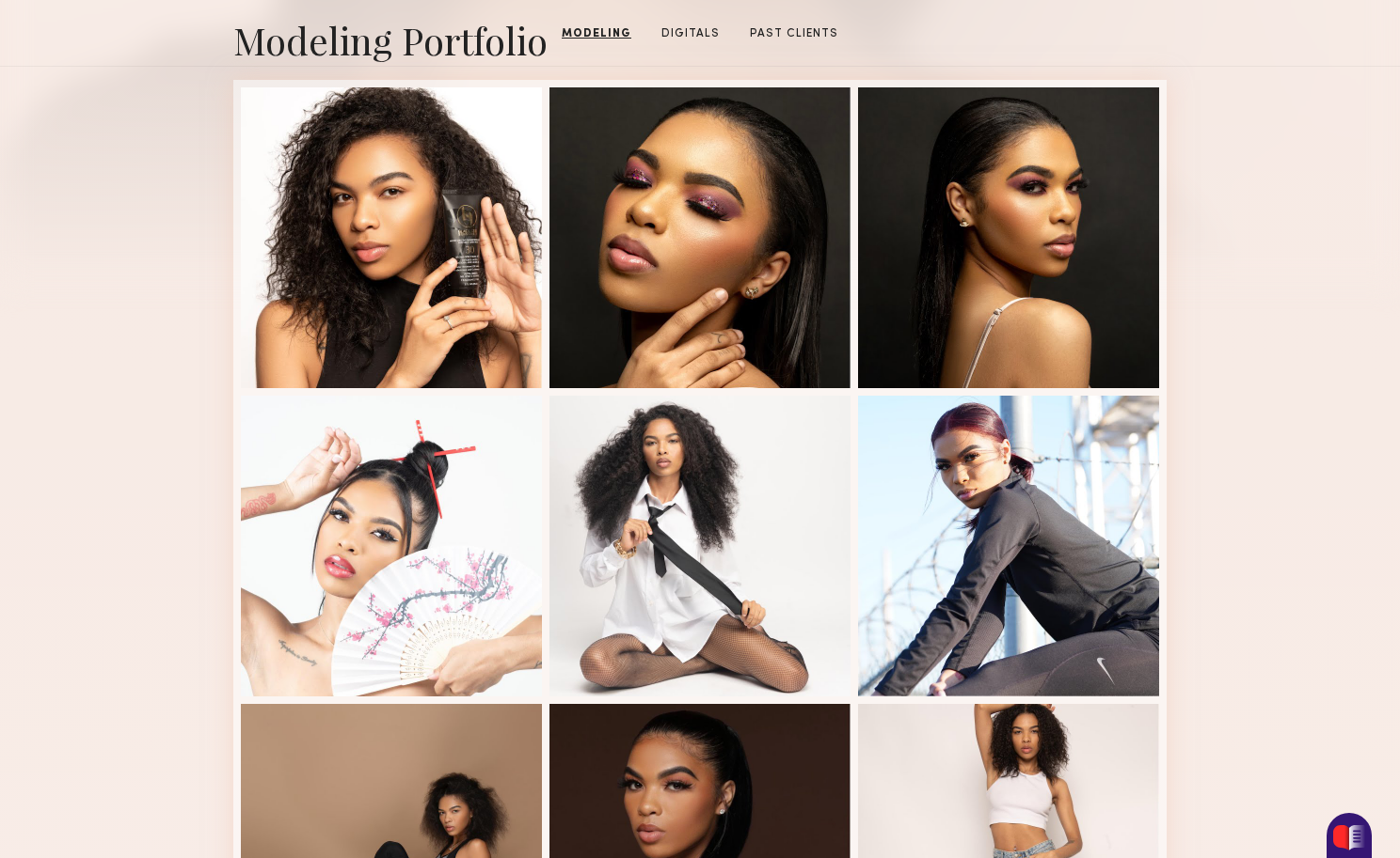
scroll to position [321, 0]
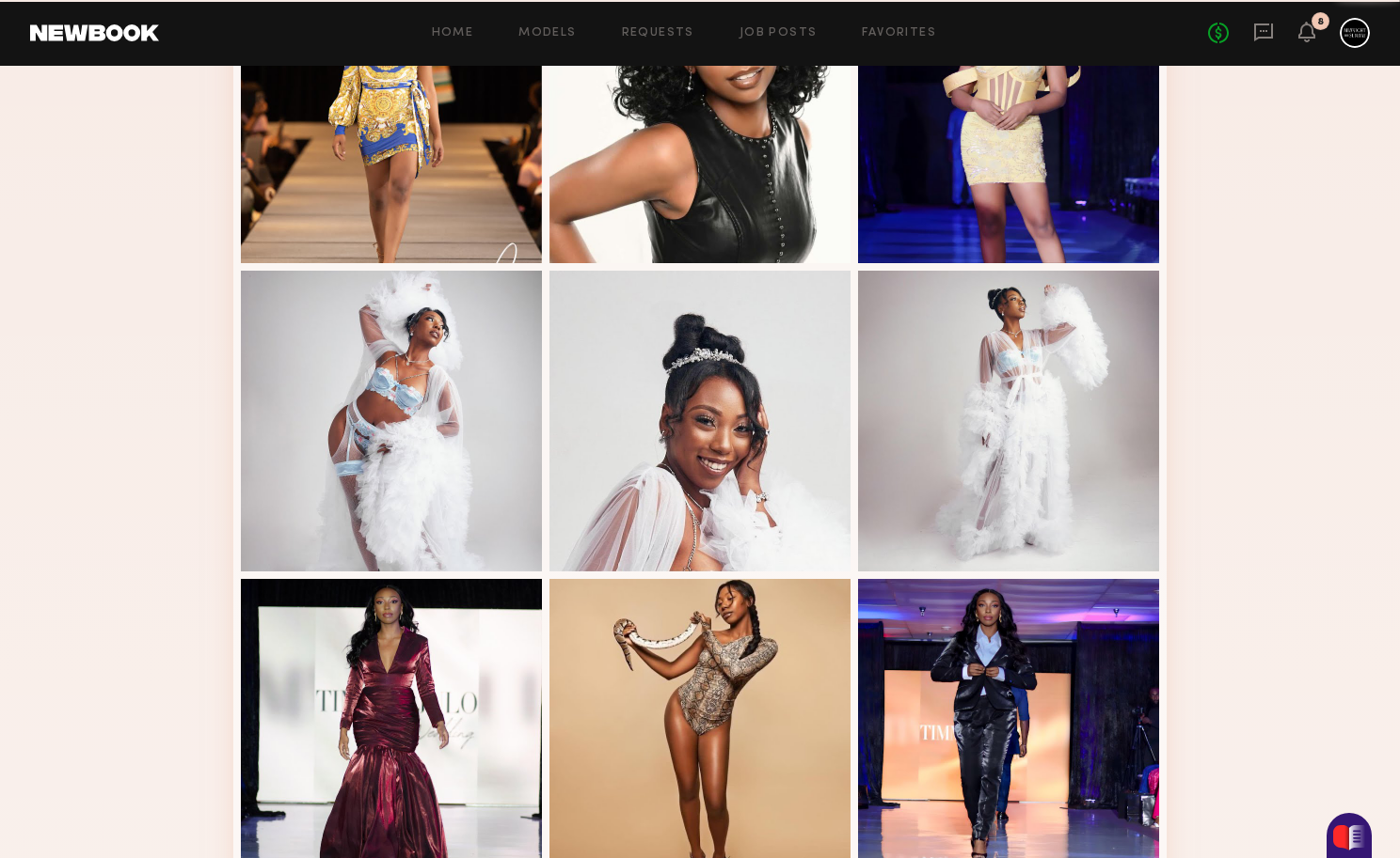
scroll to position [1053, 0]
